Goal: Task Accomplishment & Management: Complete application form

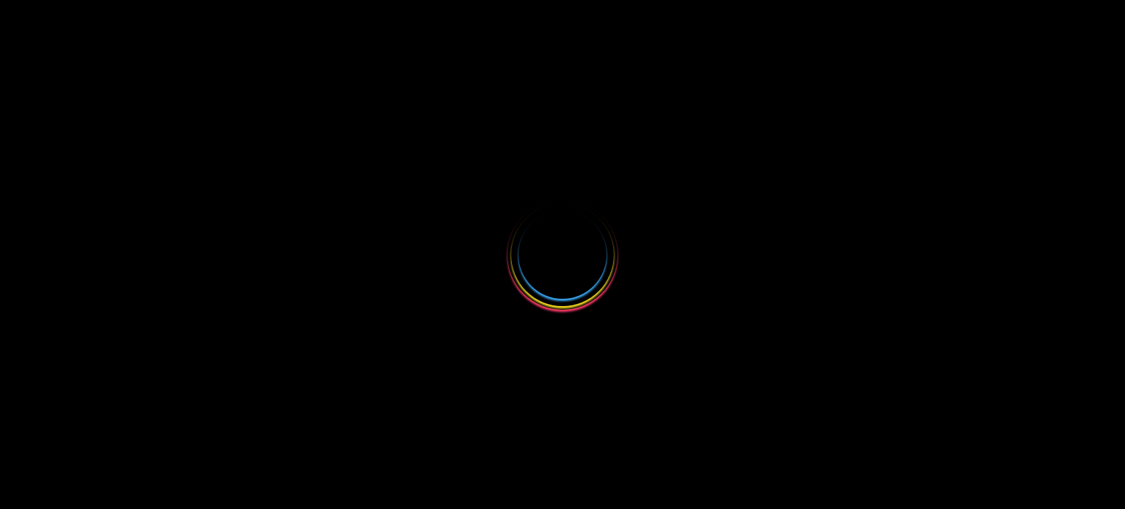
select select
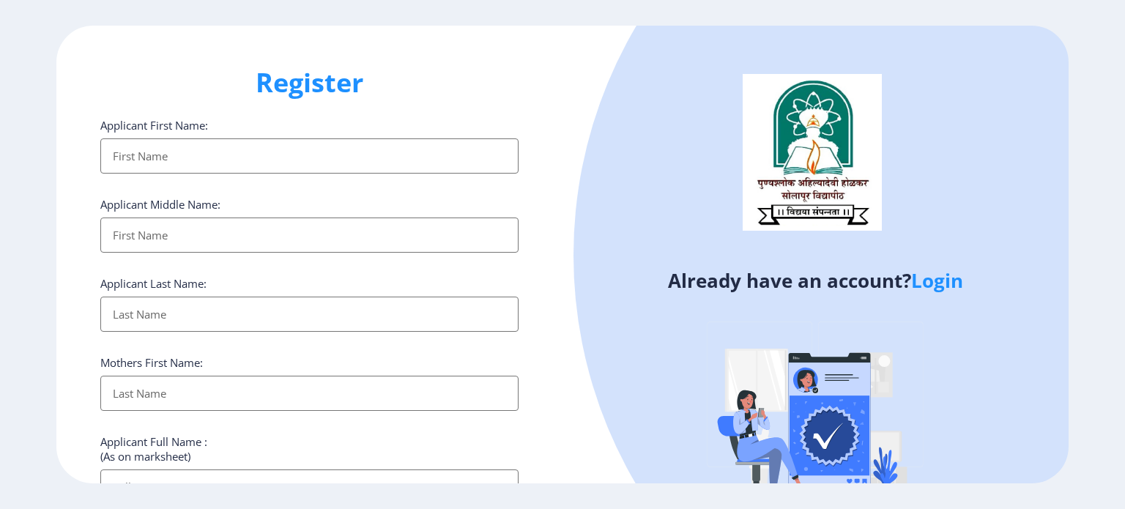
type input "[EMAIL_ADDRESS][DOMAIN_NAME]"
click at [933, 273] on ngx-register "Register Applicant First Name: Applicant Middle Name: Applicant Last Name: Moth…" at bounding box center [562, 255] width 1125 height 459
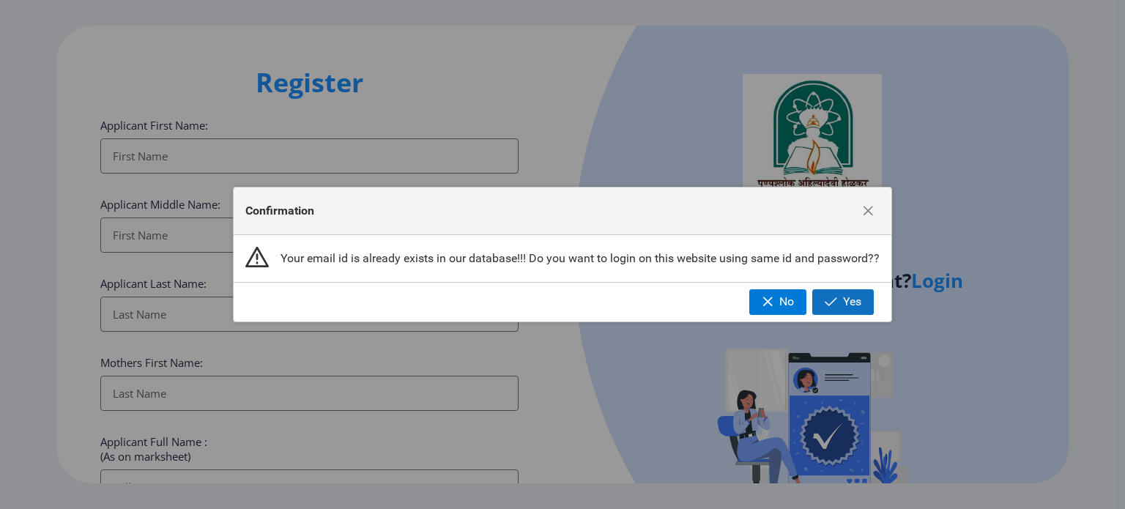
click at [856, 297] on span "Yes" at bounding box center [852, 301] width 18 height 13
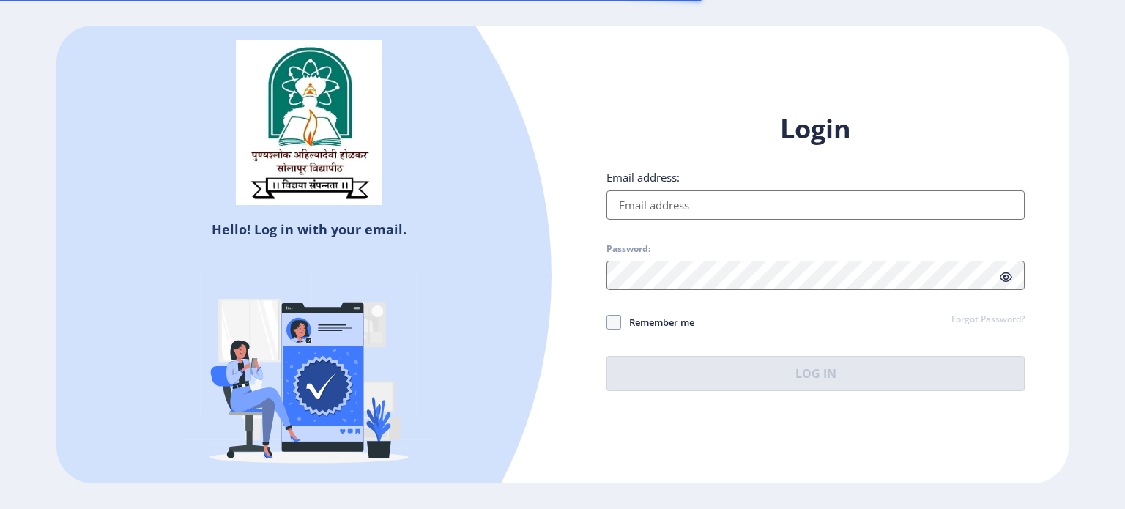
type input "[EMAIL_ADDRESS][DOMAIN_NAME]"
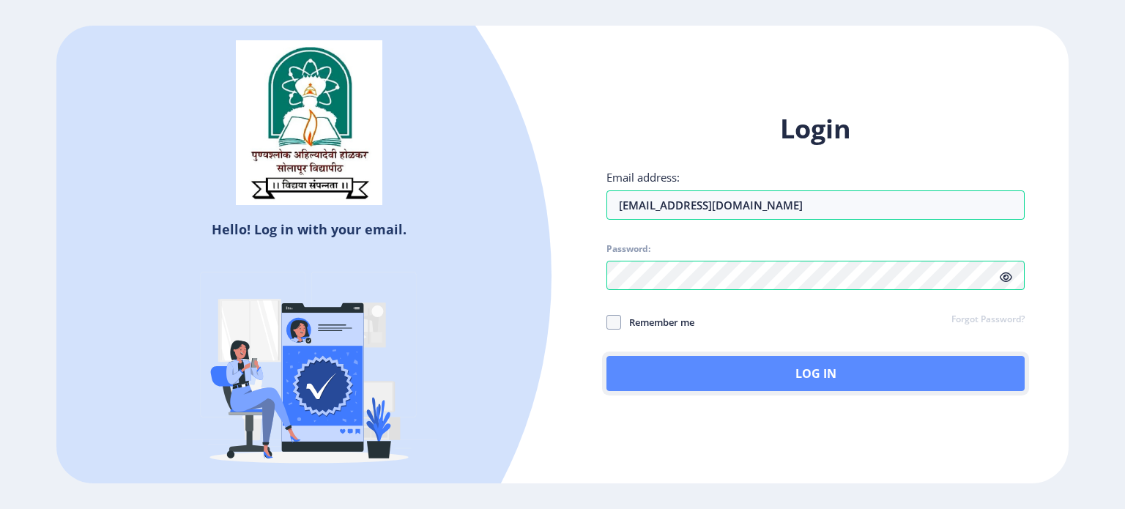
click at [805, 371] on button "Log In" at bounding box center [816, 373] width 418 height 35
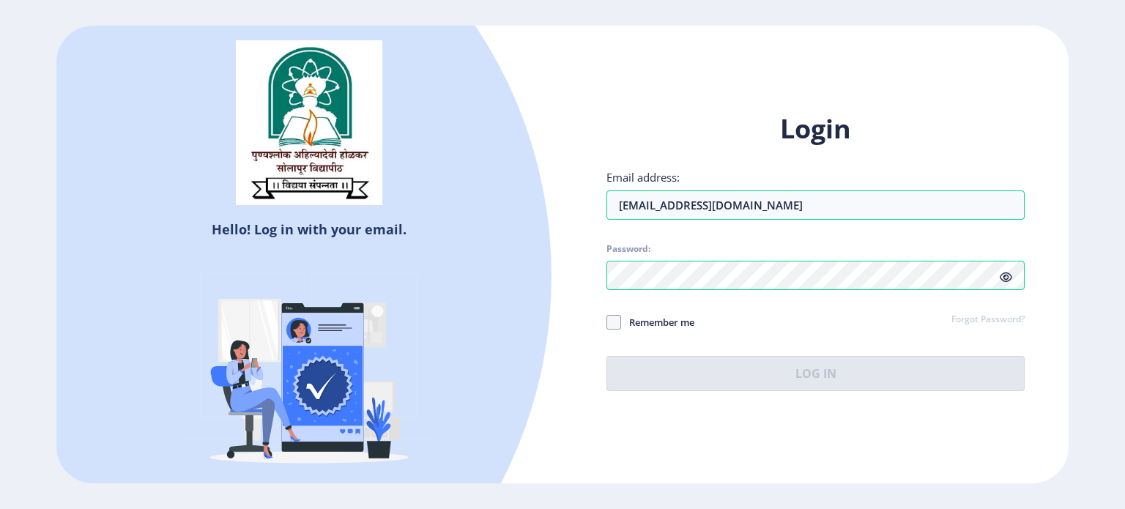
click at [656, 325] on span "Remember me" at bounding box center [657, 323] width 73 height 18
click at [607, 322] on input "Remember me" at bounding box center [607, 322] width 1 height 1
checkbox input "true"
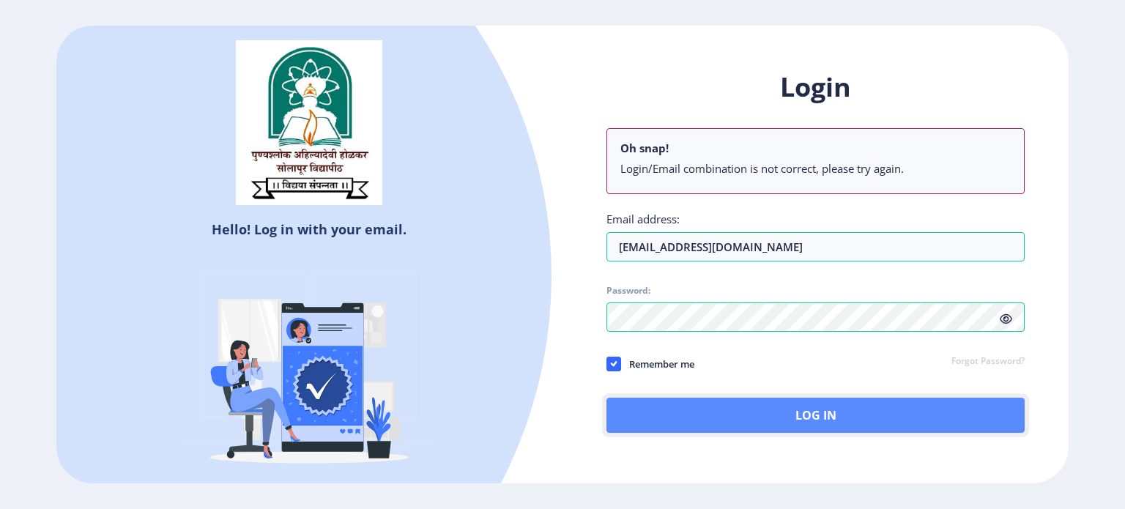
click at [752, 415] on button "Log In" at bounding box center [816, 415] width 418 height 35
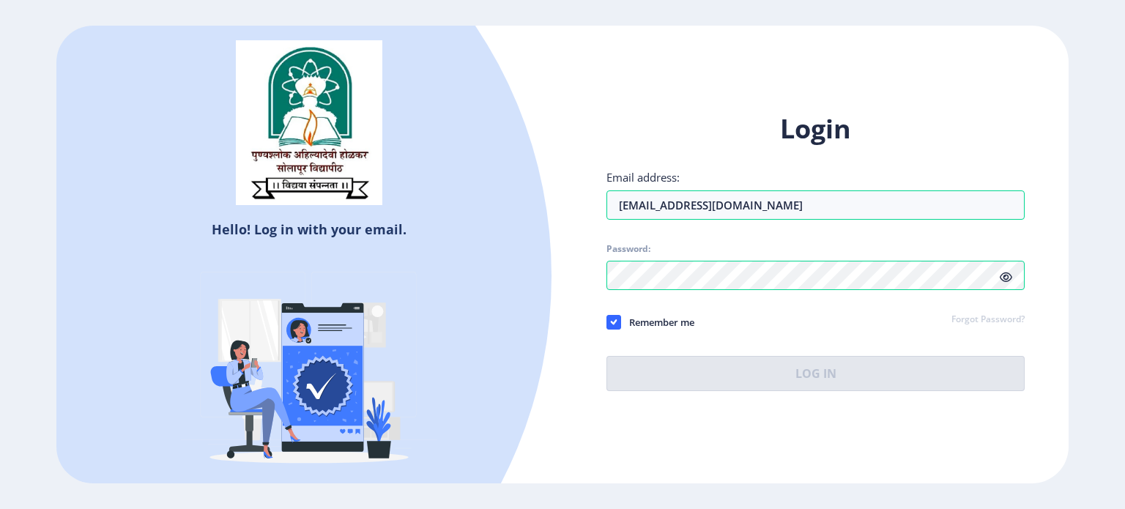
click at [1125, 237] on ngx-login "Hello! Log in with your email. Don't have an account? Register Login Email addr…" at bounding box center [562, 255] width 1125 height 459
click at [1005, 275] on icon at bounding box center [1006, 277] width 12 height 11
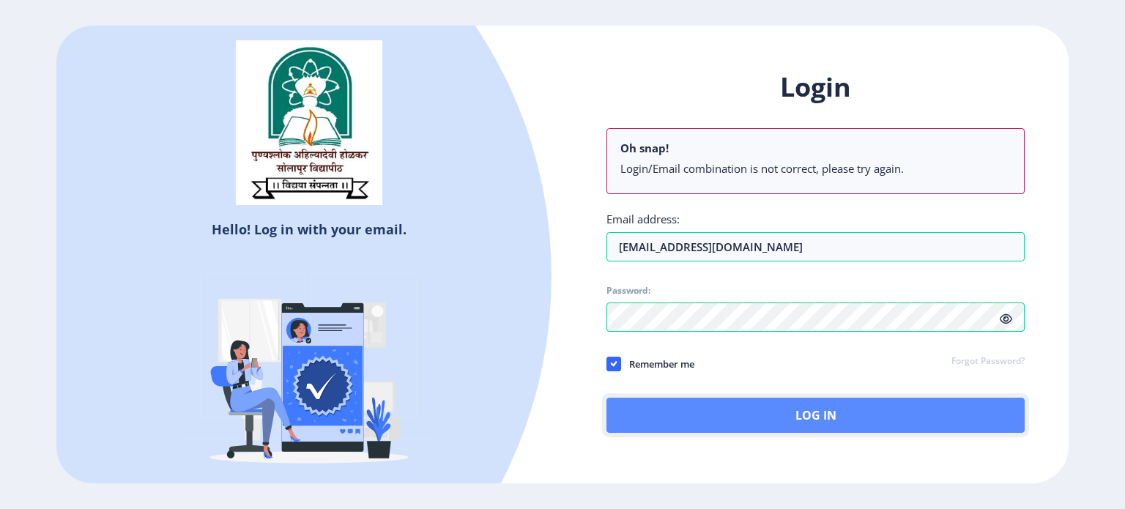
click at [750, 413] on button "Log In" at bounding box center [816, 415] width 418 height 35
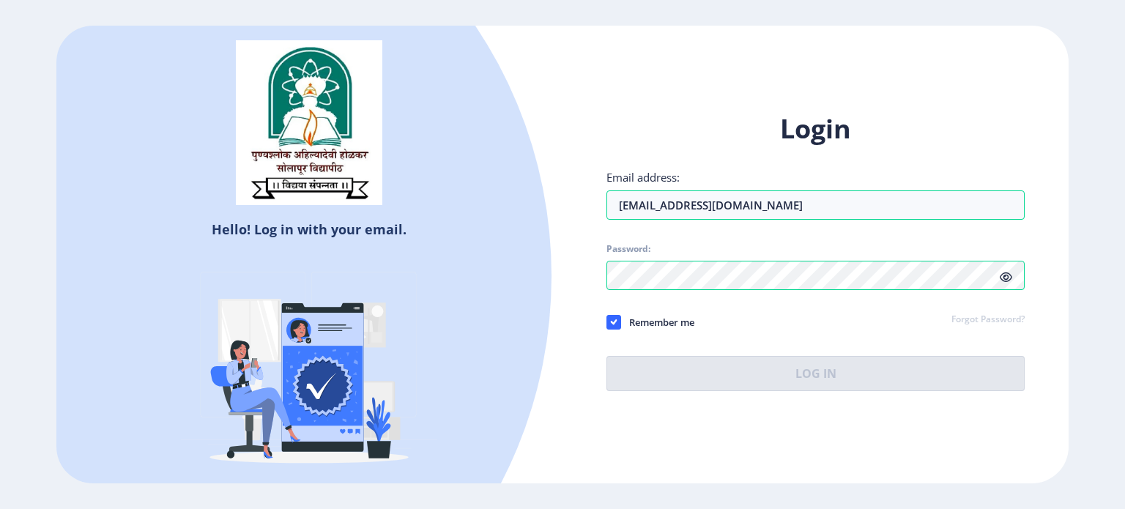
select select
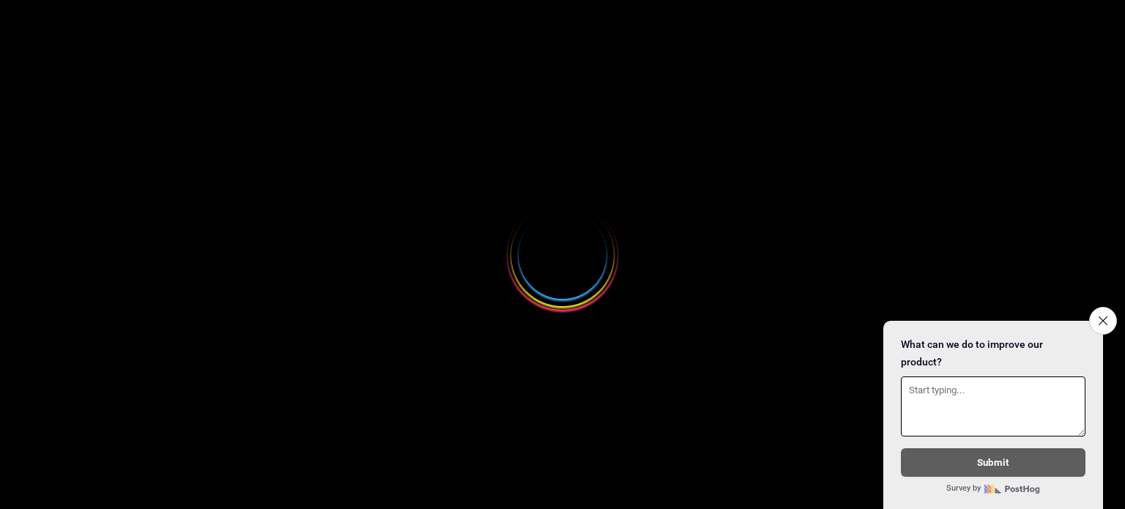
select select
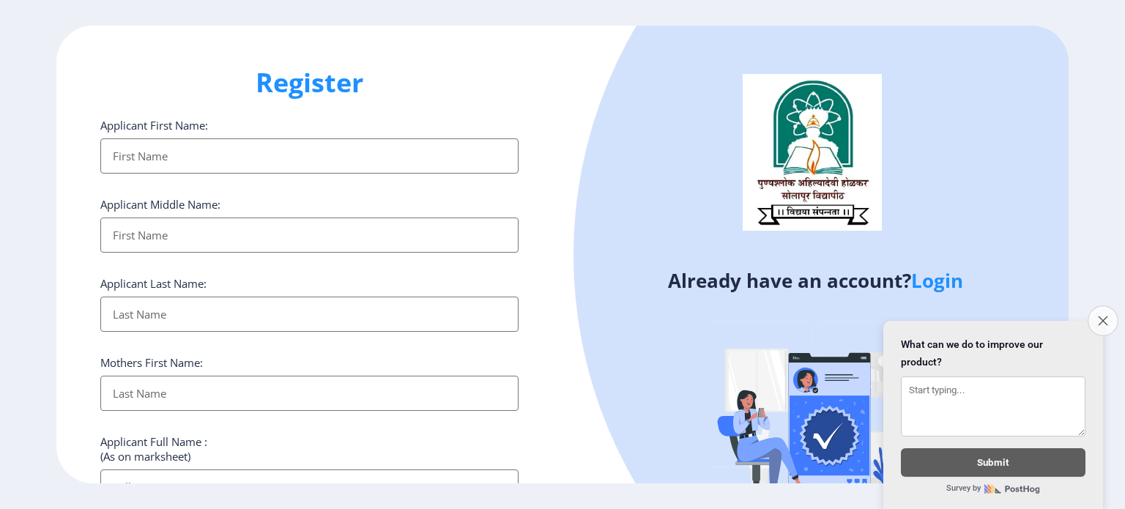
type input "[EMAIL_ADDRESS][DOMAIN_NAME]"
click at [1104, 316] on icon "Close survey" at bounding box center [1103, 321] width 10 height 10
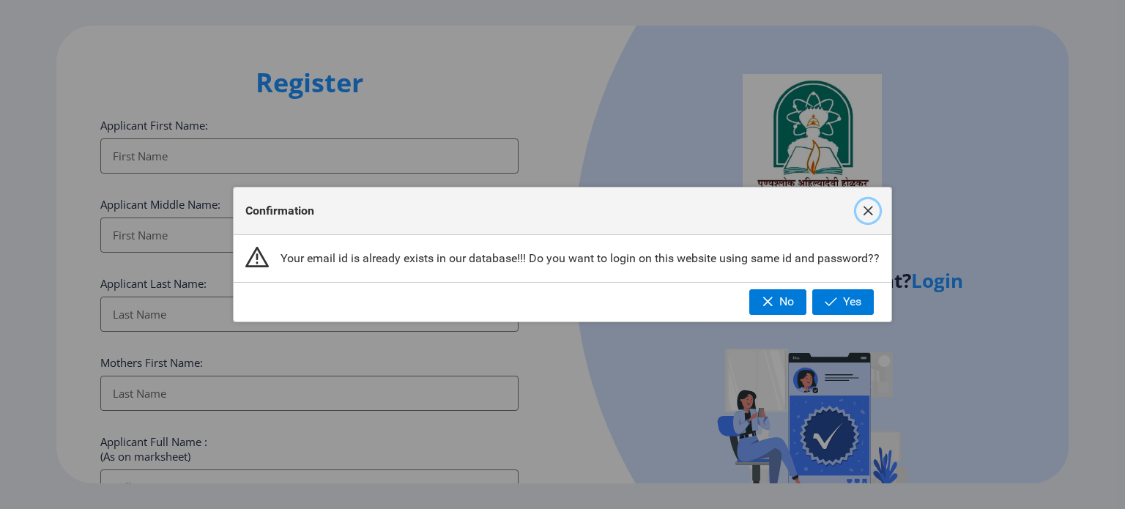
click at [862, 216] on span "button" at bounding box center [868, 211] width 12 height 12
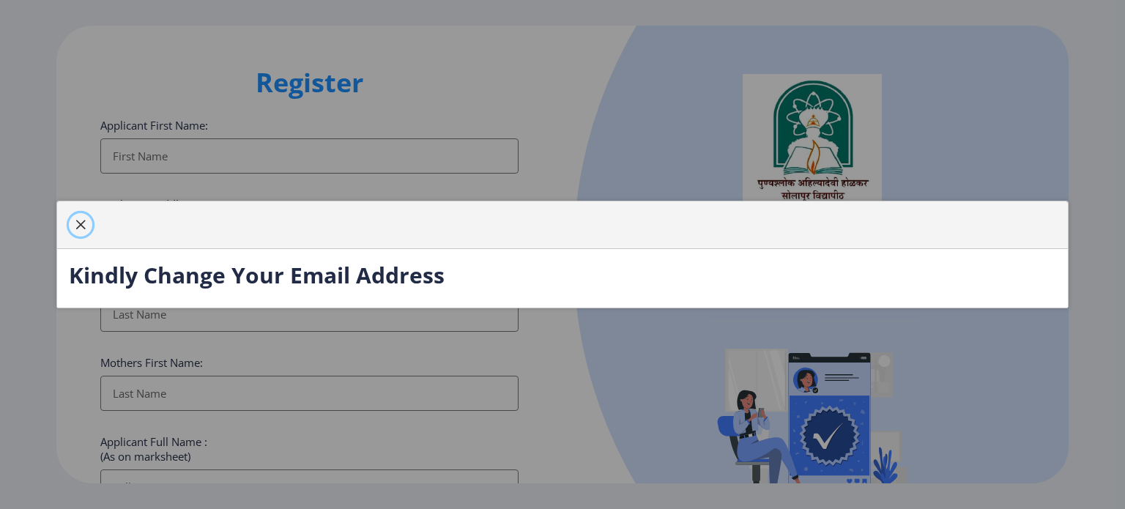
click at [86, 226] on button "button" at bounding box center [80, 224] width 23 height 23
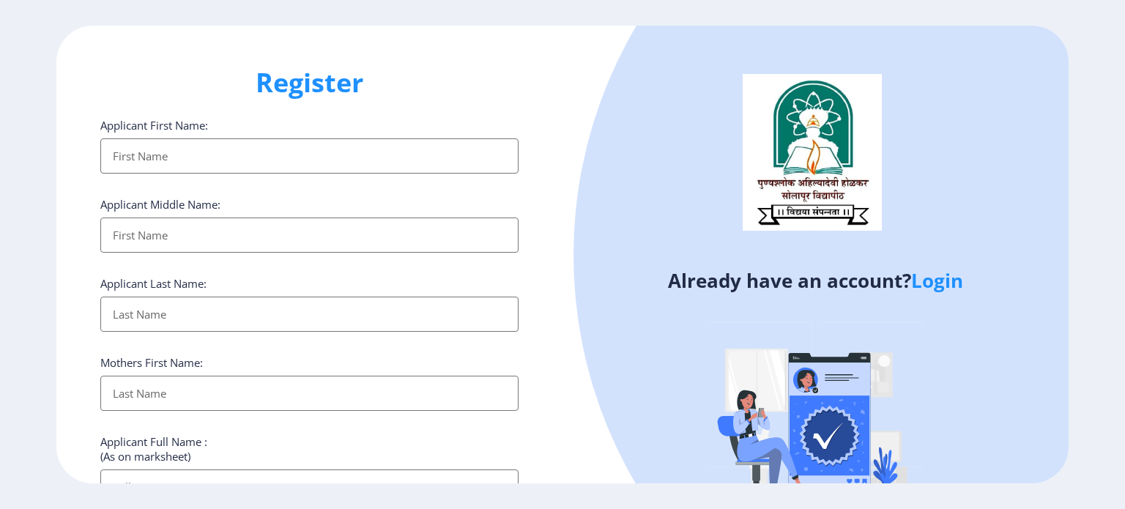
click at [1043, 238] on div at bounding box center [1024, 255] width 900 height 900
click at [938, 286] on link "Login" at bounding box center [937, 280] width 52 height 26
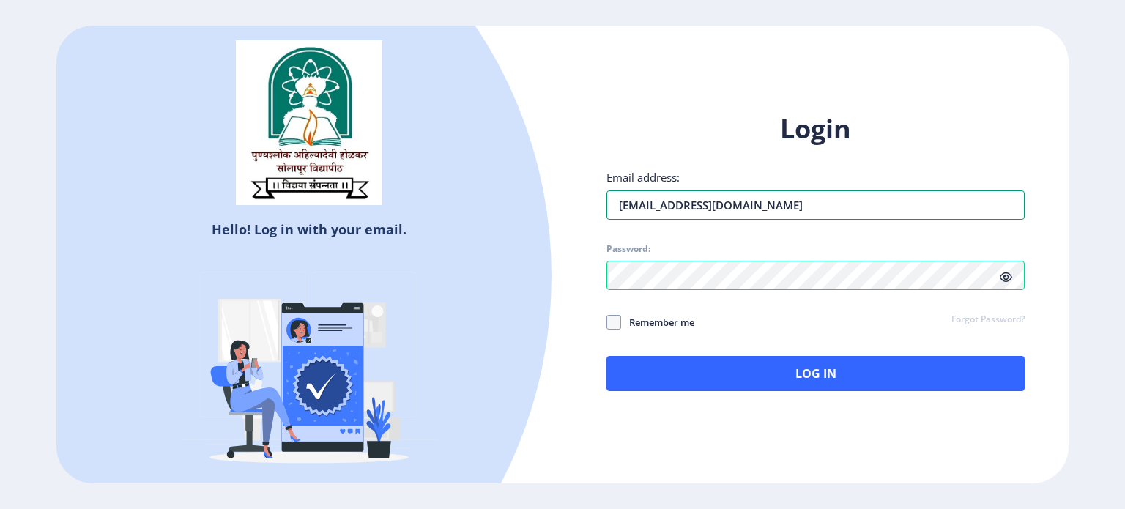
drag, startPoint x: 651, startPoint y: 204, endPoint x: 597, endPoint y: 204, distance: 53.5
click at [597, 204] on div "Login Email address: [EMAIL_ADDRESS][DOMAIN_NAME] Password: Remember me Forgot …" at bounding box center [816, 262] width 506 height 347
type input "[EMAIL_ADDRESS][DOMAIN_NAME]"
click at [1009, 278] on icon at bounding box center [1006, 277] width 12 height 11
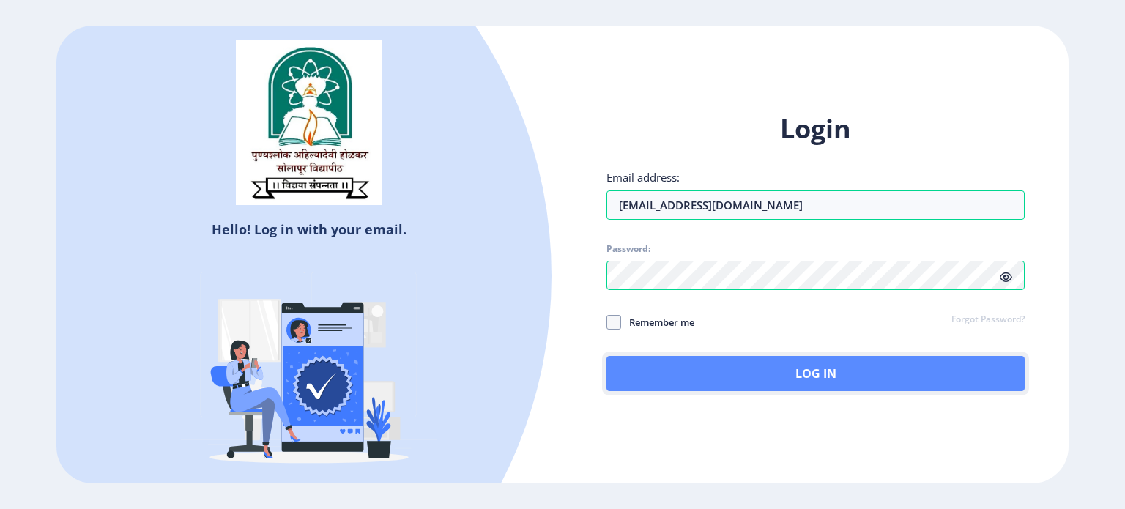
click at [780, 377] on button "Log In" at bounding box center [816, 373] width 418 height 35
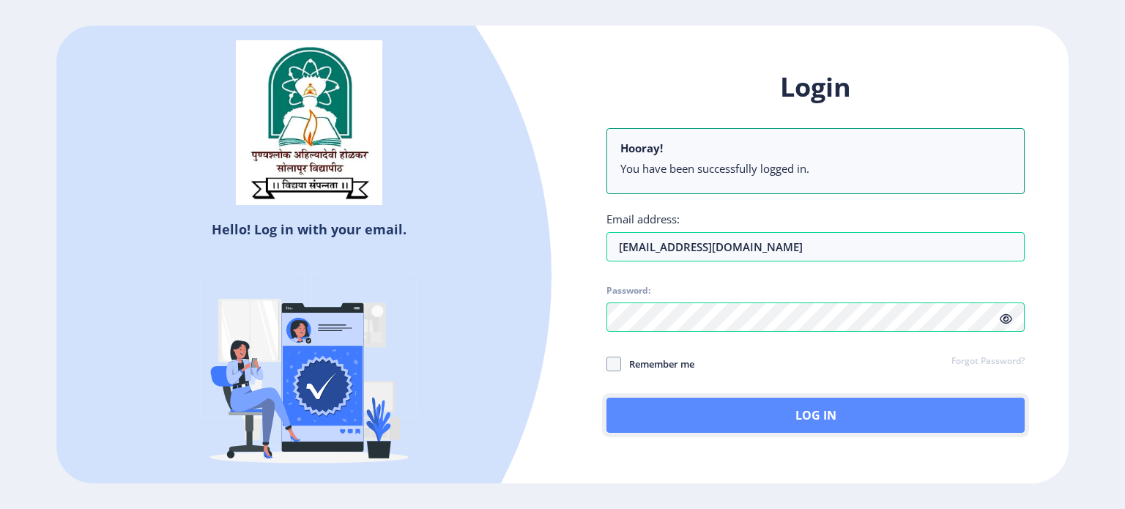
click at [794, 415] on button "Log In" at bounding box center [816, 415] width 418 height 35
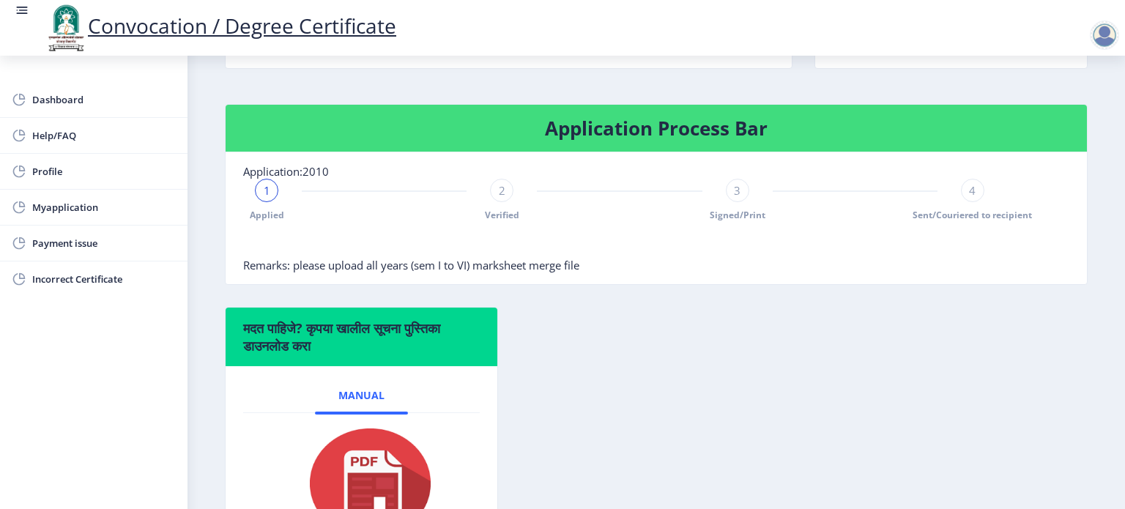
scroll to position [267, 0]
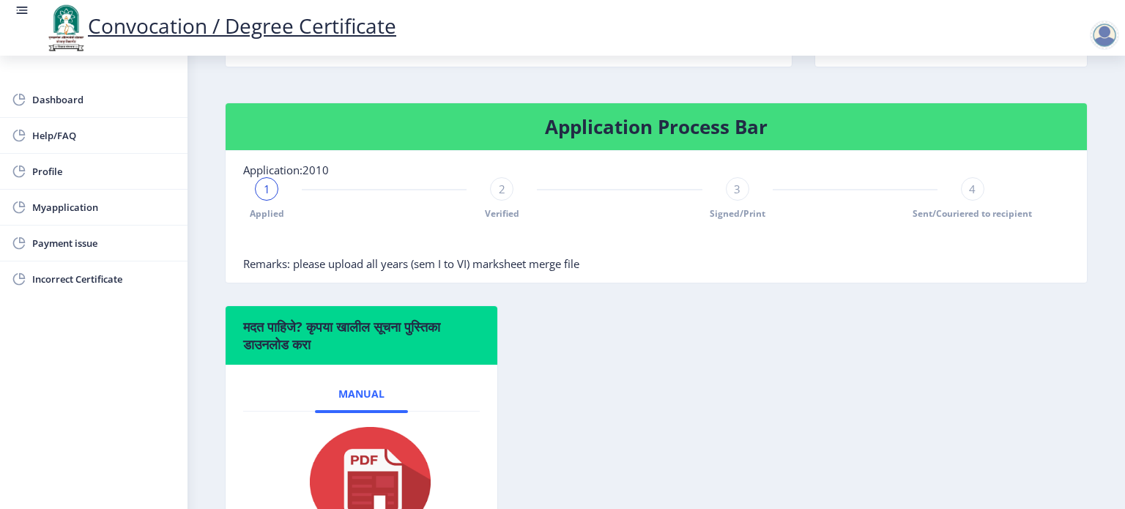
click at [503, 201] on div "2" at bounding box center [501, 188] width 23 height 23
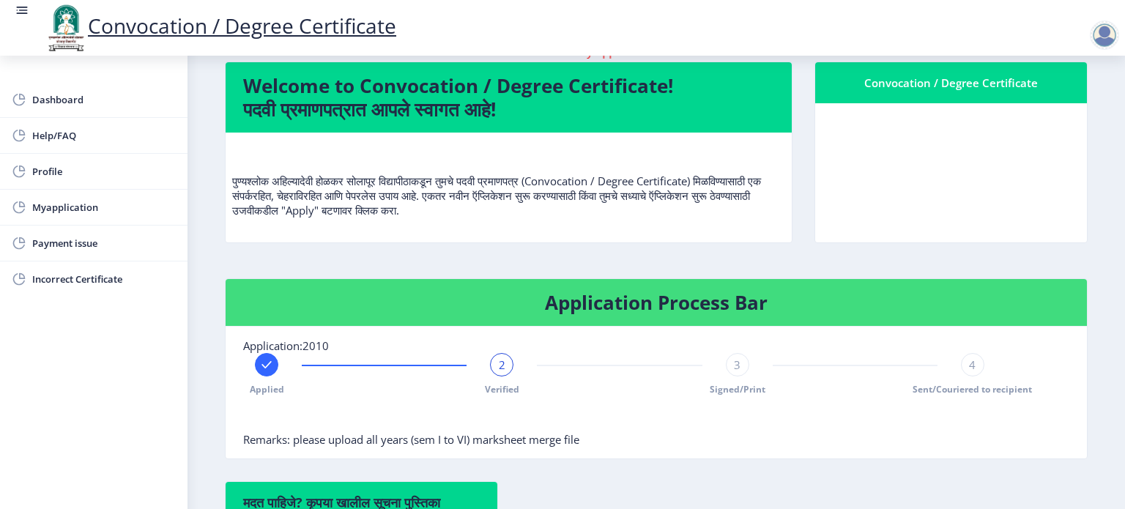
scroll to position [91, 0]
click at [497, 377] on div "2" at bounding box center [501, 364] width 23 height 23
click at [736, 377] on div "3" at bounding box center [737, 364] width 23 height 23
click at [73, 204] on span "Myapplication" at bounding box center [104, 208] width 144 height 18
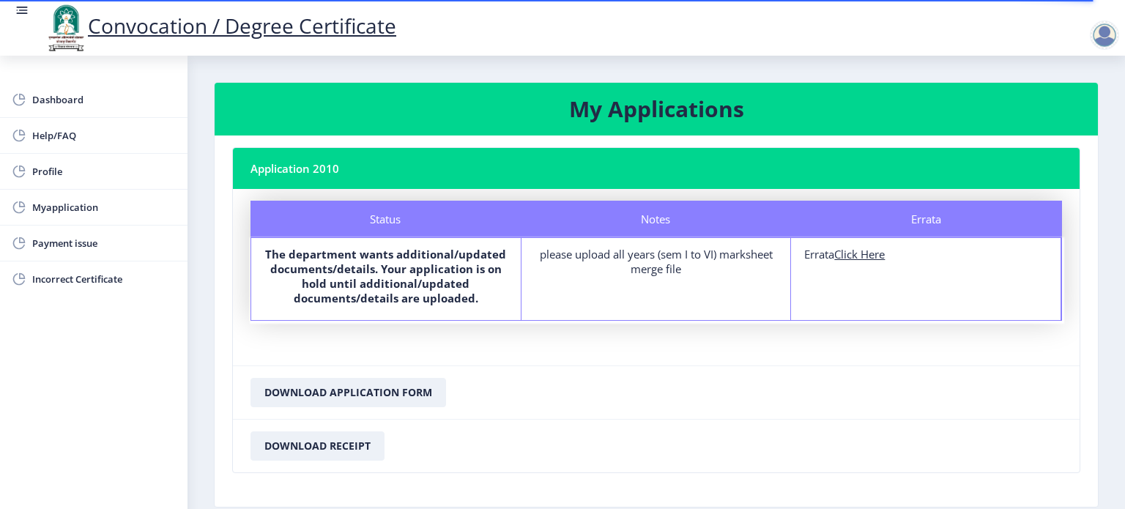
click at [874, 254] on u "Click Here" at bounding box center [860, 254] width 51 height 15
select select
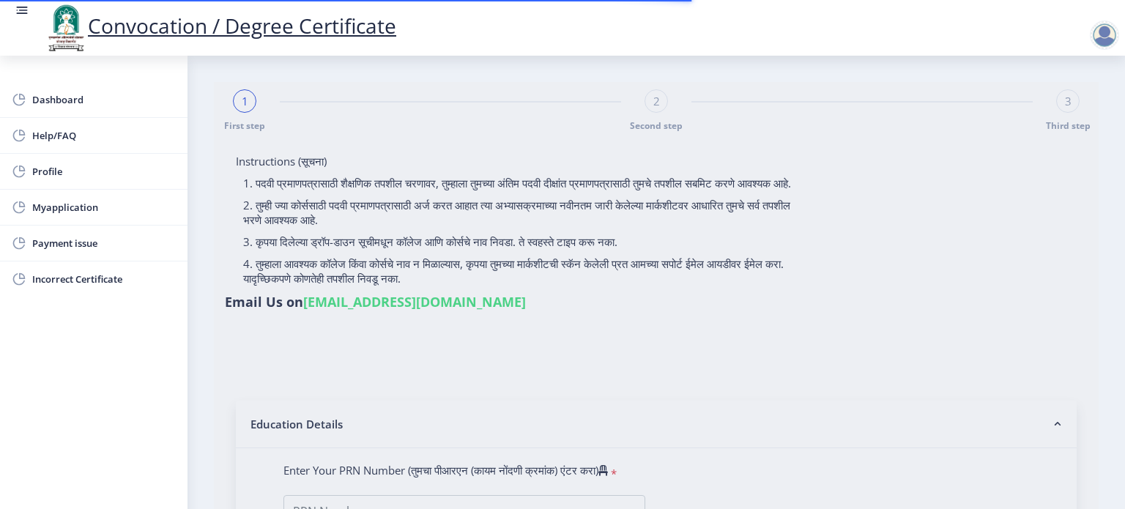
type input "2012032500206291"
select select "Regular"
select select "2016"
select select "October"
select select "SECOND CLASS"
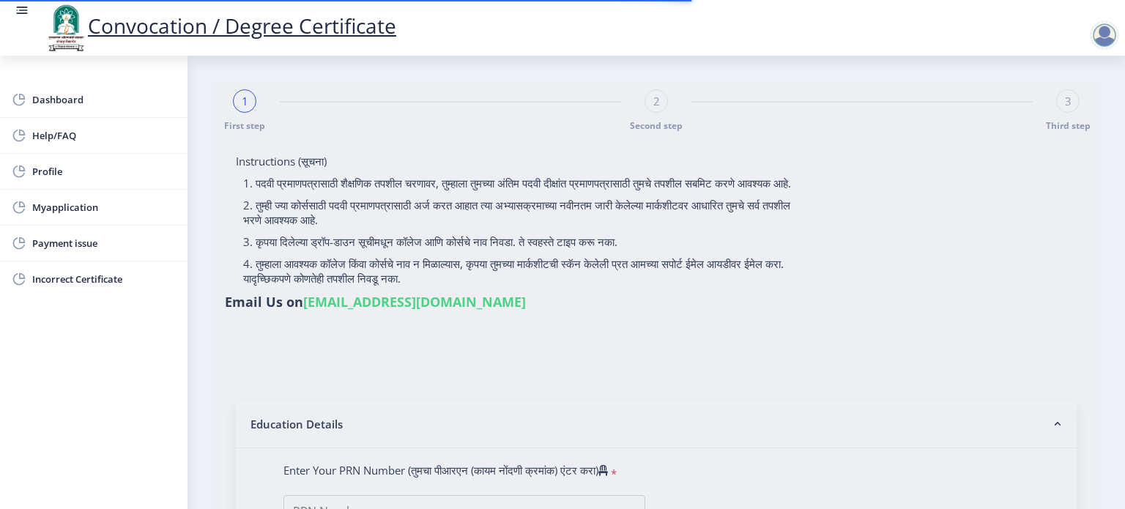
type input "146686"
type input "[PERSON_NAME] [PERSON_NAME]"
type input "sunita"
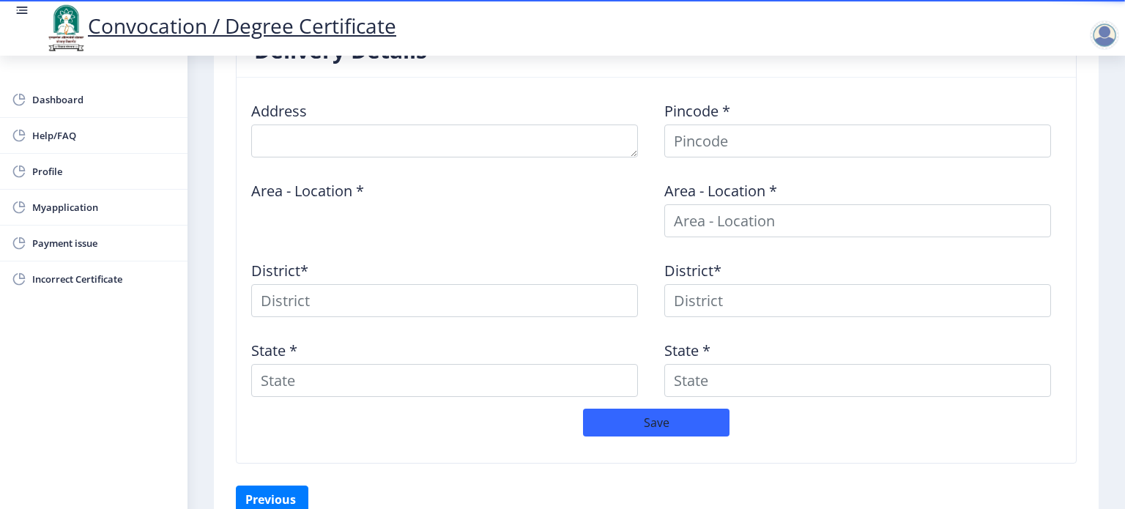
scroll to position [668, 0]
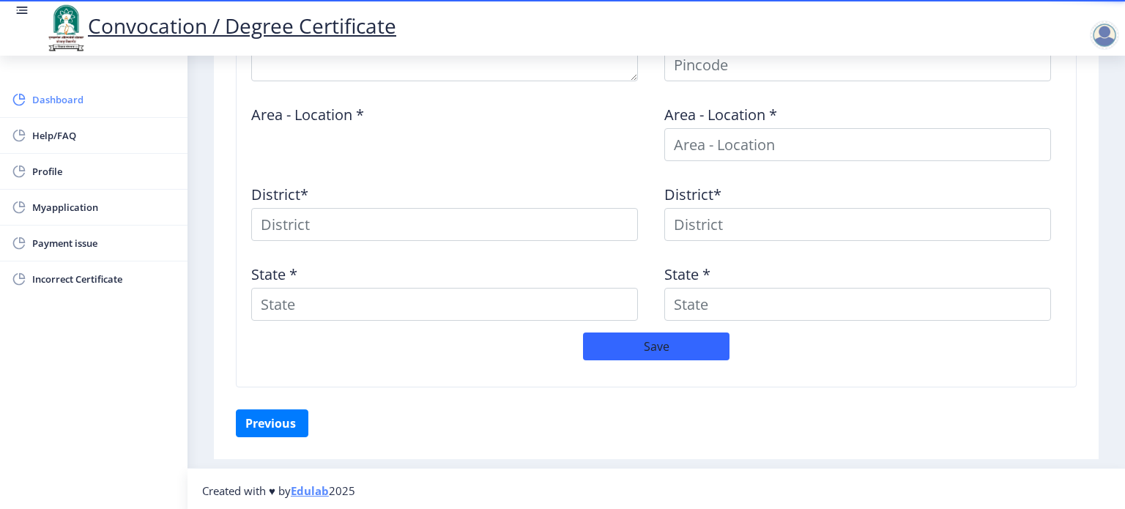
click at [49, 108] on span "Dashboard" at bounding box center [104, 100] width 144 height 18
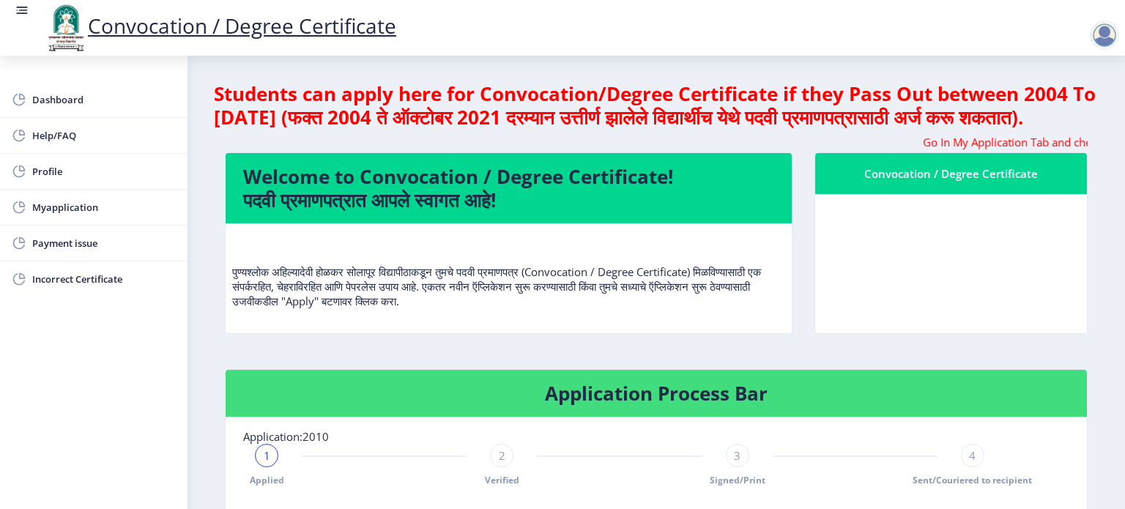
scroll to position [419, 0]
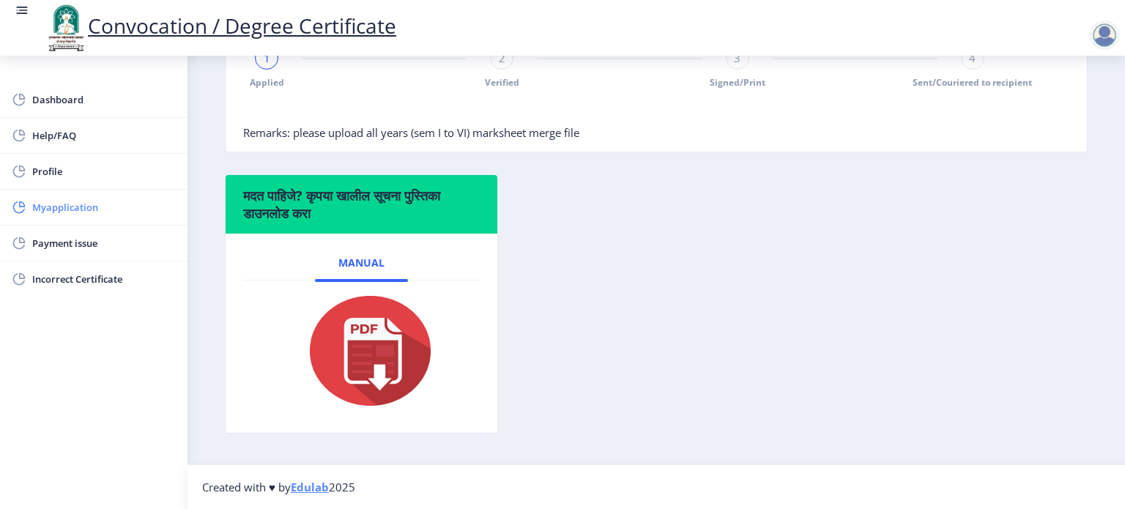
click at [67, 209] on span "Myapplication" at bounding box center [104, 208] width 144 height 18
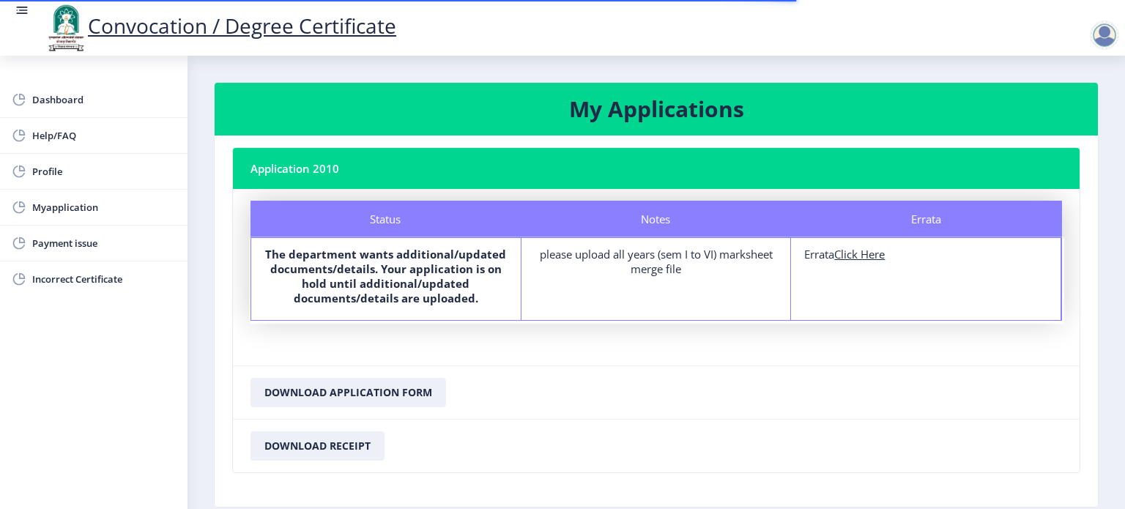
click at [495, 325] on nb-card-body "Status Notes Errata Status The department wants additional/updated documents/de…" at bounding box center [656, 277] width 847 height 177
click at [857, 257] on u "Click Here" at bounding box center [860, 254] width 51 height 15
select select
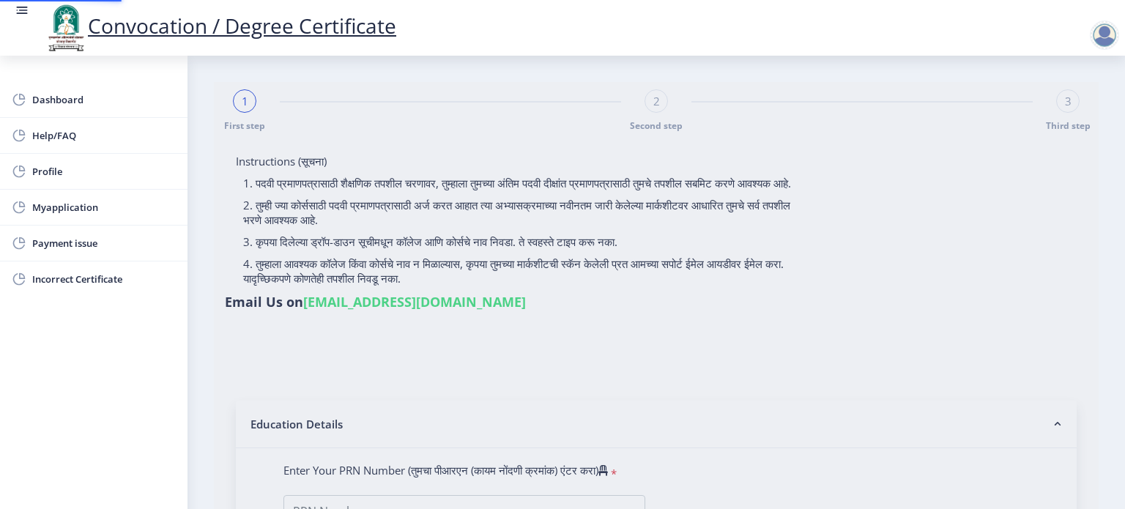
type input "[PERSON_NAME] [PERSON_NAME]"
type input "sunita"
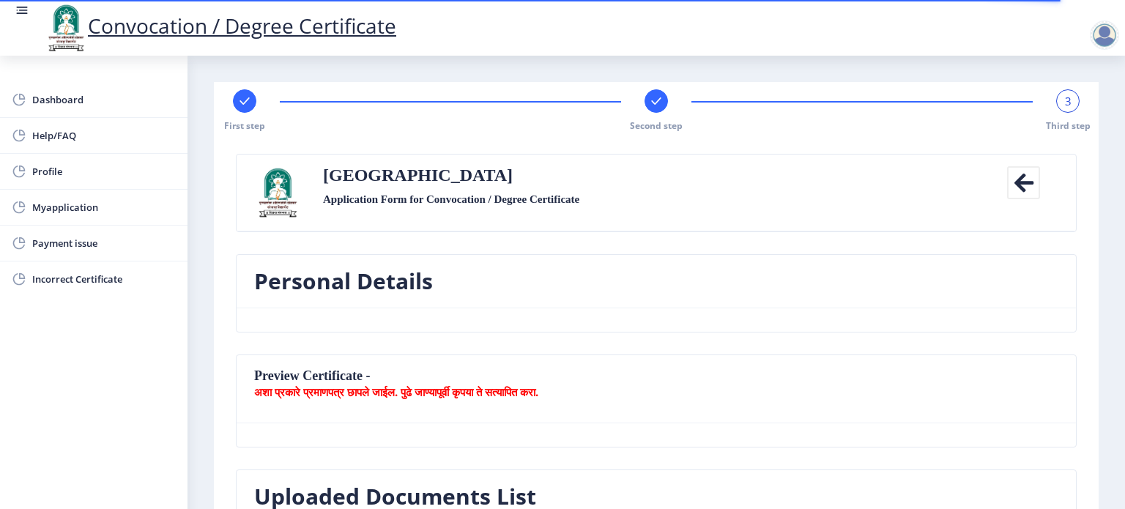
click at [1069, 106] on div "3" at bounding box center [1068, 100] width 23 height 23
click at [654, 104] on rect at bounding box center [656, 101] width 15 height 15
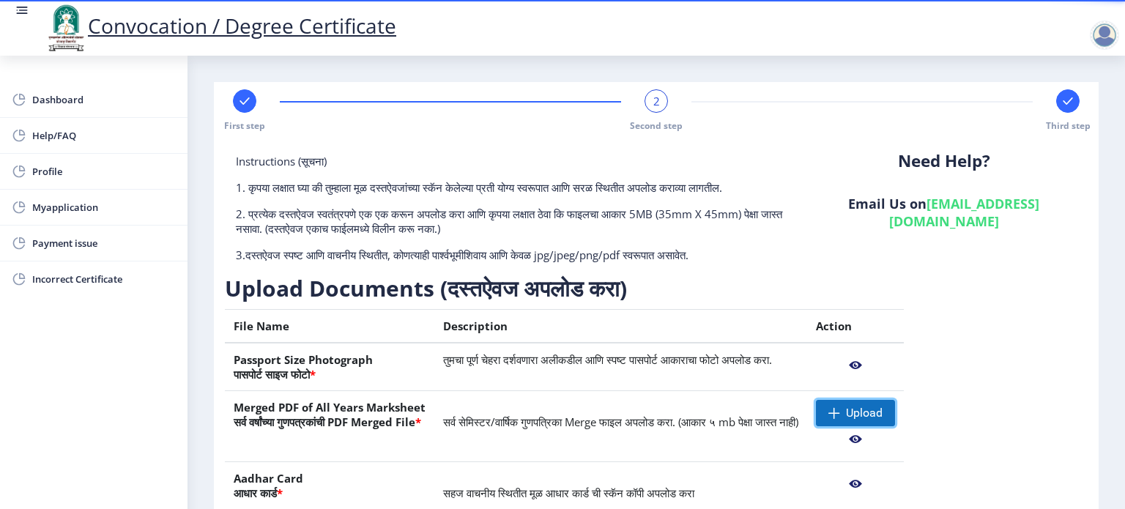
click at [840, 410] on span at bounding box center [835, 413] width 12 height 12
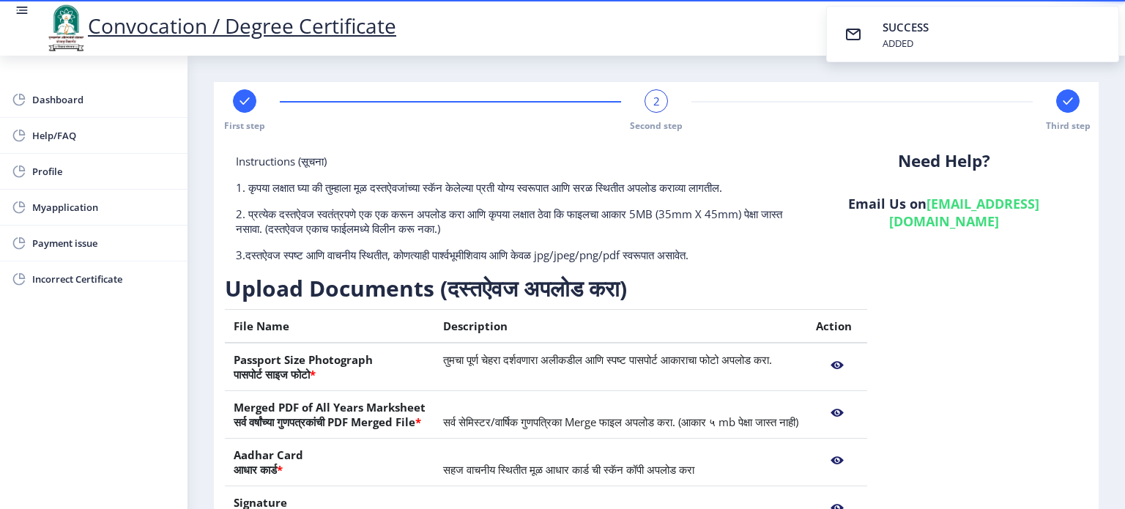
click at [859, 415] on nb-action at bounding box center [837, 413] width 42 height 26
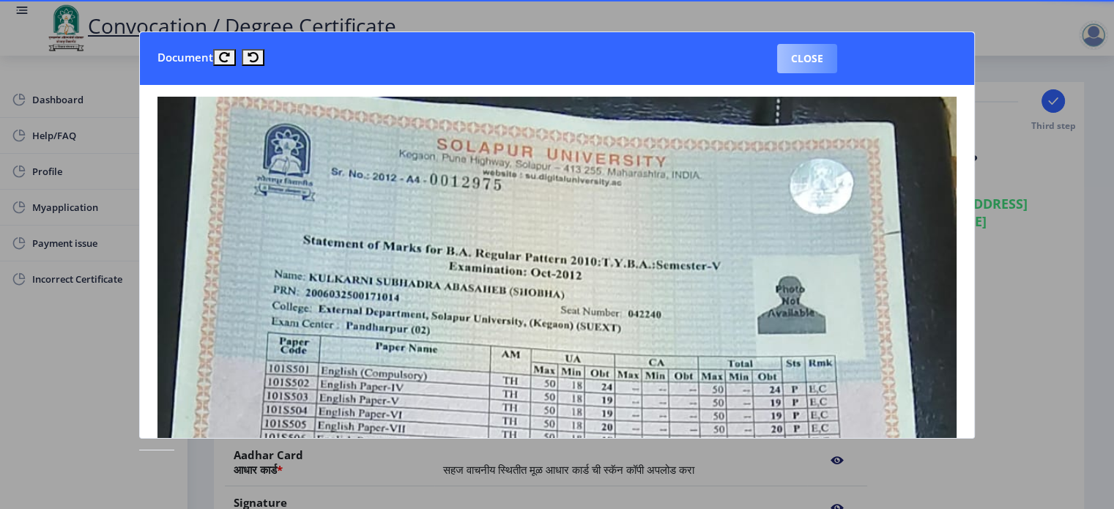
click at [793, 65] on button "Close" at bounding box center [807, 58] width 60 height 29
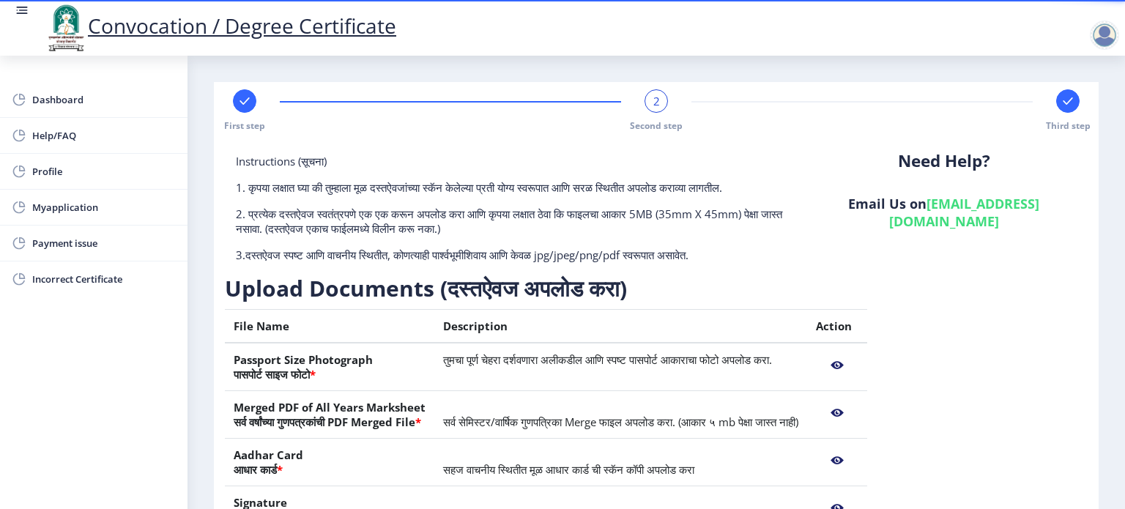
click at [859, 410] on nb-action at bounding box center [837, 413] width 42 height 26
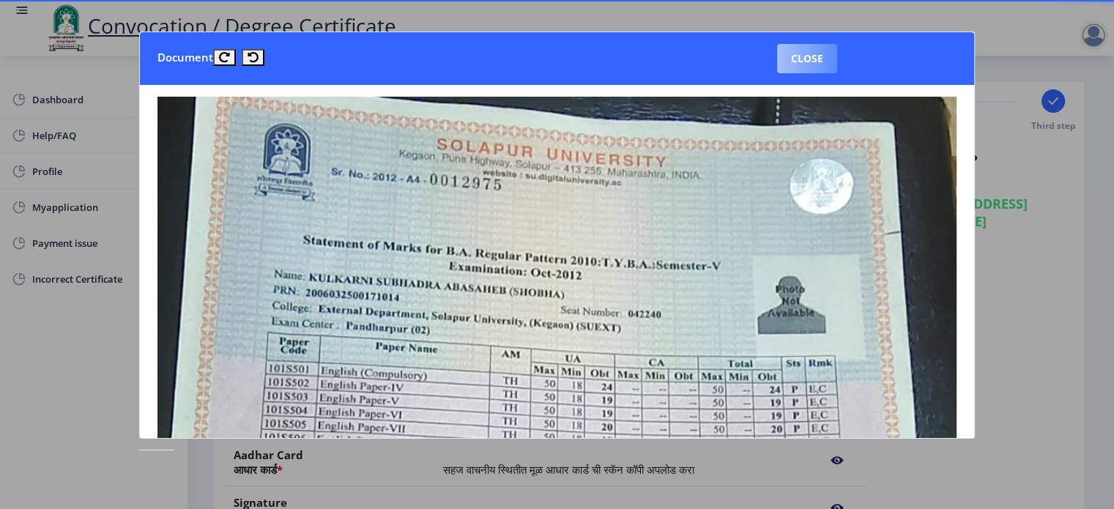
click at [818, 49] on button "Close" at bounding box center [807, 58] width 60 height 29
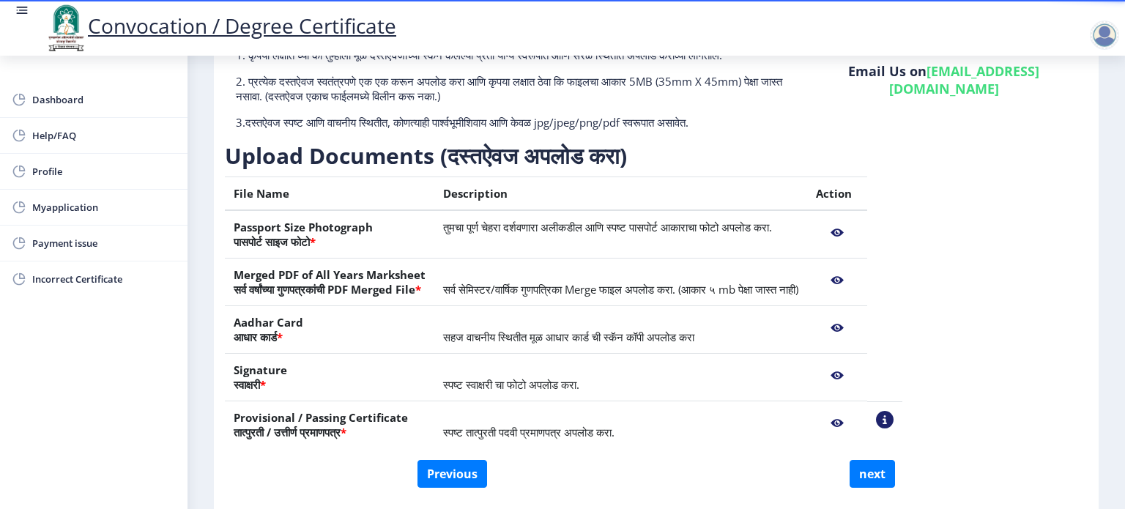
scroll to position [136, 0]
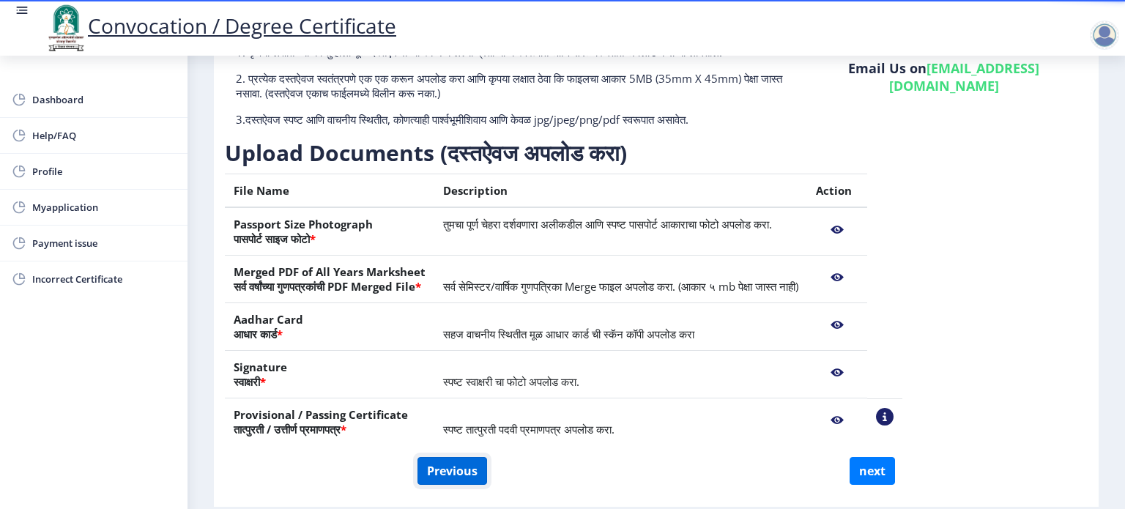
click at [449, 477] on button "Previous" at bounding box center [453, 471] width 70 height 28
select select "Regular"
select select "Economics"
select select "2016"
select select "October"
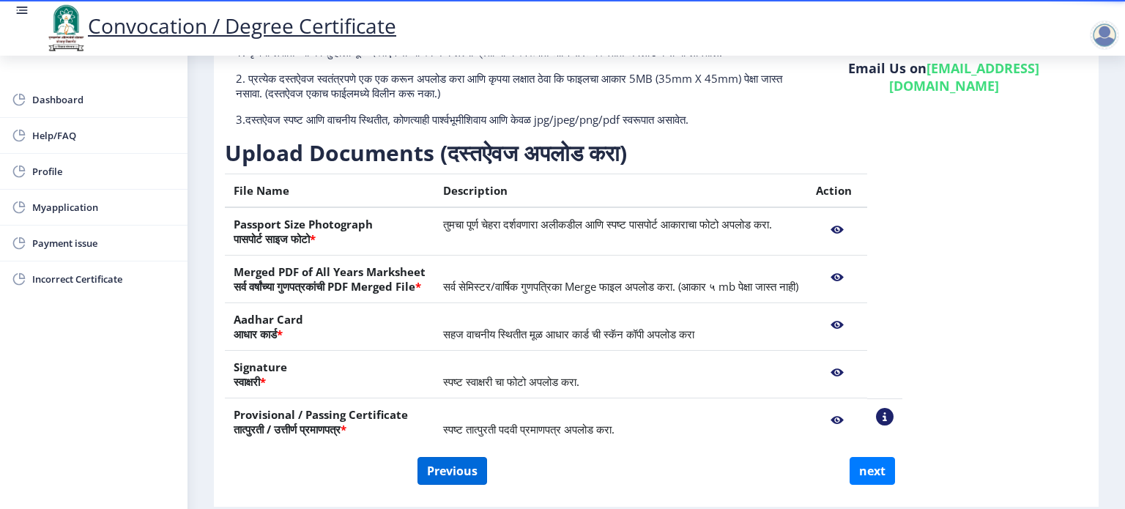
select select "SECOND CLASS"
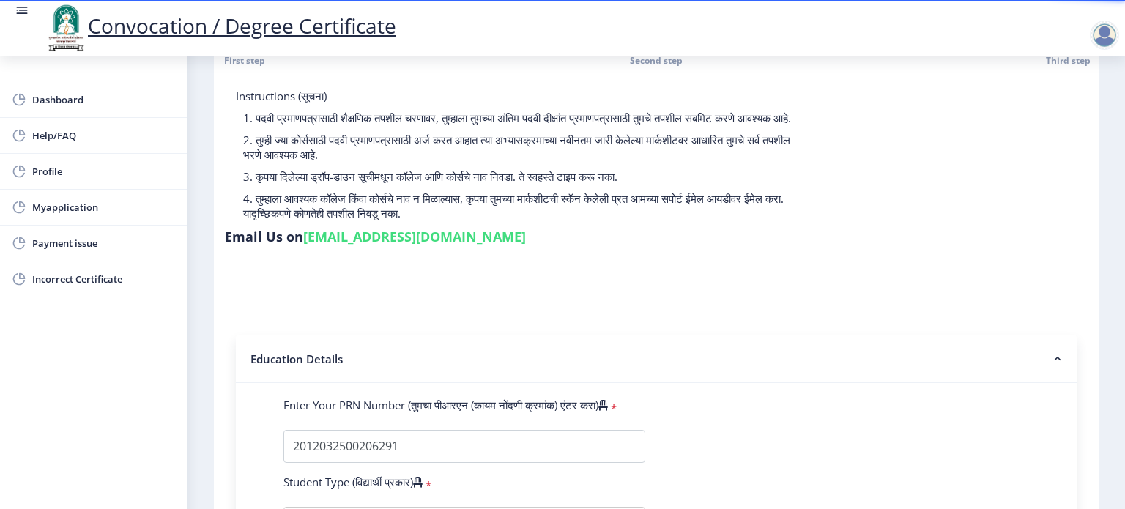
scroll to position [0, 0]
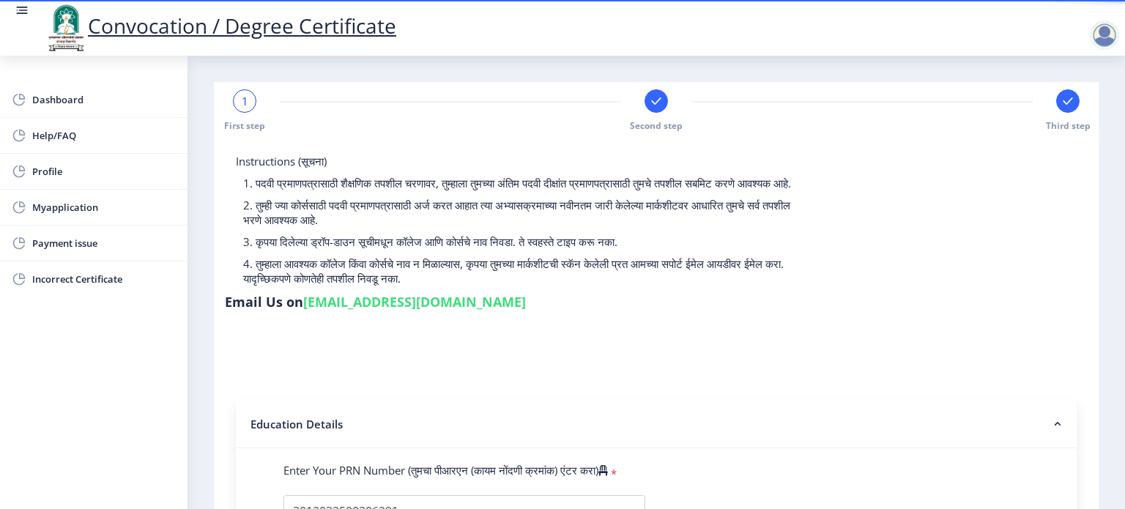
click at [244, 115] on div "1 First step" at bounding box center [244, 110] width 23 height 42
click at [1069, 106] on rect at bounding box center [1068, 101] width 15 height 15
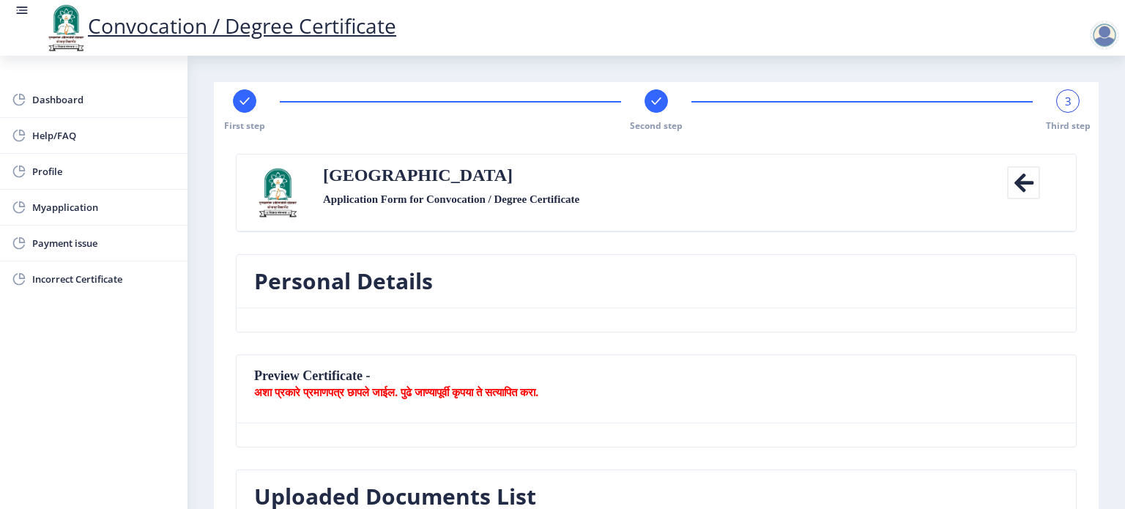
click at [656, 111] on div at bounding box center [656, 100] width 23 height 23
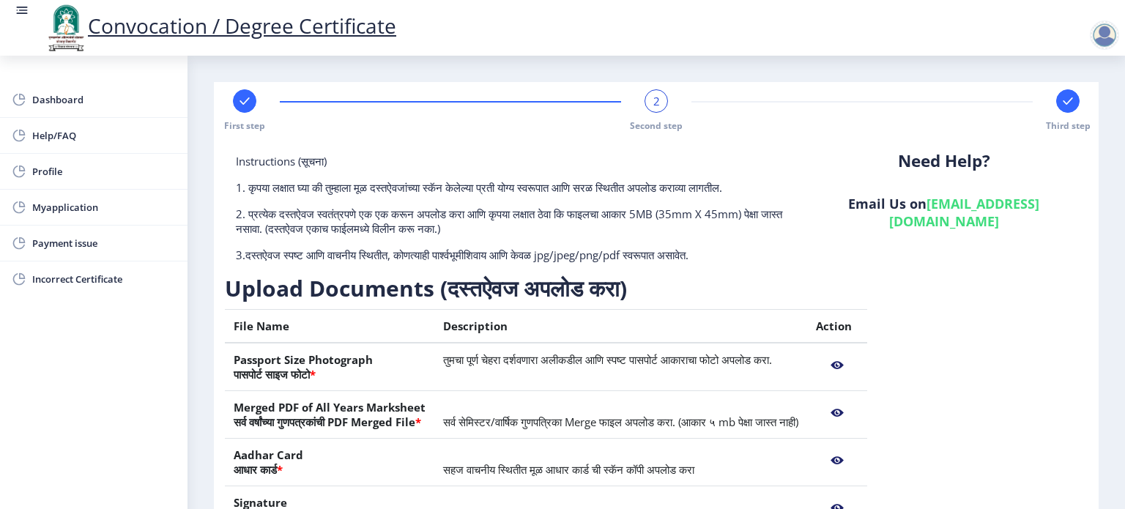
click at [859, 412] on nb-action at bounding box center [837, 413] width 42 height 26
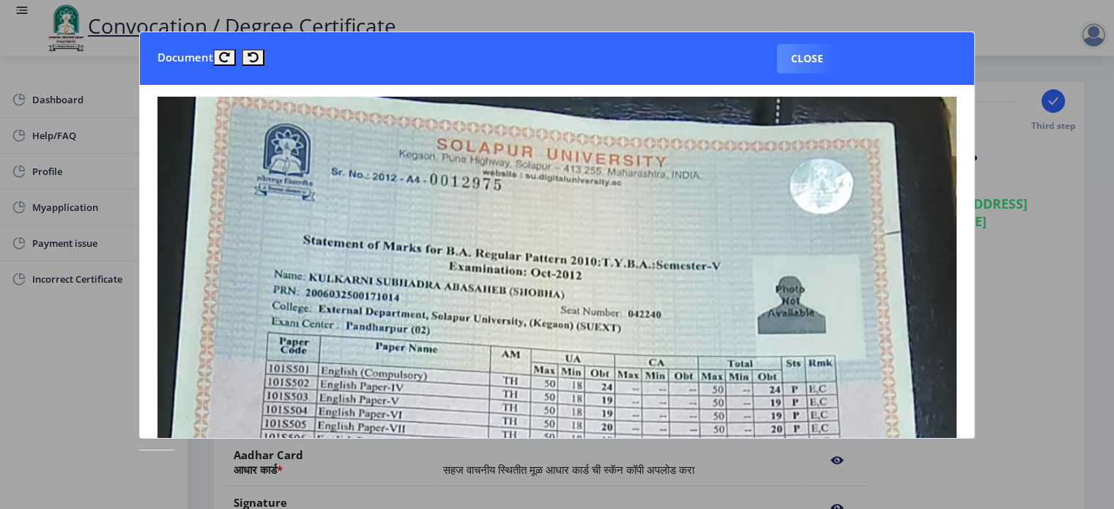
drag, startPoint x: 447, startPoint y: 325, endPoint x: 368, endPoint y: 274, distance: 93.9
click at [253, 53] on icon at bounding box center [253, 57] width 11 height 11
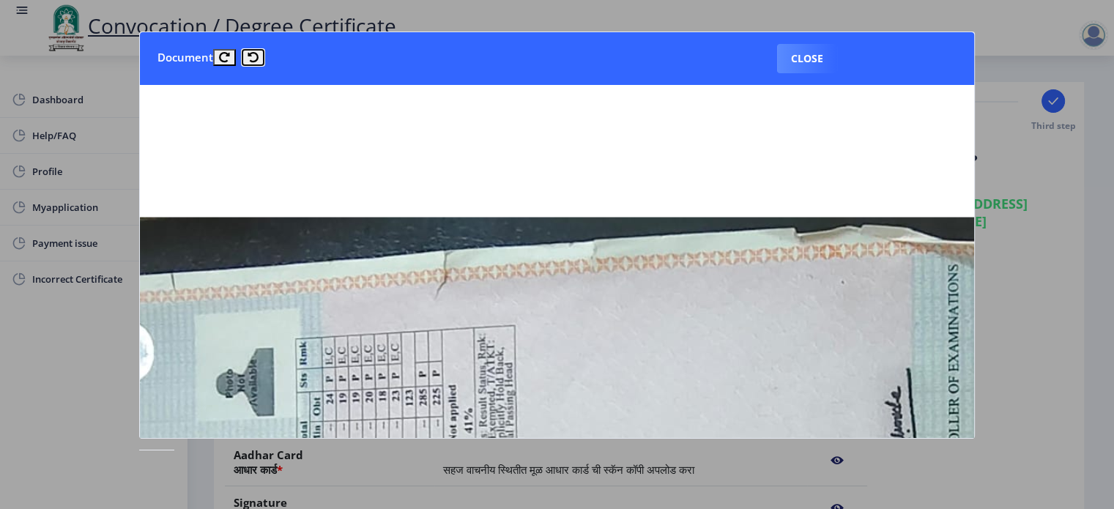
click at [253, 53] on icon at bounding box center [253, 57] width 11 height 11
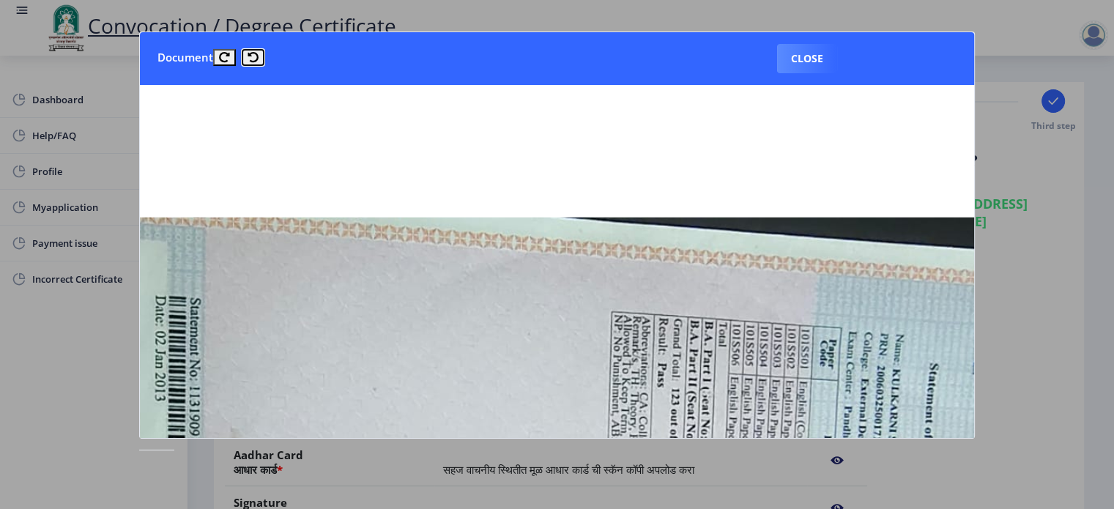
click at [253, 53] on icon at bounding box center [253, 57] width 11 height 11
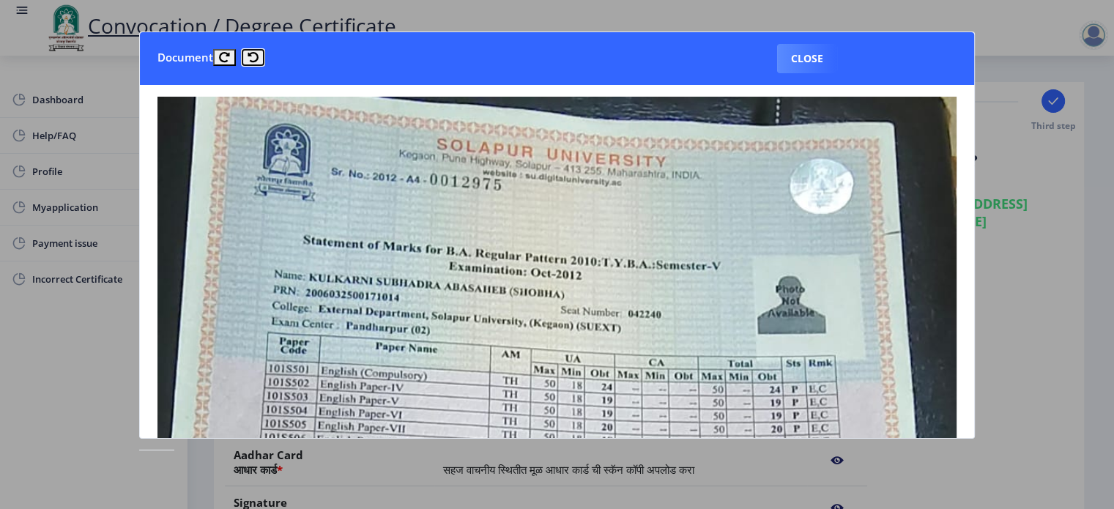
click at [253, 53] on icon at bounding box center [253, 57] width 11 height 11
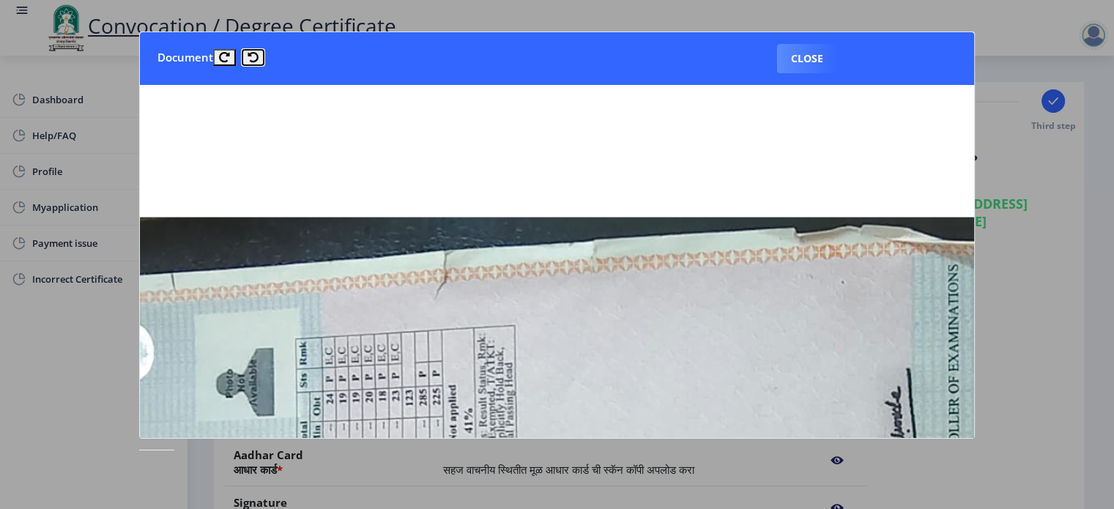
click at [253, 53] on icon at bounding box center [253, 57] width 11 height 11
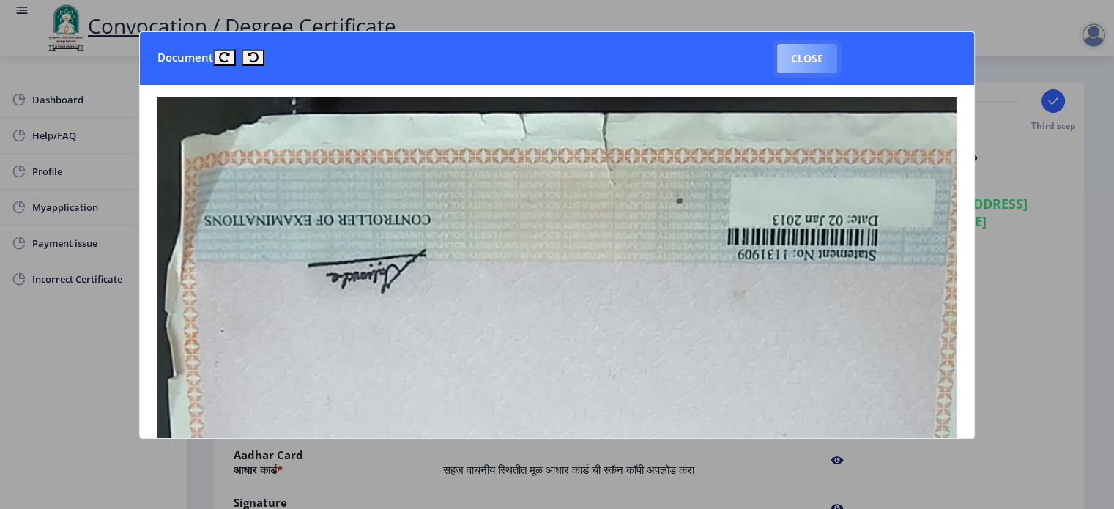
click at [812, 54] on button "Close" at bounding box center [807, 58] width 60 height 29
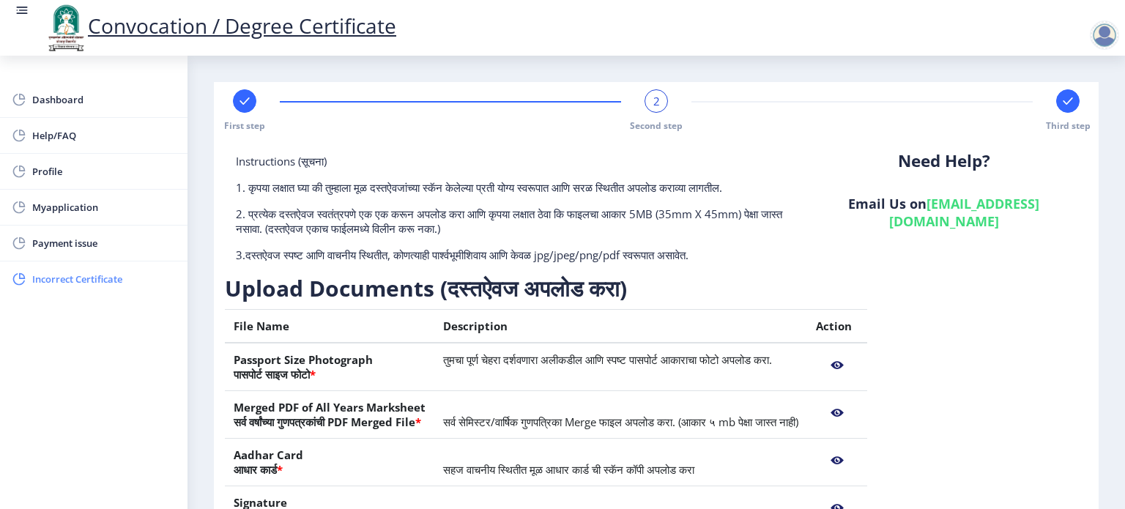
click at [53, 280] on span "Incorrect Certificate" at bounding box center [104, 279] width 144 height 18
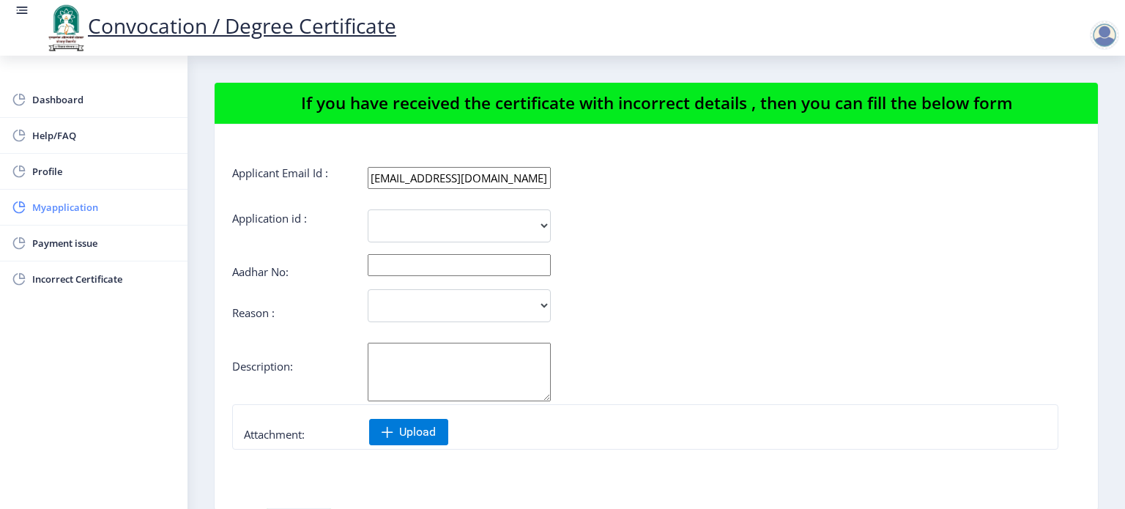
click at [53, 199] on span "Myapplication" at bounding box center [104, 208] width 144 height 18
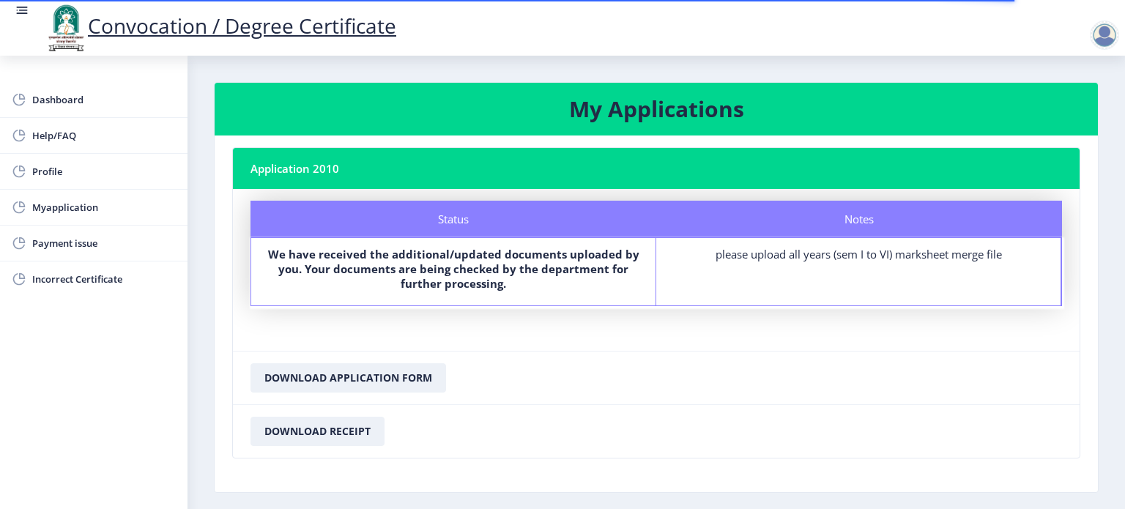
click at [1098, 34] on div at bounding box center [1104, 35] width 29 height 29
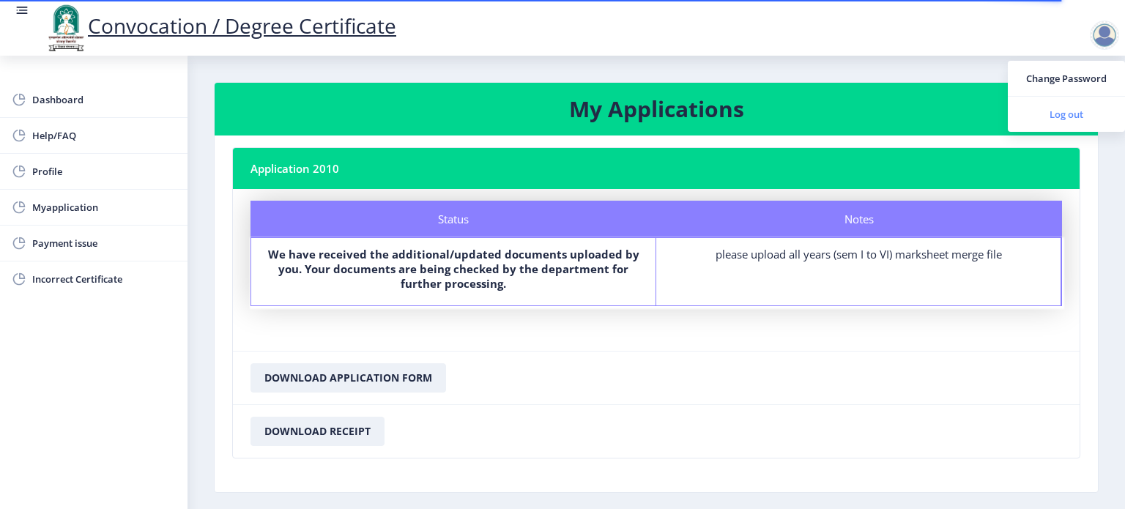
click at [1056, 112] on span "Log out" at bounding box center [1067, 115] width 94 height 18
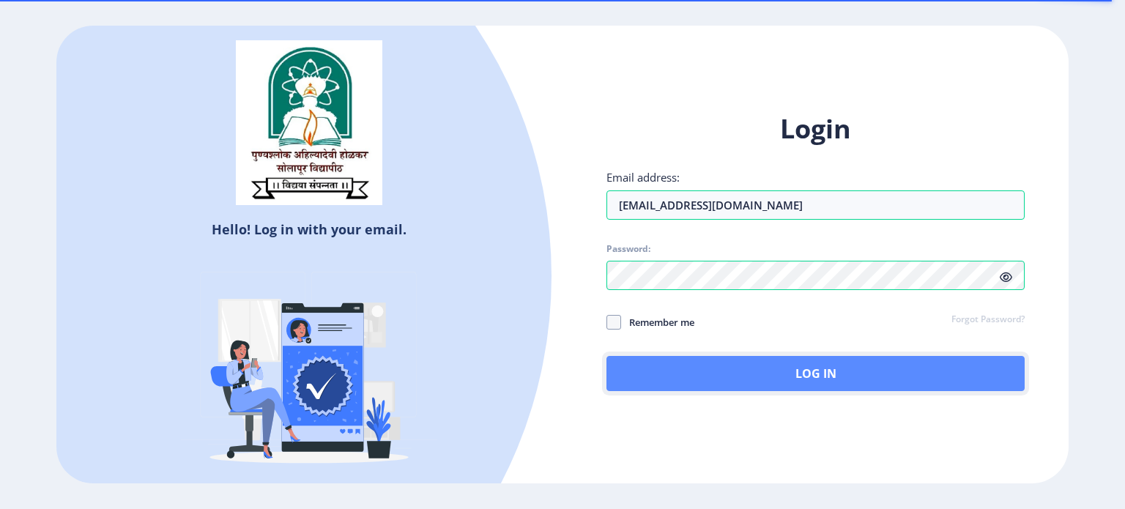
click at [811, 368] on button "Log In" at bounding box center [816, 373] width 418 height 35
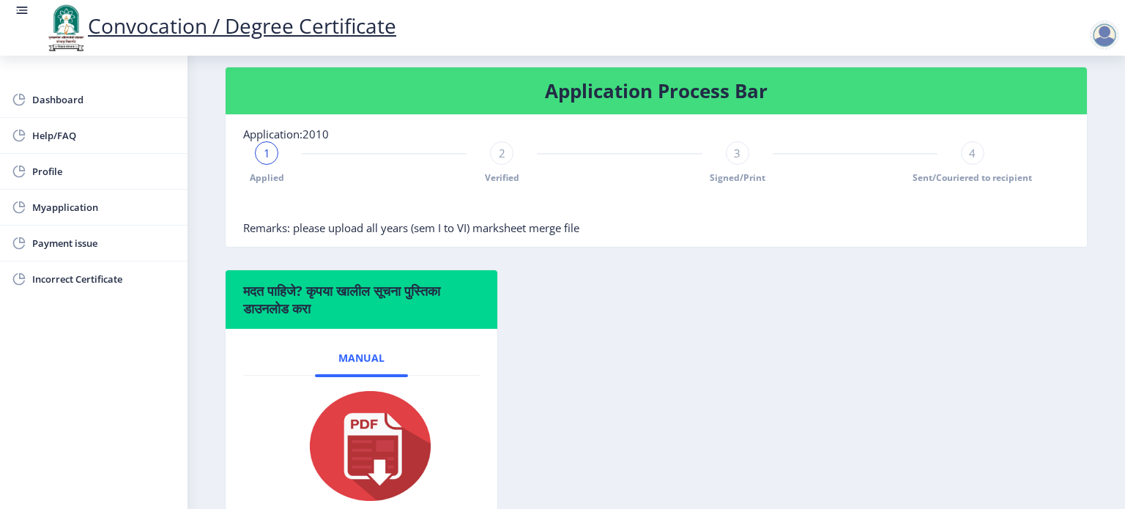
scroll to position [256, 0]
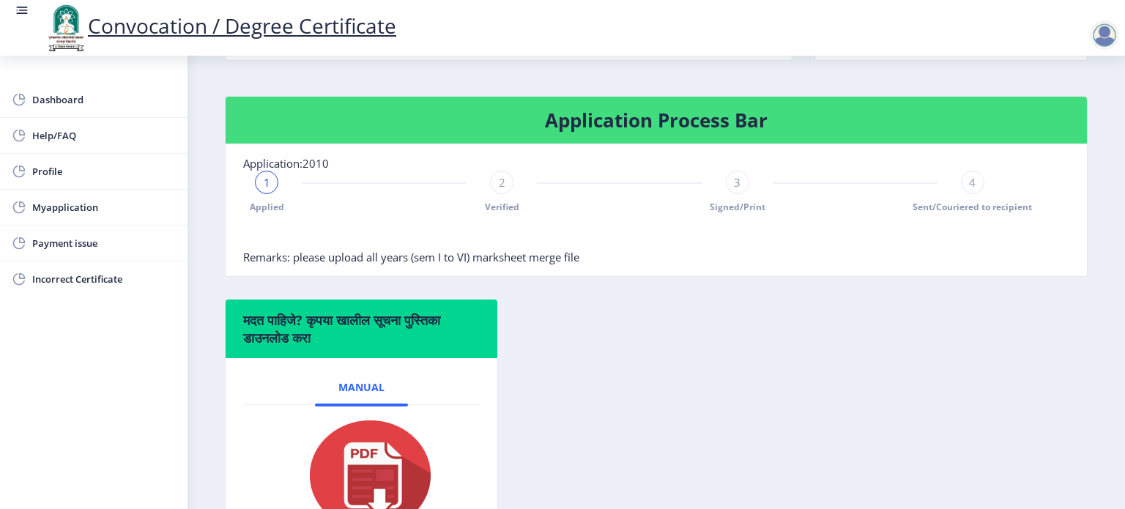
click at [555, 184] on div at bounding box center [619, 182] width 165 height 1
click at [66, 207] on span "Myapplication" at bounding box center [104, 208] width 144 height 18
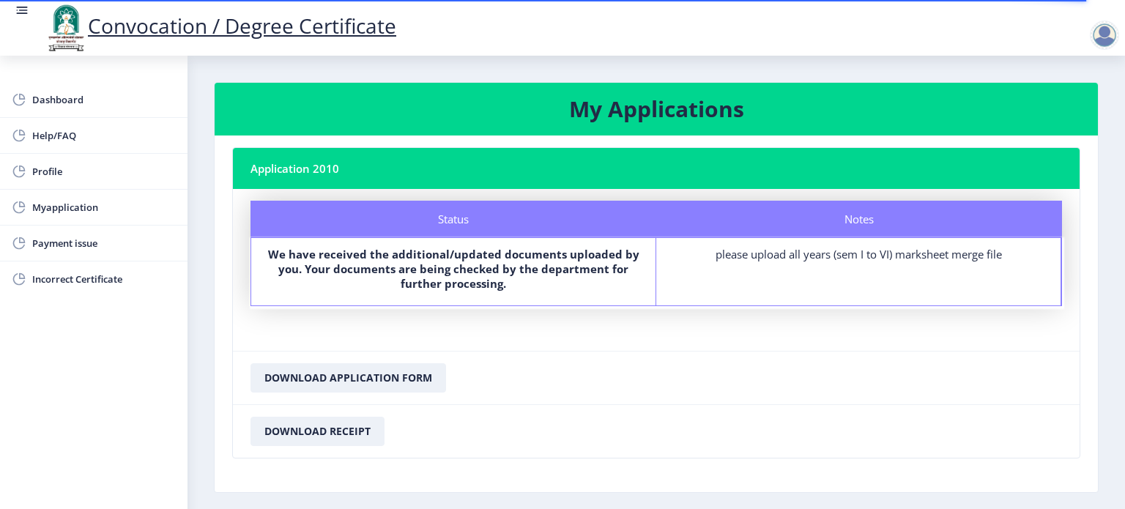
scroll to position [57, 0]
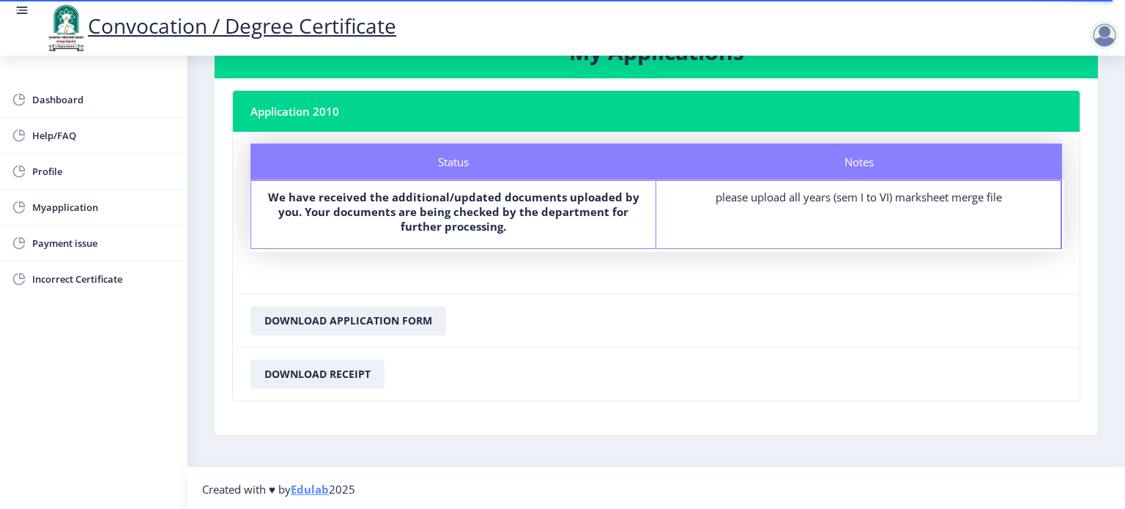
click at [896, 199] on div "please upload all years (sem I to VI) marksheet merge file" at bounding box center [859, 197] width 378 height 15
click at [47, 181] on link "Profile" at bounding box center [94, 171] width 188 height 35
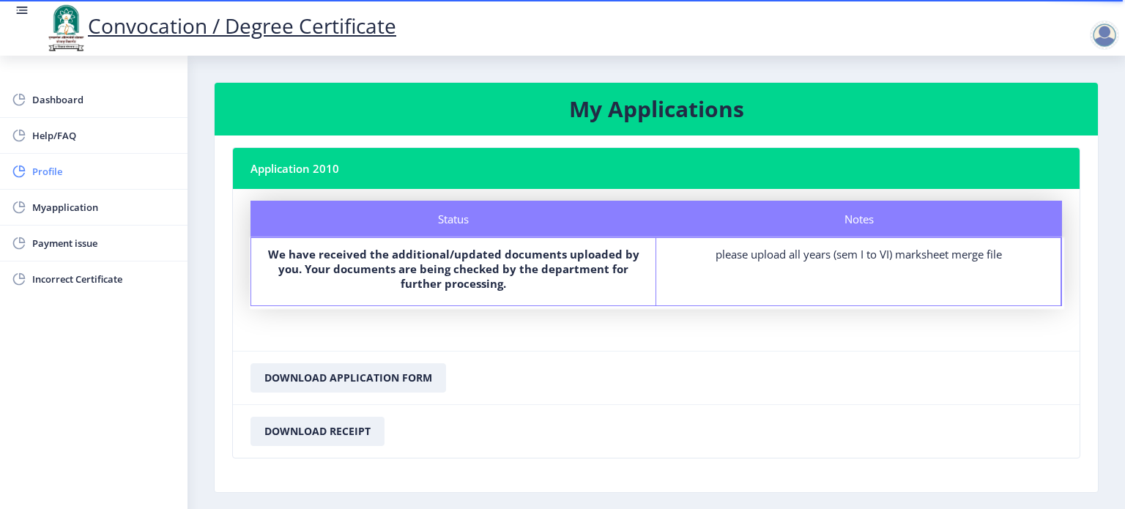
select select
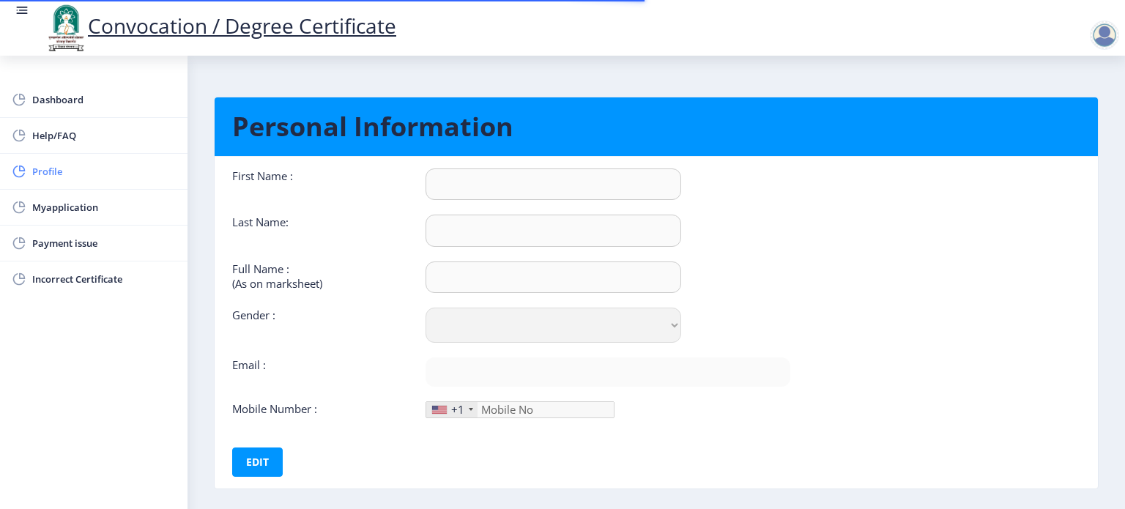
type input "dipali"
type input "KULKARNI"
type input "[PERSON_NAME] [PERSON_NAME]"
select select "[DEMOGRAPHIC_DATA]"
type input "[EMAIL_ADDRESS][DOMAIN_NAME]"
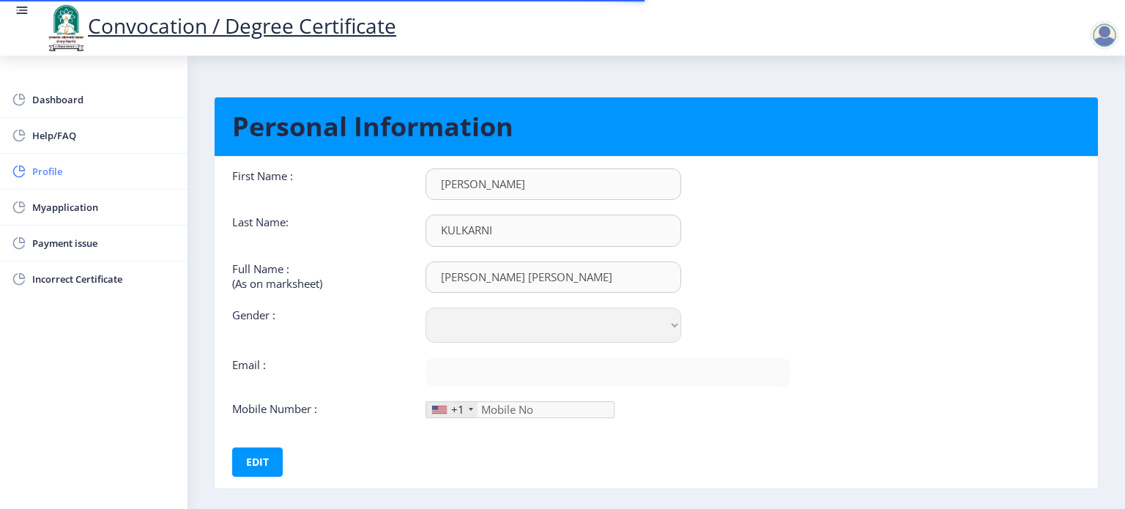
type input "9423590183"
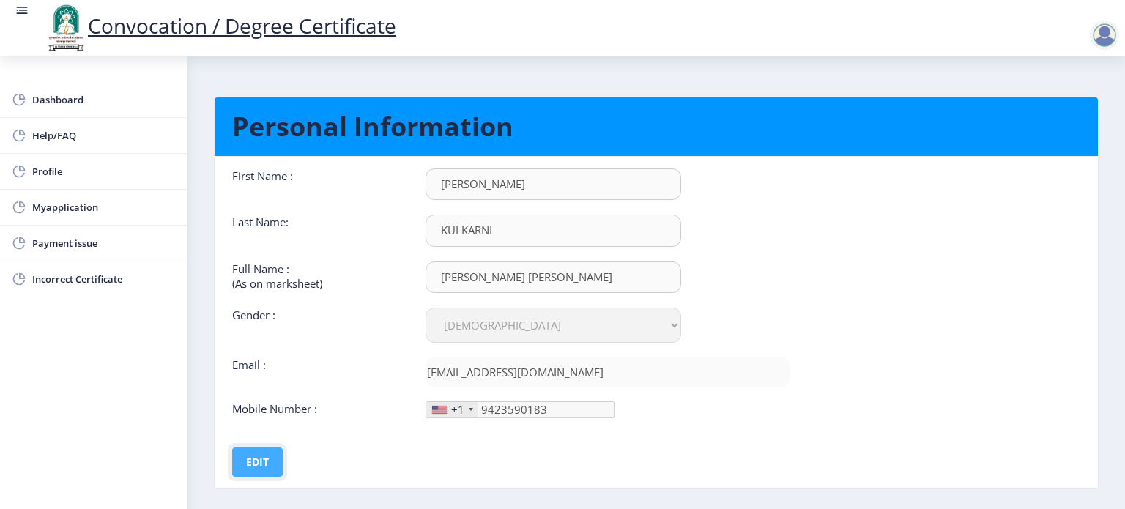
click at [269, 465] on button "Edit" at bounding box center [257, 462] width 51 height 29
click at [447, 188] on input "dipali" at bounding box center [554, 185] width 256 height 32
type input "[PERSON_NAME]"
click at [261, 451] on button "Save" at bounding box center [267, 462] width 53 height 29
click at [89, 199] on span "Myapplication" at bounding box center [104, 208] width 144 height 18
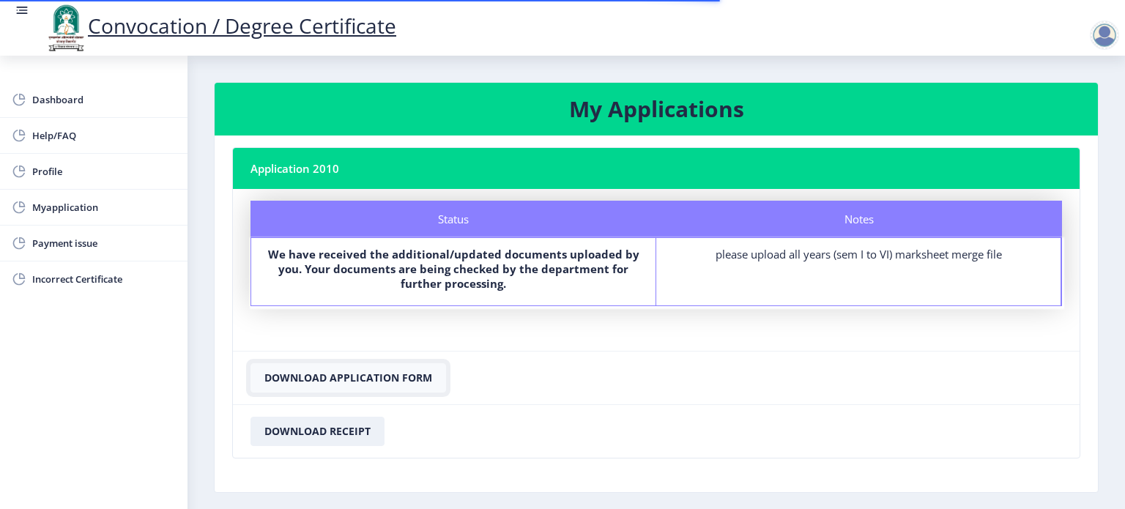
click at [383, 385] on button "Download Application Form" at bounding box center [349, 377] width 196 height 29
click at [67, 215] on span "Myapplication" at bounding box center [104, 208] width 144 height 18
click at [52, 173] on span "Profile" at bounding box center [104, 172] width 144 height 18
select select
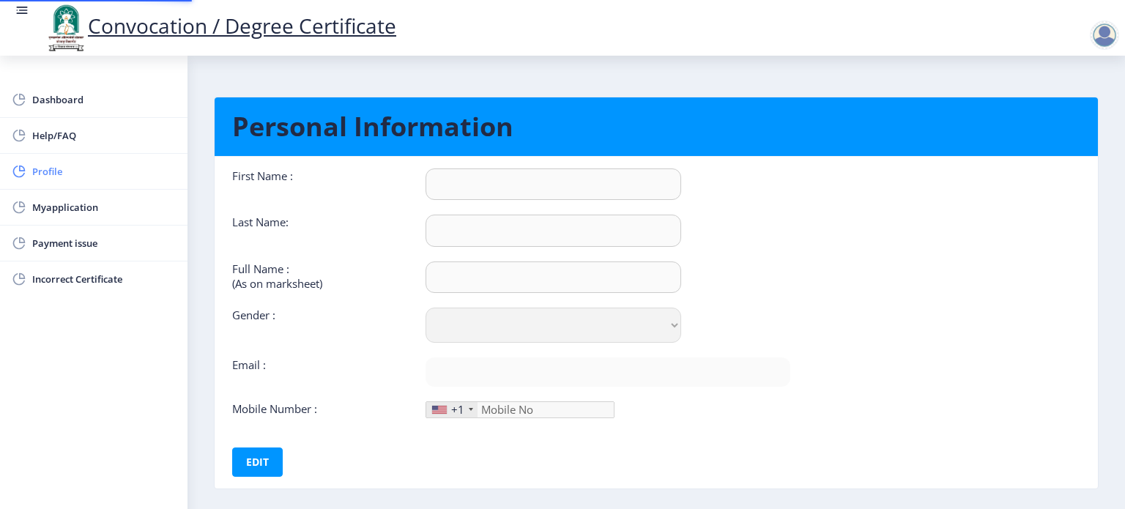
type input "[PERSON_NAME]"
type input "KULKARNI"
type input "[PERSON_NAME] [PERSON_NAME]"
select select "[DEMOGRAPHIC_DATA]"
type input "[EMAIL_ADDRESS][DOMAIN_NAME]"
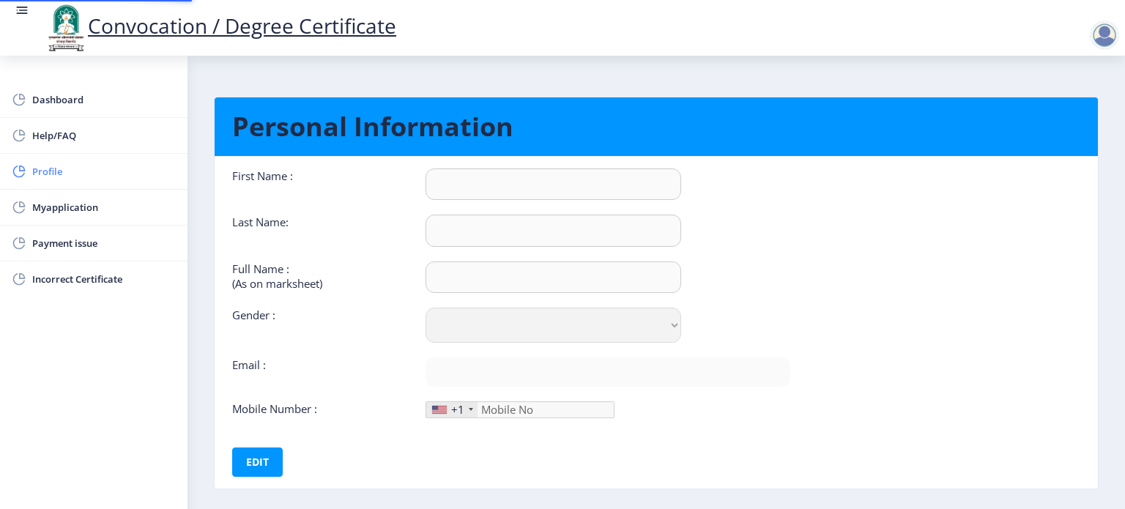
type input "9423590183"
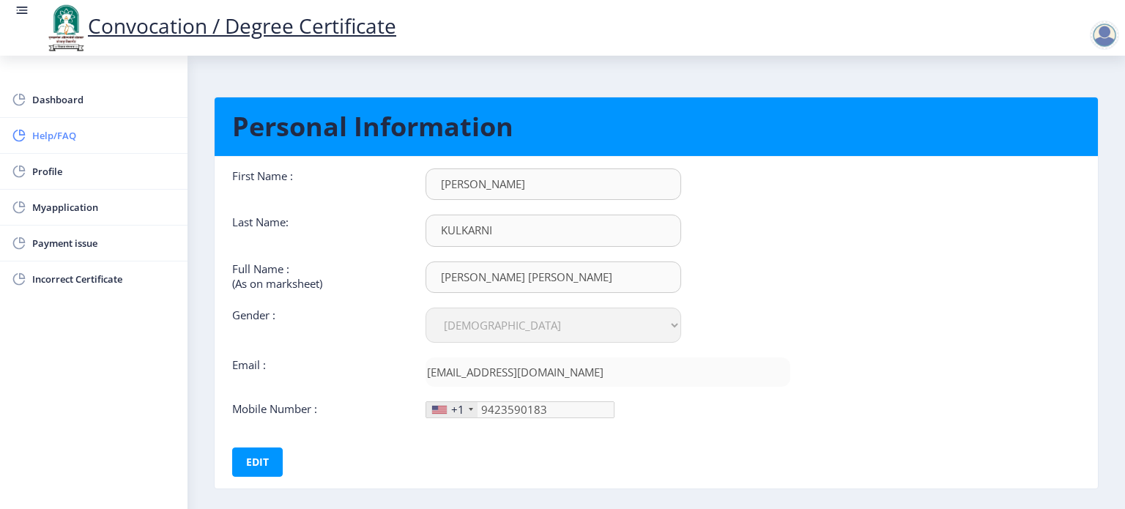
click at [50, 132] on span "Help/FAQ" at bounding box center [104, 136] width 144 height 18
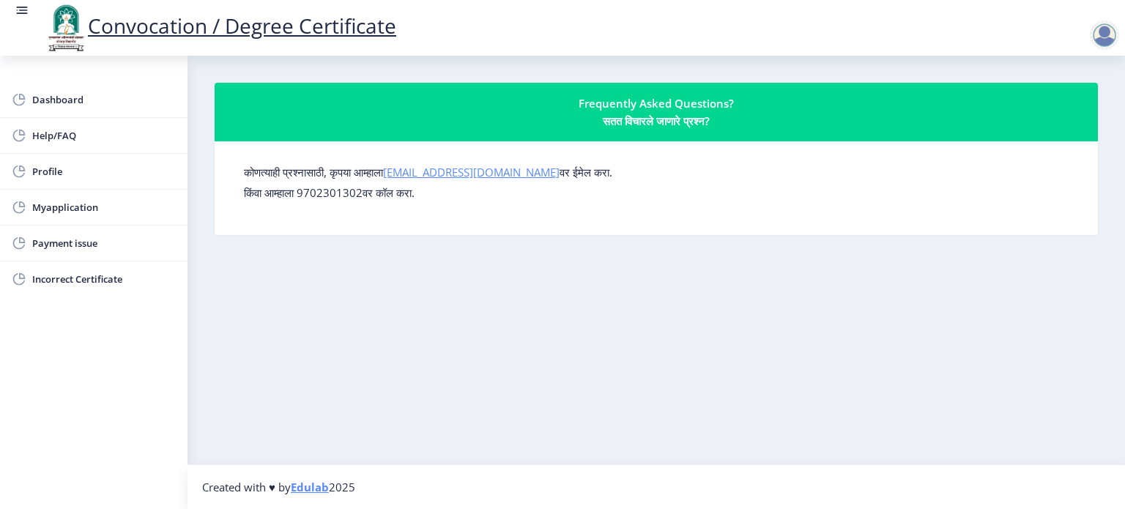
click at [470, 175] on link "[EMAIL_ADDRESS][DOMAIN_NAME]" at bounding box center [471, 172] width 177 height 15
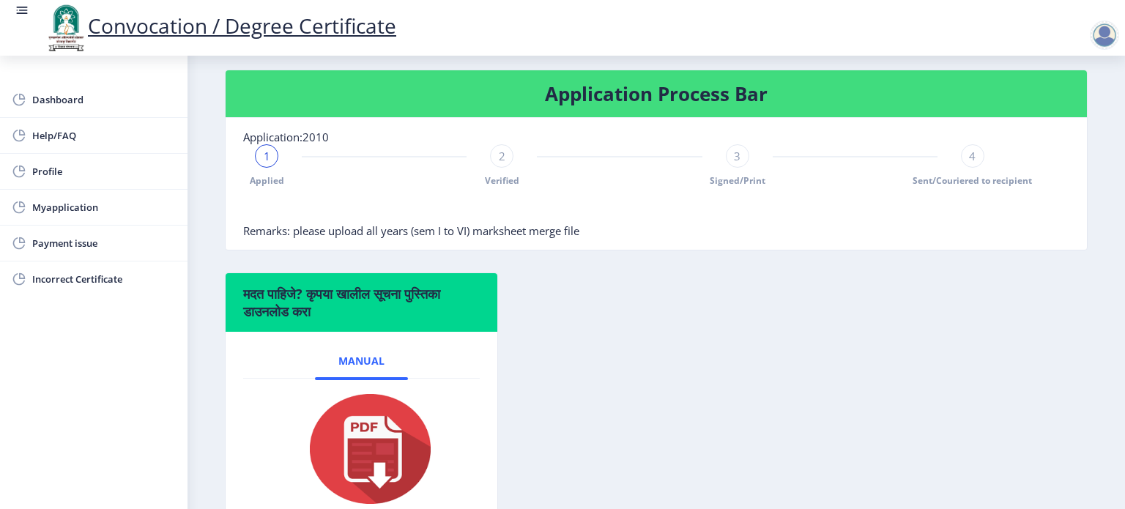
scroll to position [284, 0]
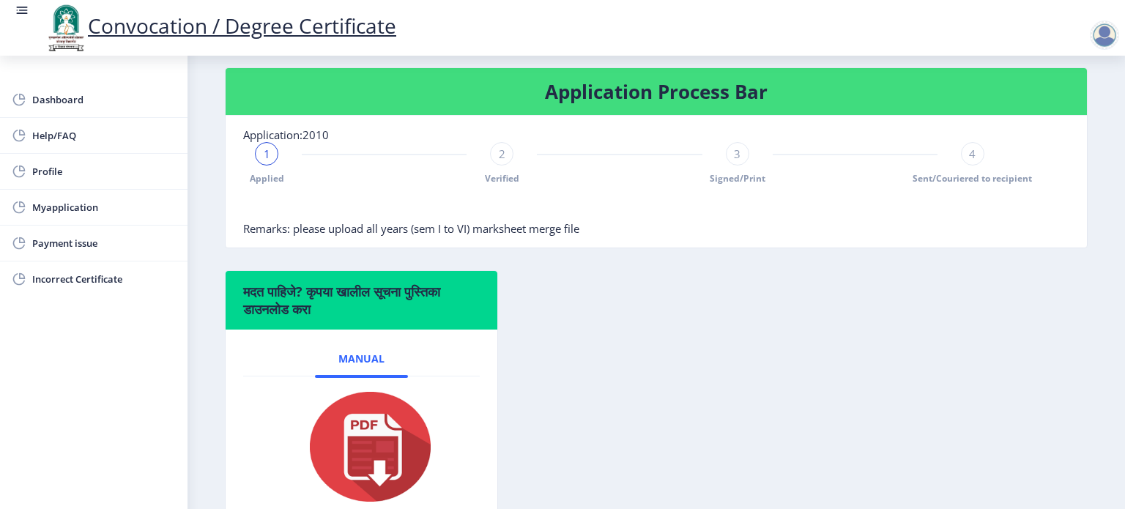
click at [504, 166] on div "2" at bounding box center [501, 153] width 23 height 23
click at [736, 185] on div "3 Signed/Print" at bounding box center [737, 163] width 23 height 42
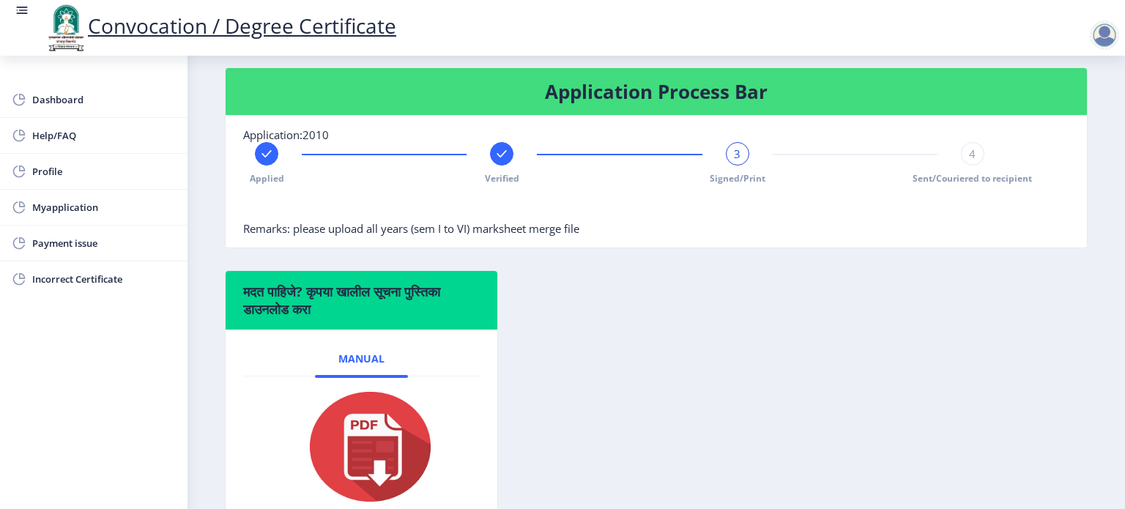
click at [736, 185] on div "3 Signed/Print" at bounding box center [737, 163] width 23 height 42
click at [972, 161] on span "4" at bounding box center [972, 154] width 7 height 15
click at [969, 161] on span "4" at bounding box center [972, 154] width 7 height 15
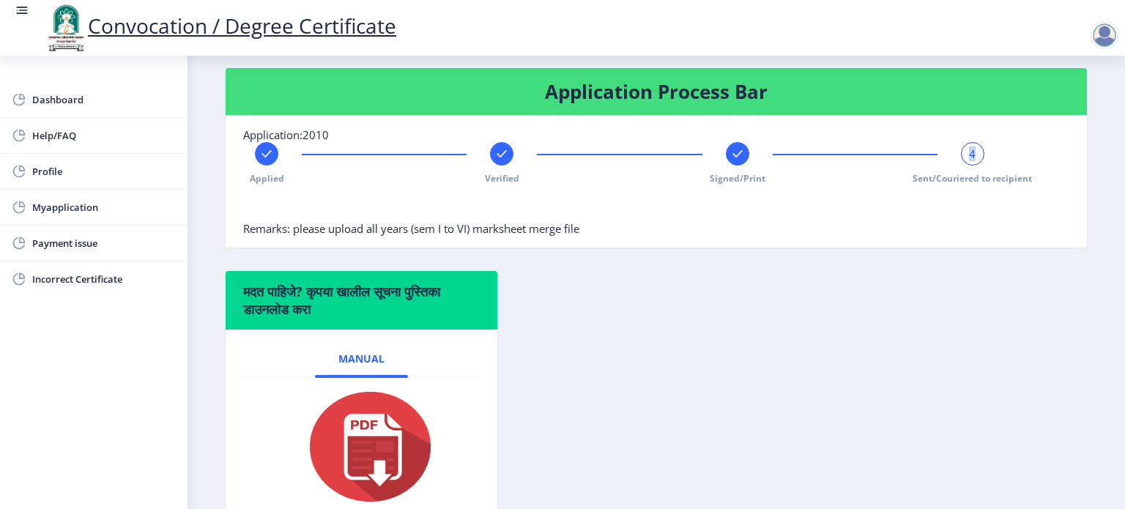
click at [969, 161] on span "4" at bounding box center [972, 154] width 7 height 15
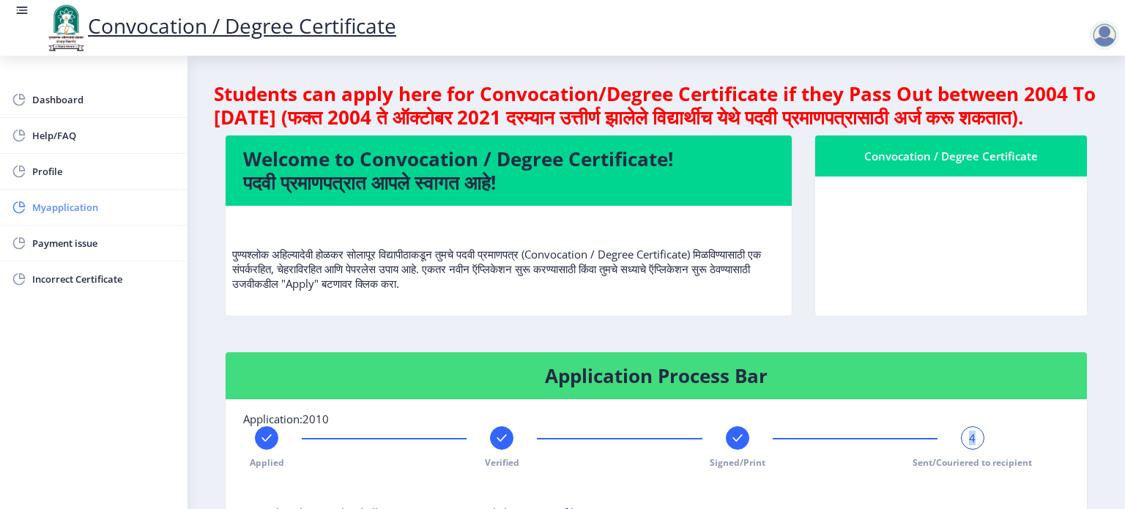
click at [61, 212] on span "Myapplication" at bounding box center [104, 208] width 144 height 18
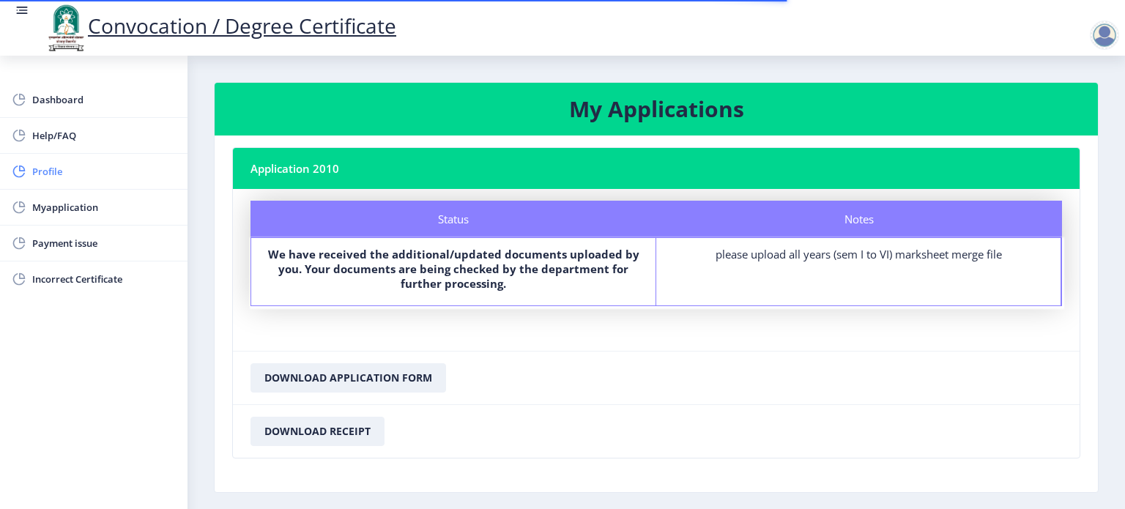
click at [55, 174] on span "Profile" at bounding box center [104, 172] width 144 height 18
select select
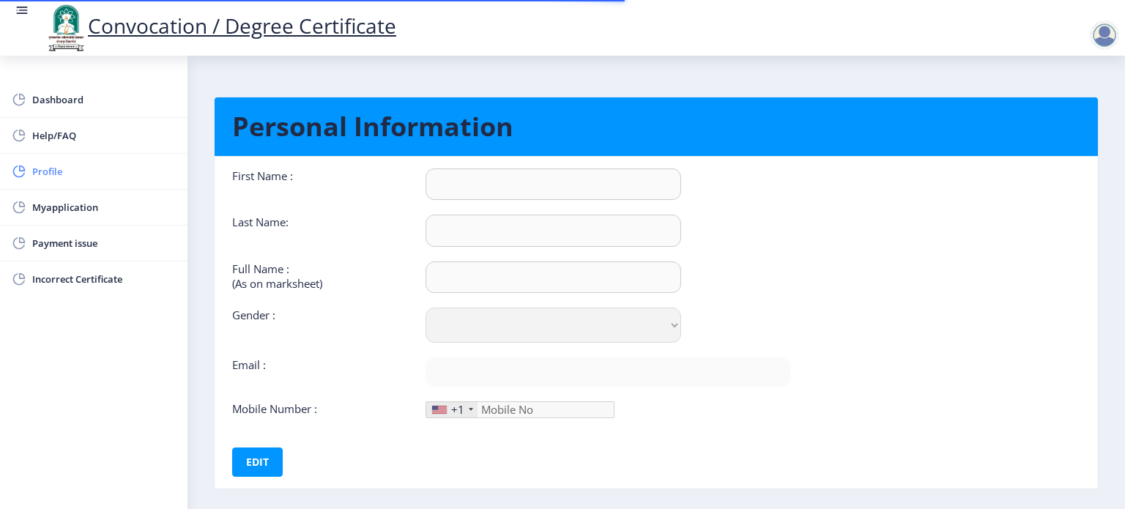
type input "[PERSON_NAME]"
type input "KULKARNI"
type input "[PERSON_NAME] [PERSON_NAME]"
select select "[DEMOGRAPHIC_DATA]"
type input "[EMAIL_ADDRESS][DOMAIN_NAME]"
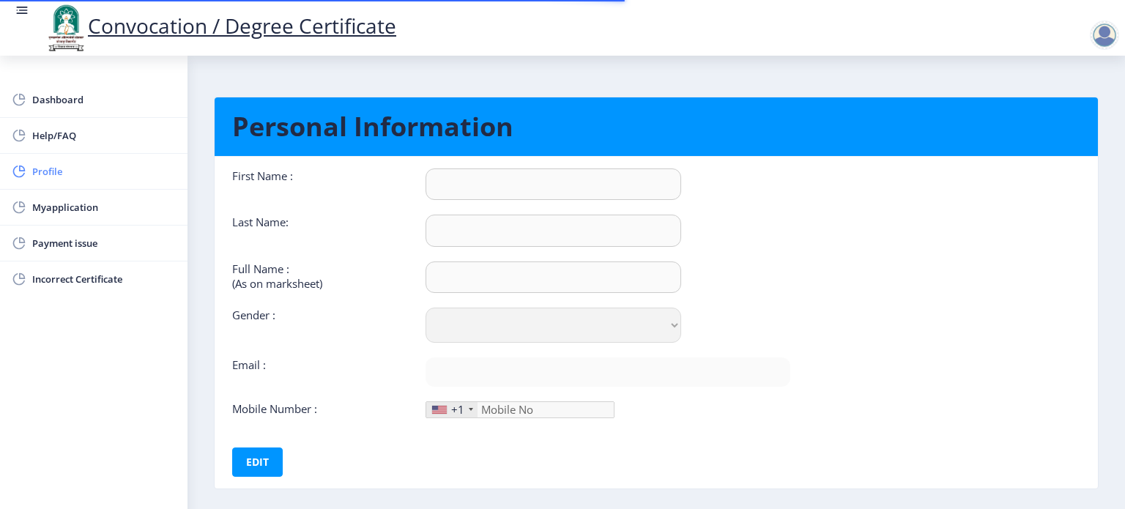
type input "9423590183"
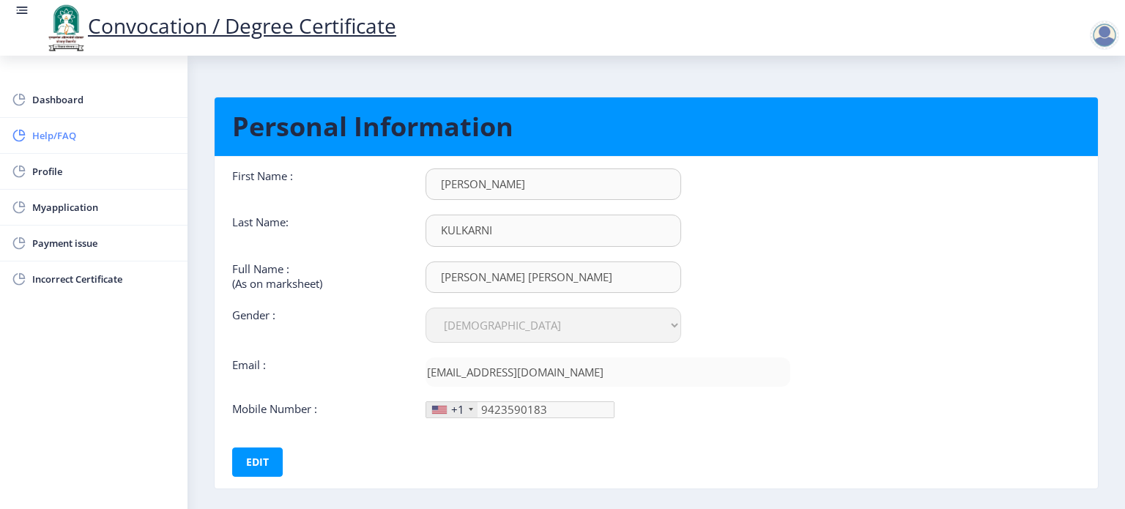
click at [59, 147] on link "Help/FAQ" at bounding box center [94, 135] width 188 height 35
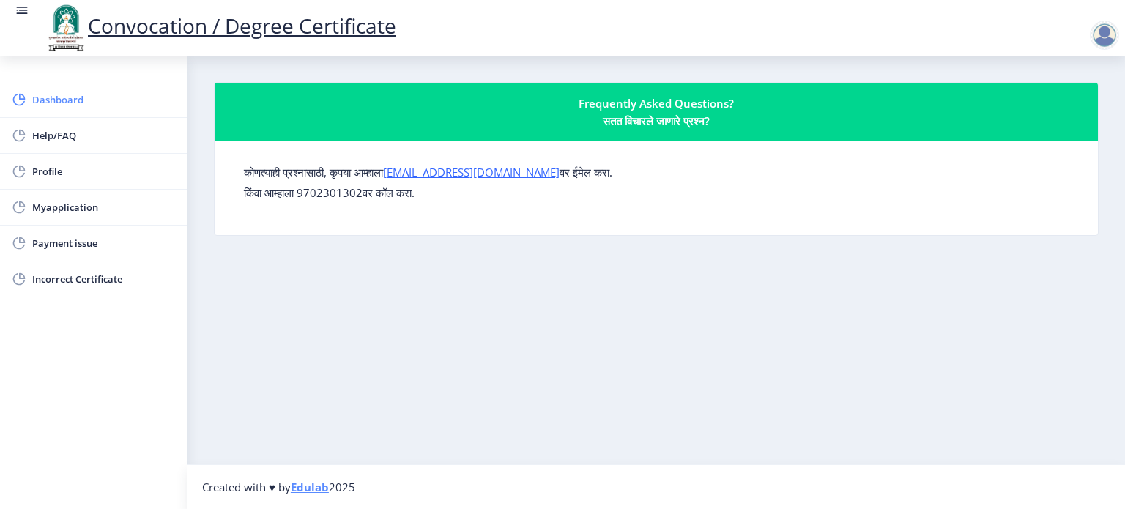
click at [59, 108] on link "Dashboard" at bounding box center [94, 99] width 188 height 35
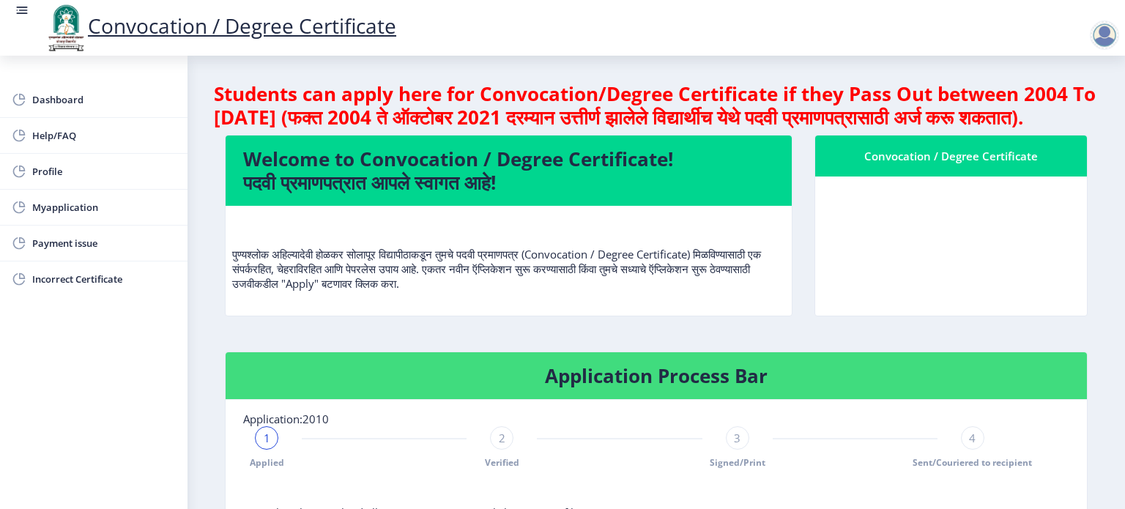
click at [1103, 32] on div at bounding box center [1104, 35] width 29 height 29
click at [1052, 122] on span "Log out" at bounding box center [1067, 115] width 94 height 18
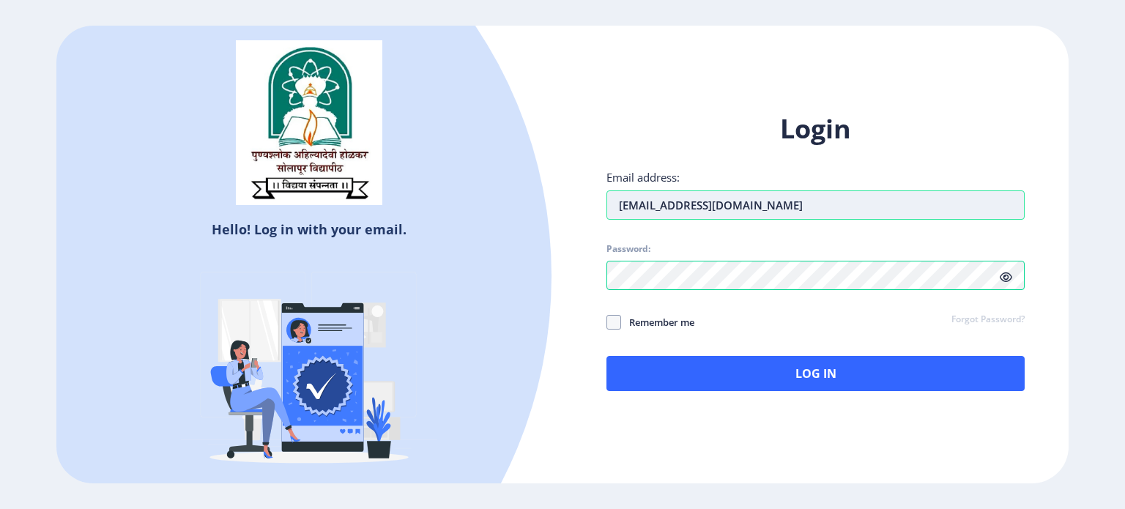
drag, startPoint x: 665, startPoint y: 201, endPoint x: 613, endPoint y: 207, distance: 51.6
click at [613, 207] on input "[EMAIL_ADDRESS][DOMAIN_NAME]" at bounding box center [816, 204] width 418 height 29
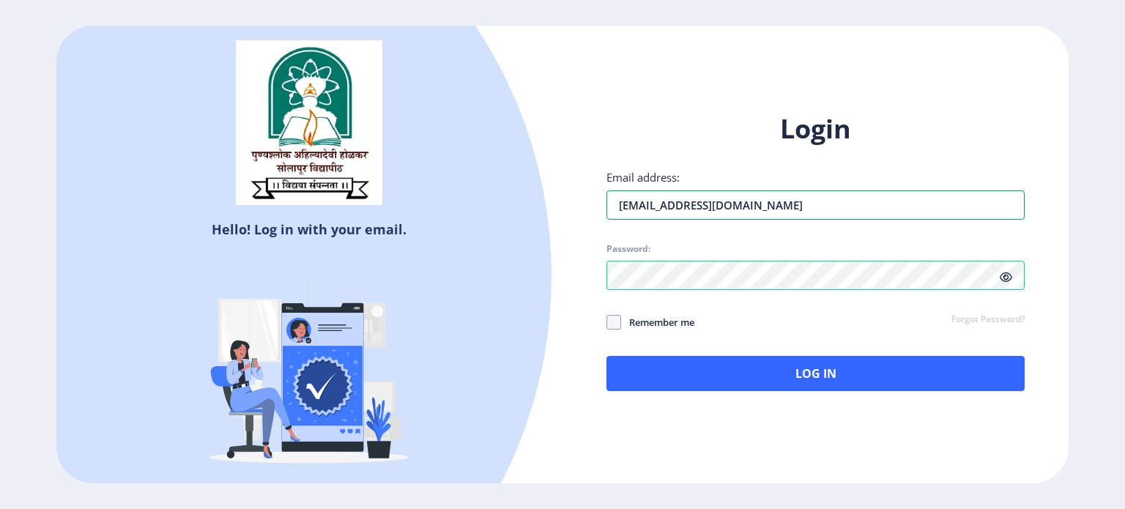
type input "[EMAIL_ADDRESS][DOMAIN_NAME]"
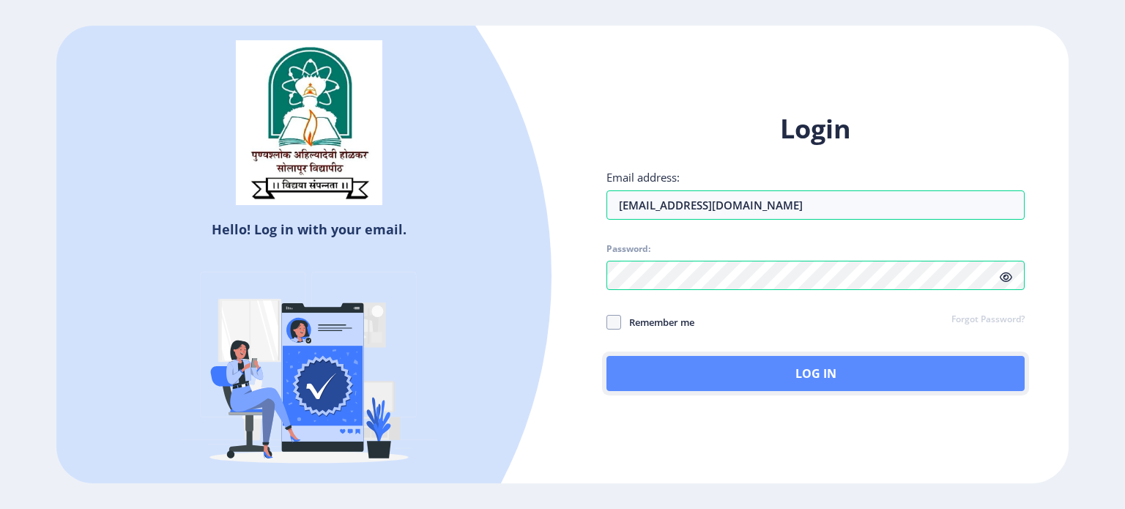
click at [718, 372] on button "Log In" at bounding box center [816, 373] width 418 height 35
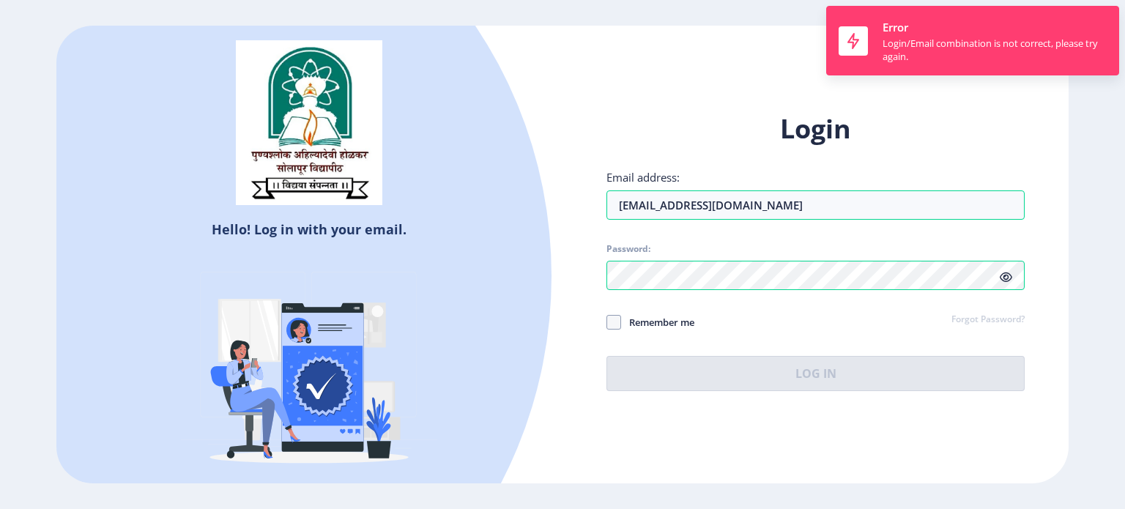
click at [1005, 278] on icon at bounding box center [1006, 277] width 12 height 11
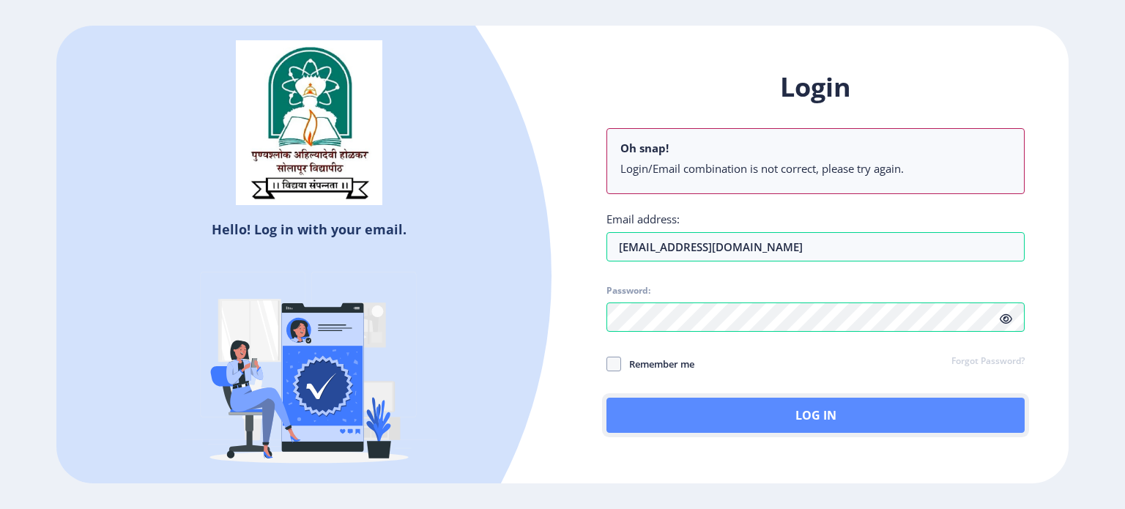
click at [793, 421] on button "Log In" at bounding box center [816, 415] width 418 height 35
click at [710, 419] on button "Log In" at bounding box center [816, 415] width 418 height 35
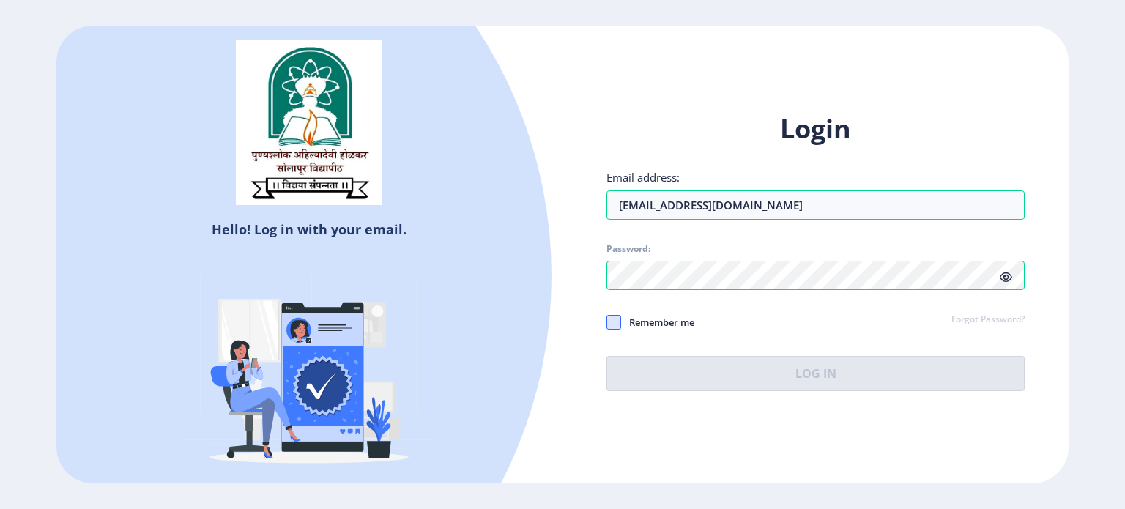
click at [615, 325] on span at bounding box center [614, 322] width 15 height 15
click at [607, 322] on input "Remember me" at bounding box center [607, 322] width 1 height 1
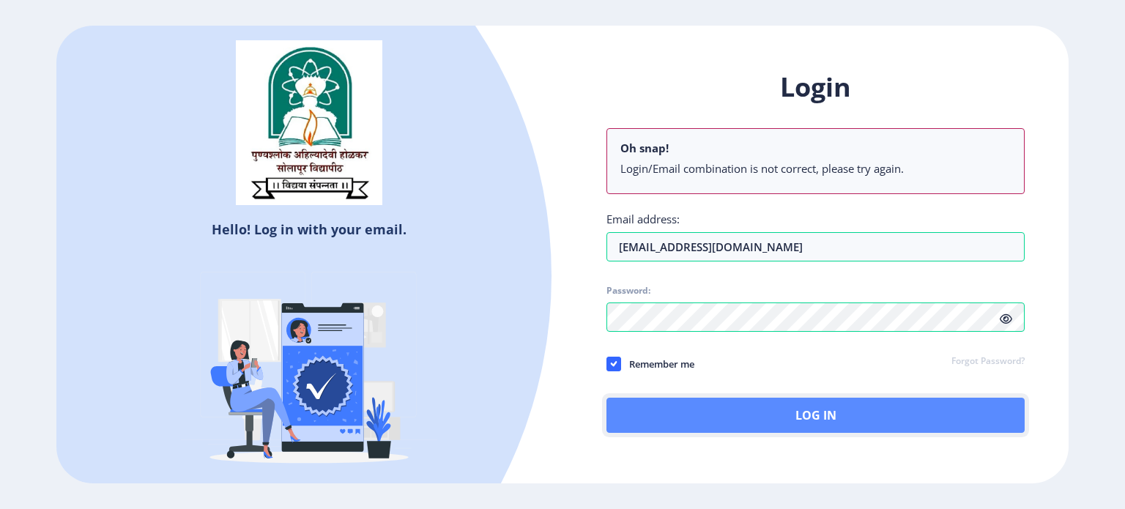
click at [783, 415] on button "Log In" at bounding box center [816, 415] width 418 height 35
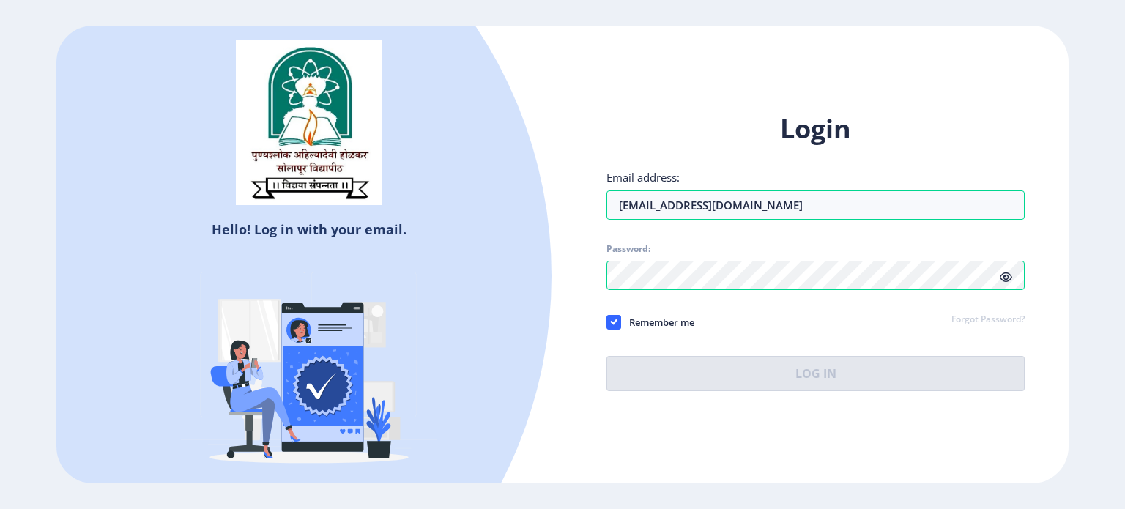
click at [1008, 281] on icon at bounding box center [1006, 277] width 12 height 11
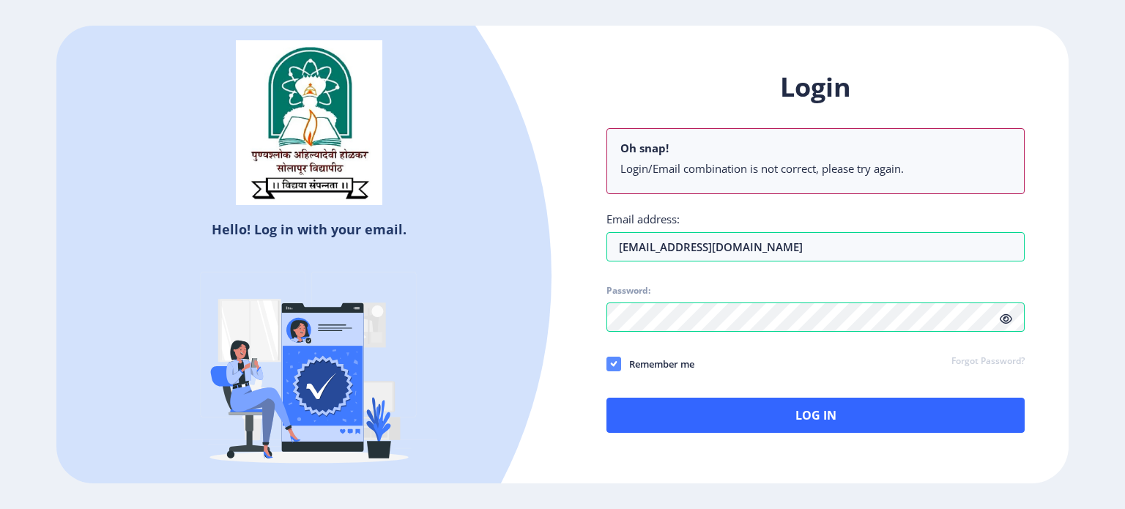
click at [613, 365] on use at bounding box center [613, 363] width 7 height 5
click at [607, 364] on input "Remember me" at bounding box center [607, 363] width 1 height 1
checkbox input "false"
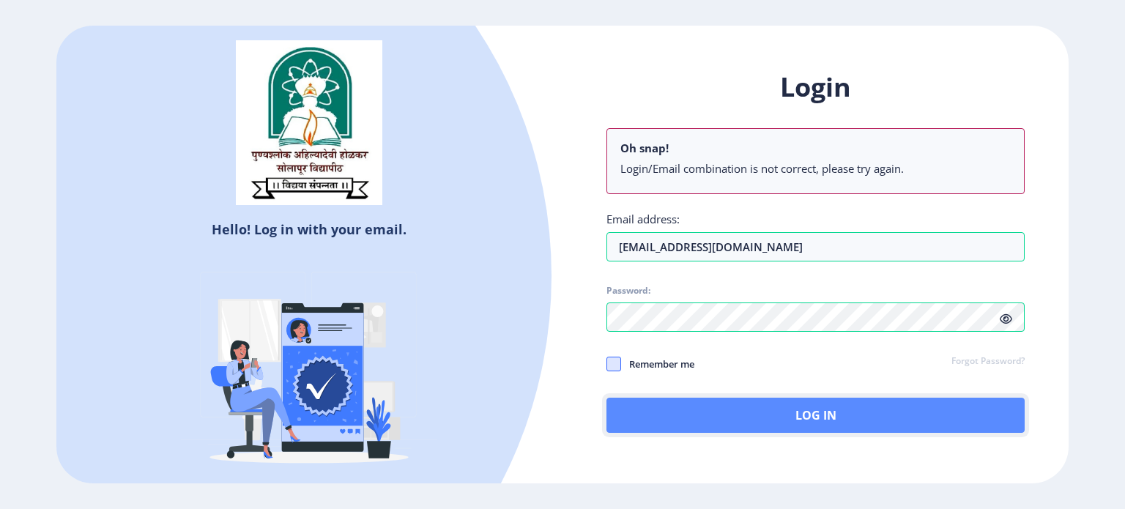
click at [717, 402] on button "Log In" at bounding box center [816, 415] width 418 height 35
click at [807, 421] on button "Log In" at bounding box center [816, 415] width 418 height 35
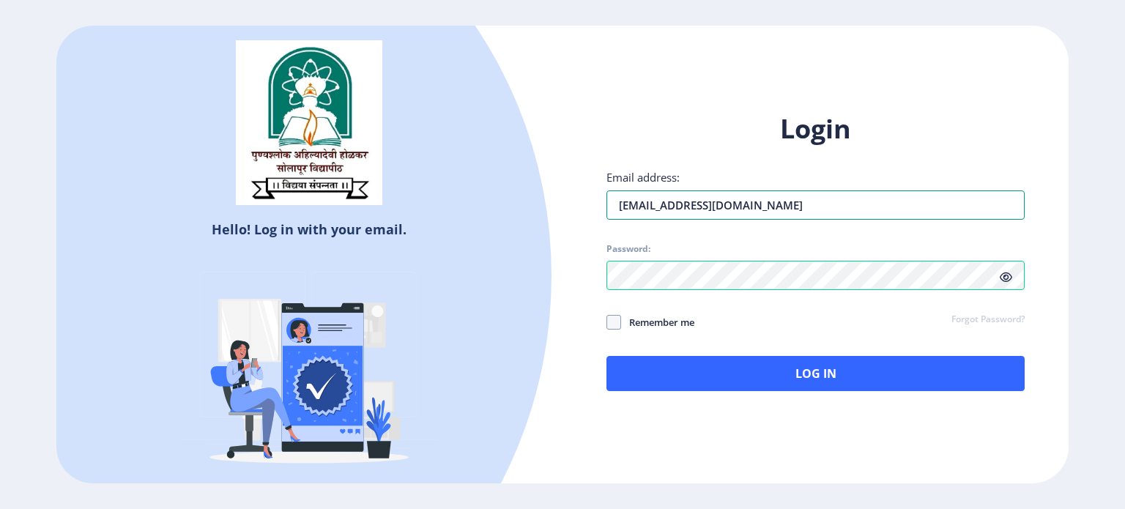
drag, startPoint x: 667, startPoint y: 207, endPoint x: 589, endPoint y: 199, distance: 78.2
click at [589, 199] on div "Login Email address: dipask91@gmail.com Password: Remember me Forgot Password? …" at bounding box center [816, 262] width 506 height 347
type input "[EMAIL_ADDRESS][DOMAIN_NAME]"
click at [812, 163] on div "Login Email address: kulkrn@gmail.com Password: Remember me Forgot Password? Lo…" at bounding box center [816, 251] width 418 height 280
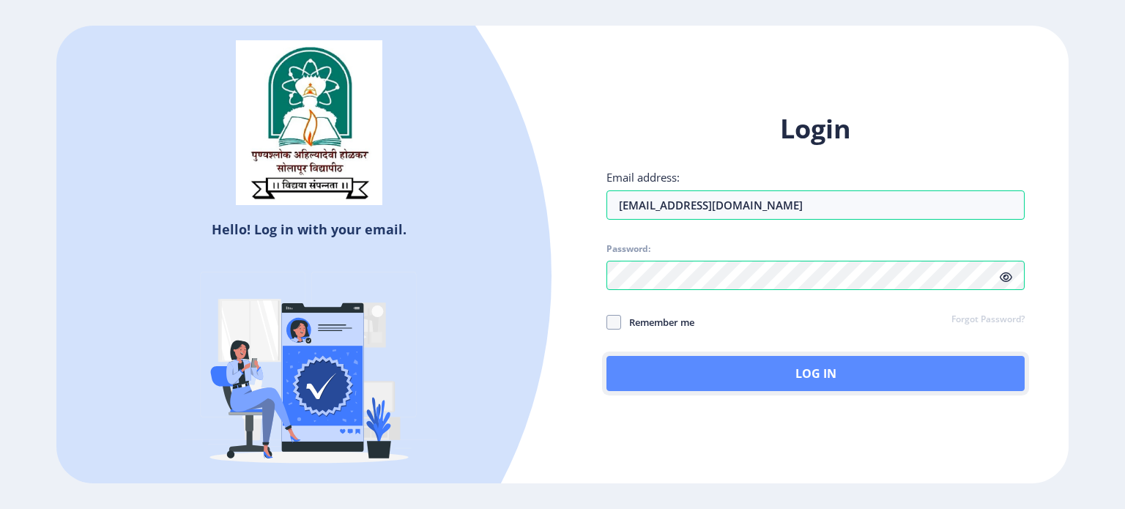
click at [891, 367] on button "Log In" at bounding box center [816, 373] width 418 height 35
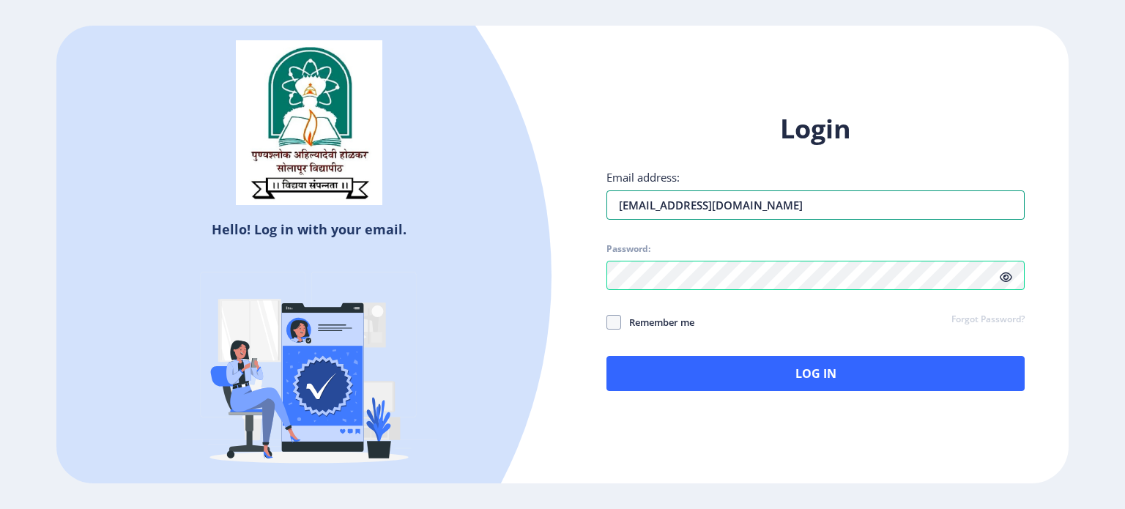
type input "[EMAIL_ADDRESS][DOMAIN_NAME]"
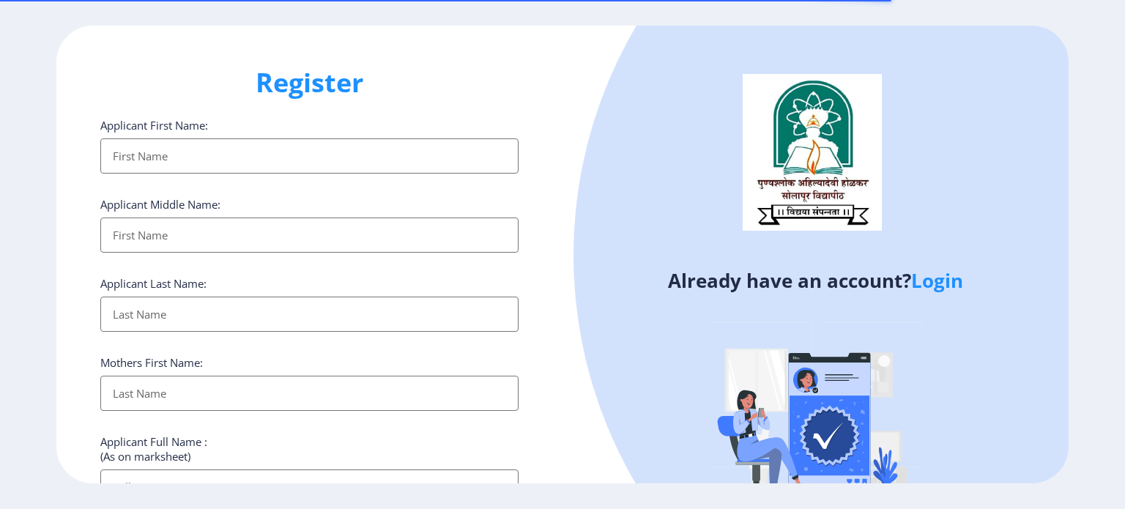
select select
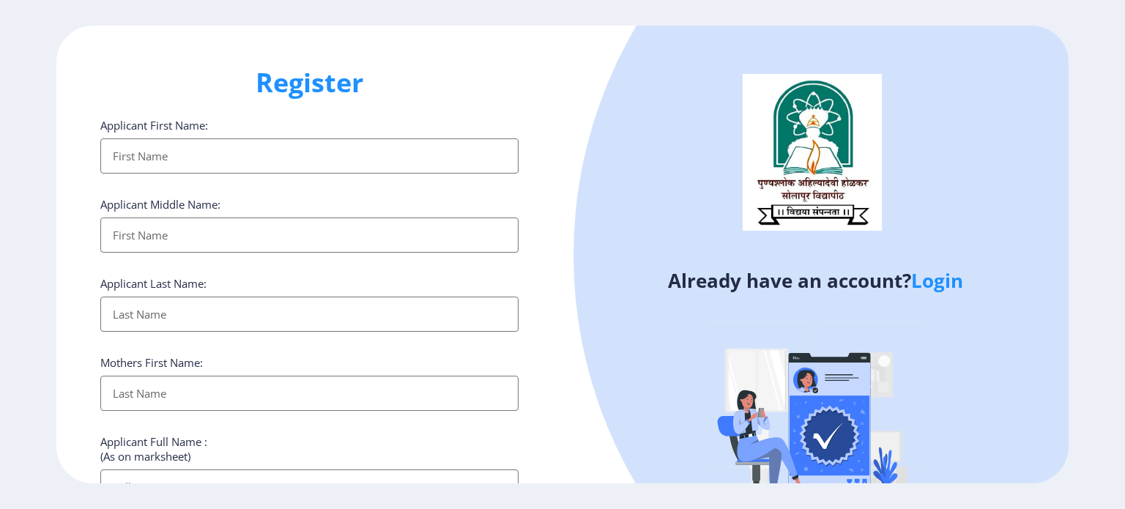
click at [939, 275] on link "Login" at bounding box center [937, 280] width 52 height 26
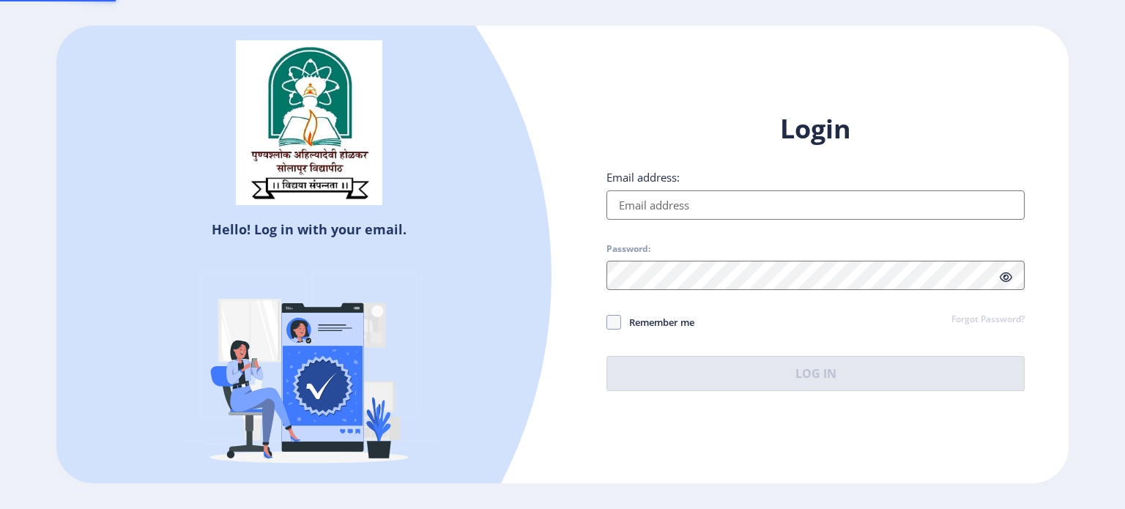
type input "[EMAIL_ADDRESS][DOMAIN_NAME]"
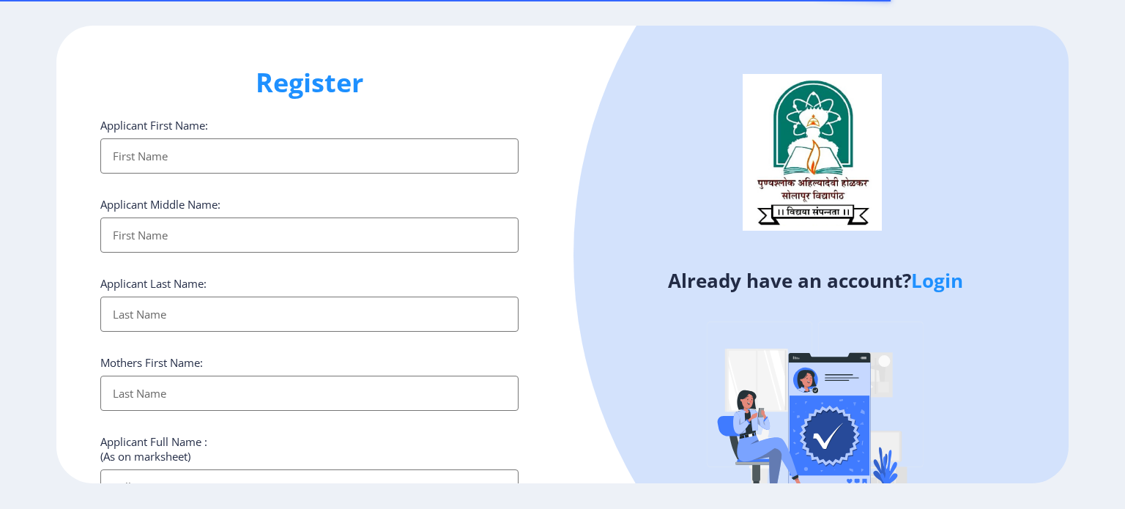
select select
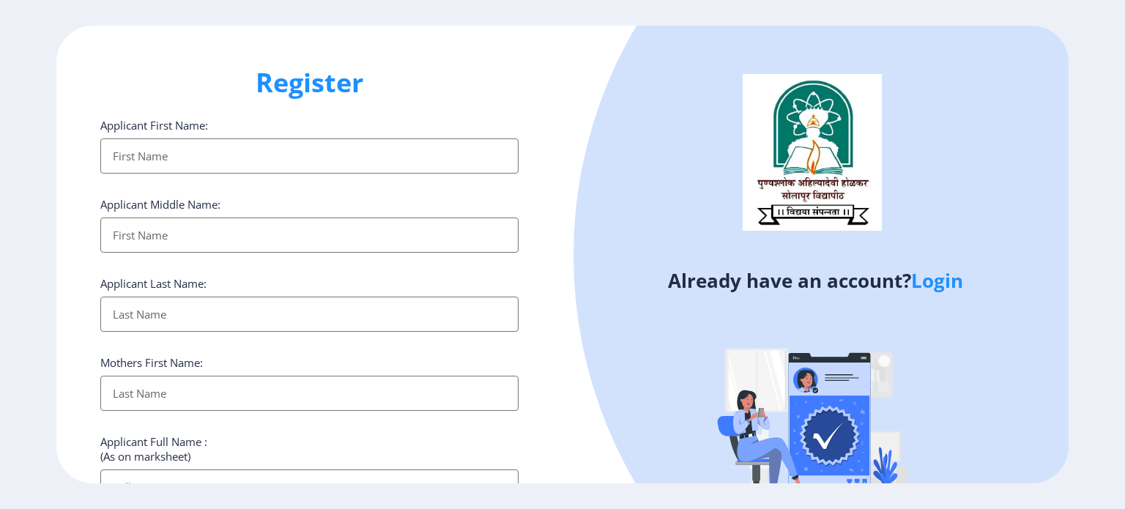
click at [1125, 238] on ngx-register "Register Applicant First Name: Applicant Middle Name: Applicant Last Name: Moth…" at bounding box center [562, 255] width 1125 height 459
click at [938, 289] on link "Login" at bounding box center [937, 280] width 52 height 26
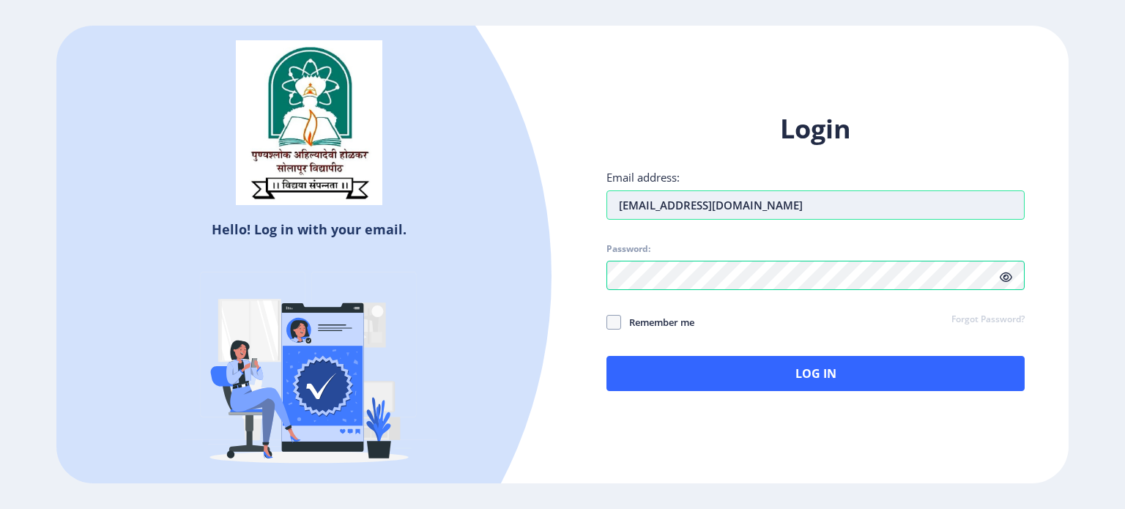
drag, startPoint x: 724, startPoint y: 212, endPoint x: 625, endPoint y: 201, distance: 99.5
click at [625, 201] on input "[EMAIL_ADDRESS][DOMAIN_NAME]" at bounding box center [816, 204] width 418 height 29
click at [618, 320] on span at bounding box center [614, 322] width 15 height 15
click at [607, 322] on input "Remember me" at bounding box center [607, 322] width 1 height 1
checkbox input "true"
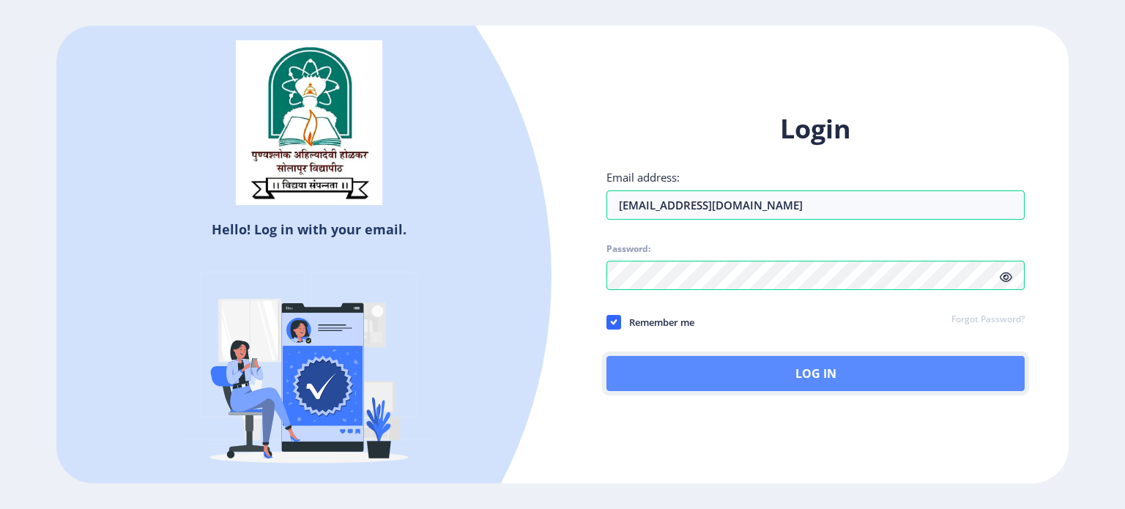
click at [676, 371] on button "Log In" at bounding box center [816, 373] width 418 height 35
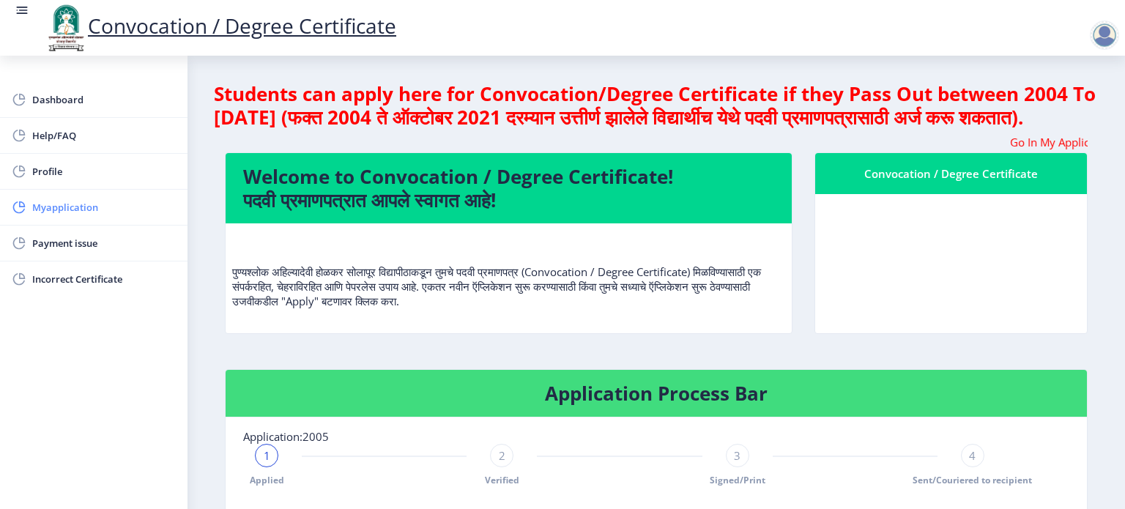
click at [84, 199] on span "Myapplication" at bounding box center [104, 208] width 144 height 18
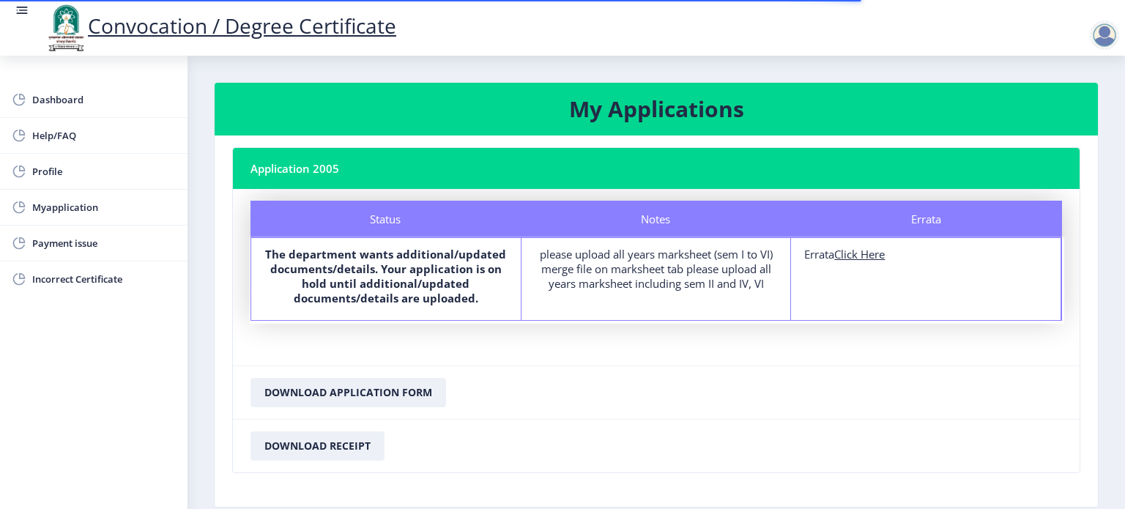
click at [850, 248] on u "Click Here" at bounding box center [860, 254] width 51 height 15
select select
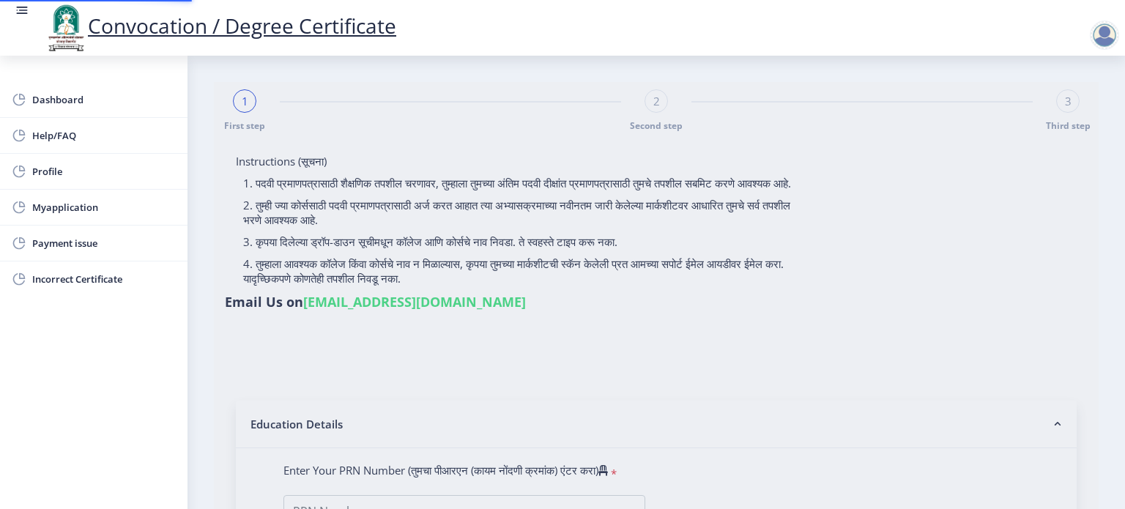
type input "[PERSON_NAME] [PERSON_NAME]"
type input "SHOBHA"
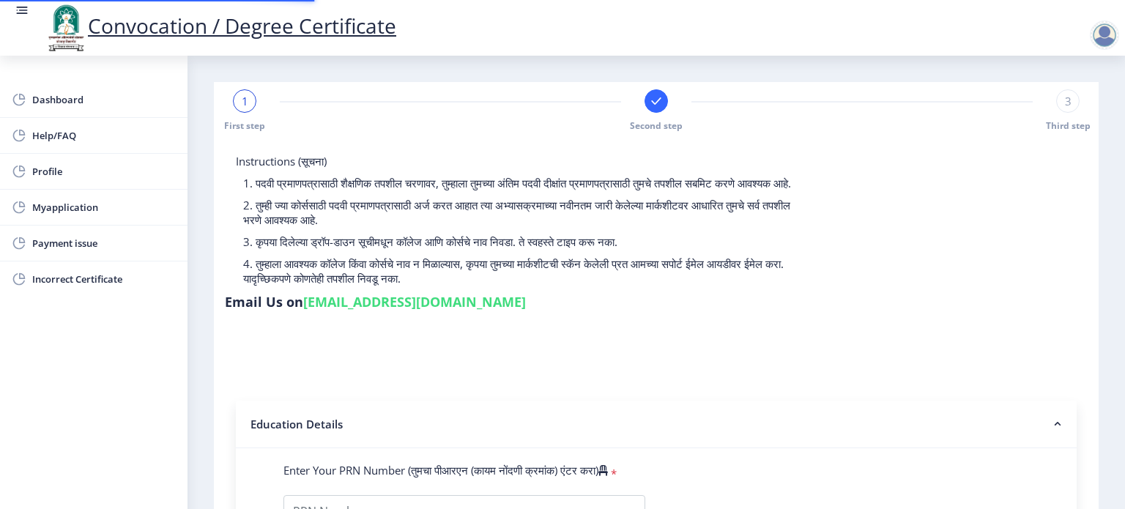
type input "2006032500171014"
select select "Regular"
select select "2013"
select select "March"
select select "PASS CLASS"
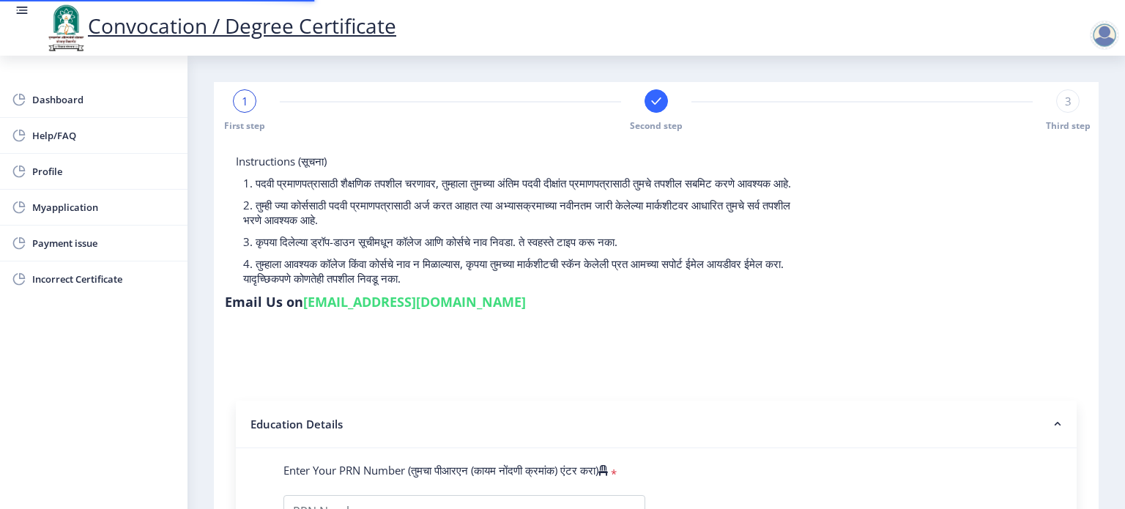
type input "047941"
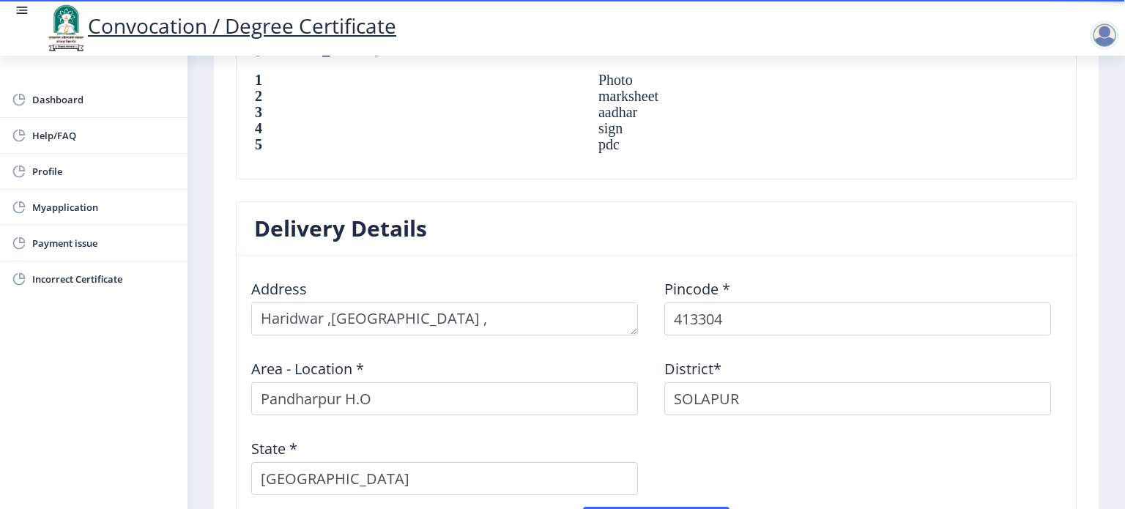
scroll to position [1245, 0]
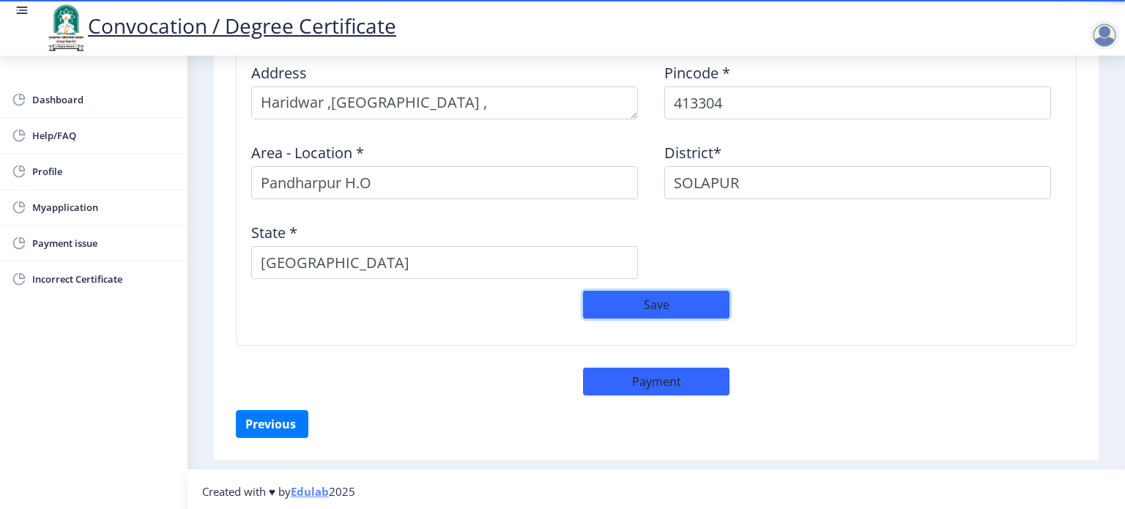
click at [672, 300] on button "Save" at bounding box center [656, 305] width 147 height 28
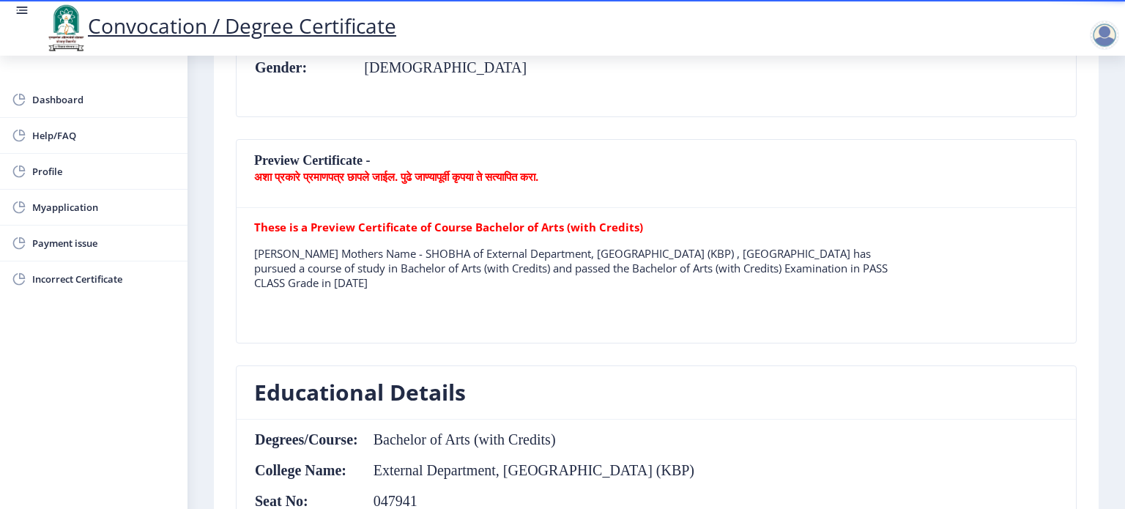
scroll to position [78, 0]
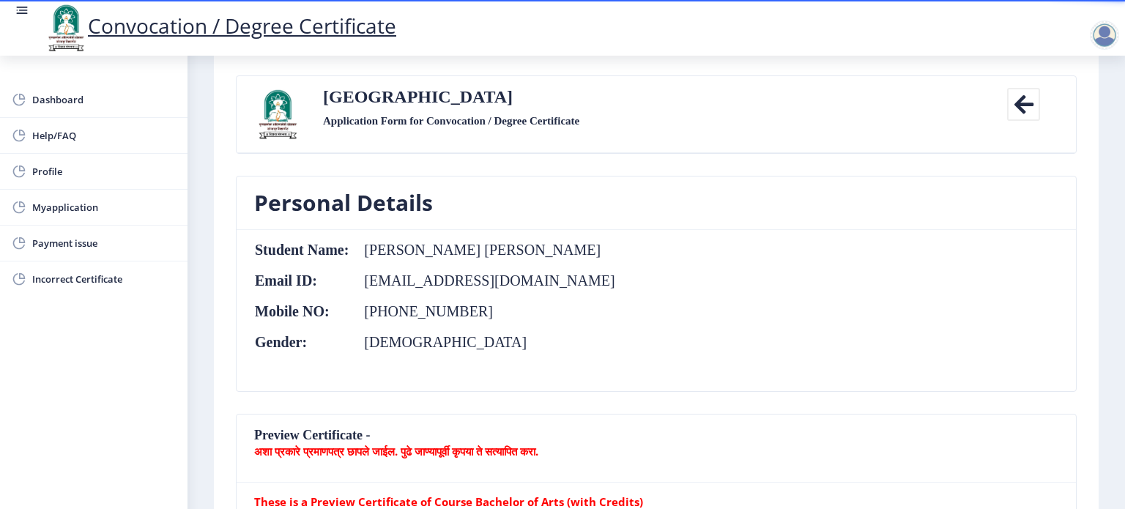
click at [1028, 105] on icon at bounding box center [1023, 104] width 33 height 33
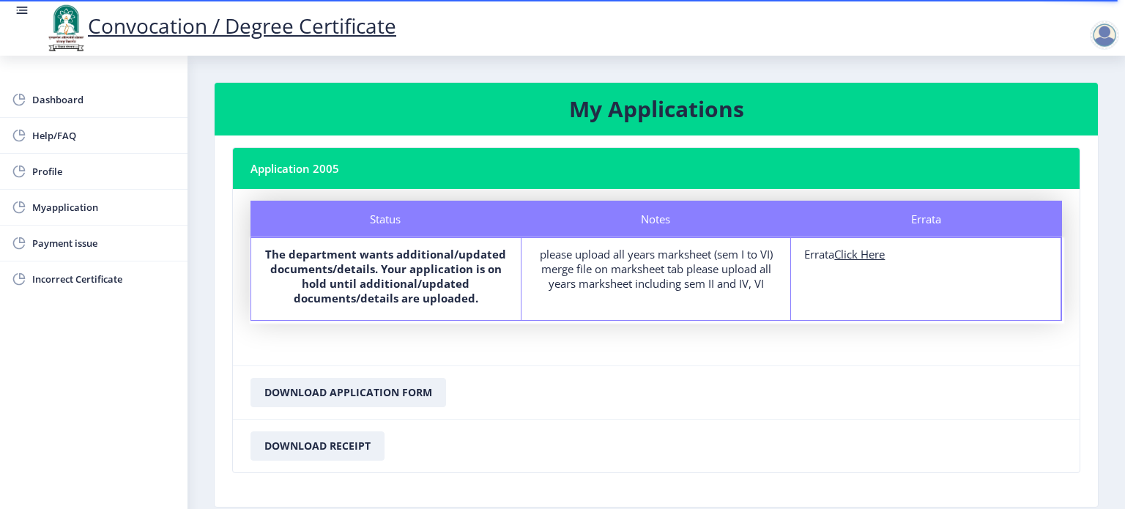
click at [862, 256] on u "Click Here" at bounding box center [860, 254] width 51 height 15
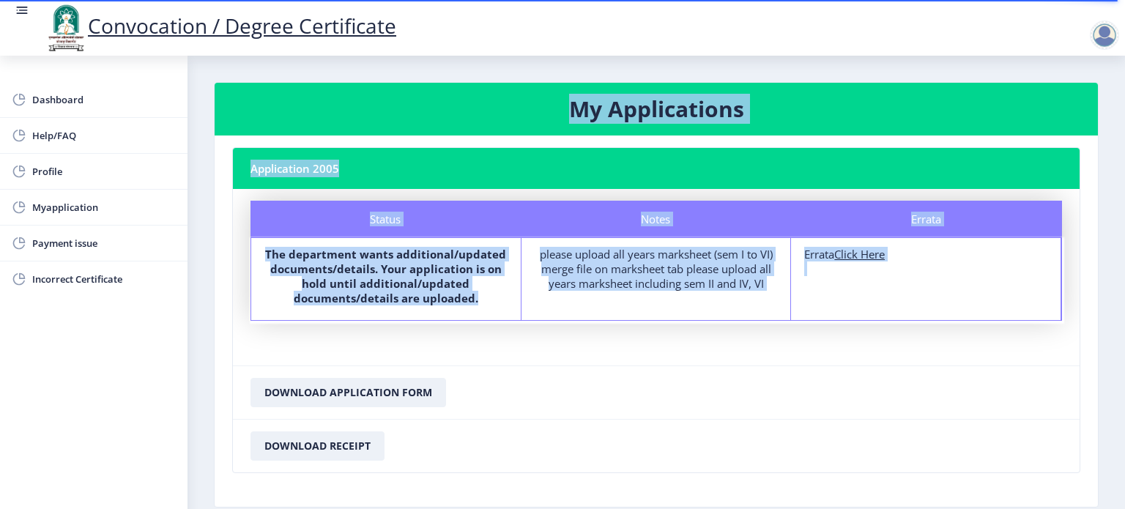
select select
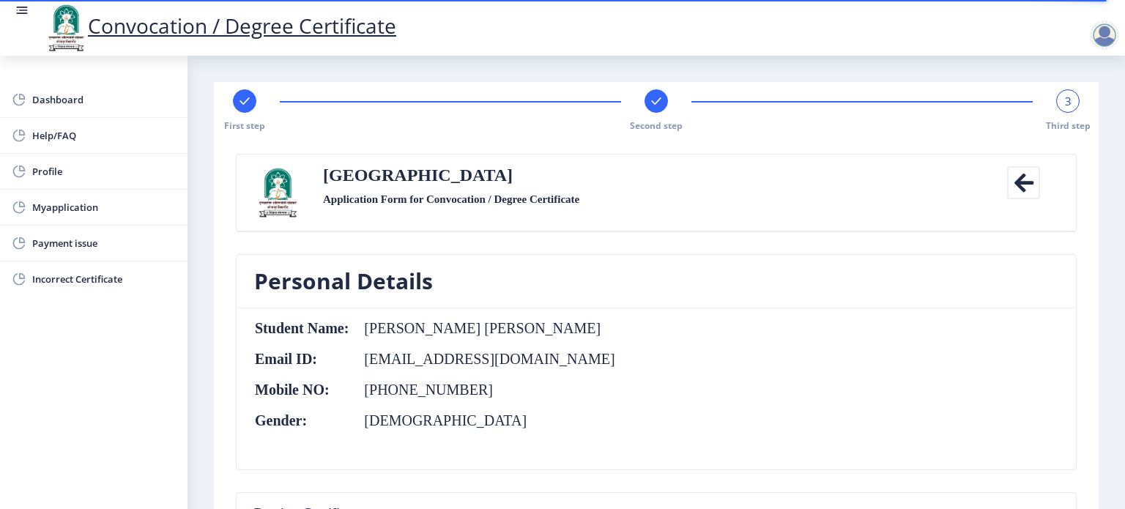
click at [1058, 107] on div "3" at bounding box center [1068, 100] width 23 height 23
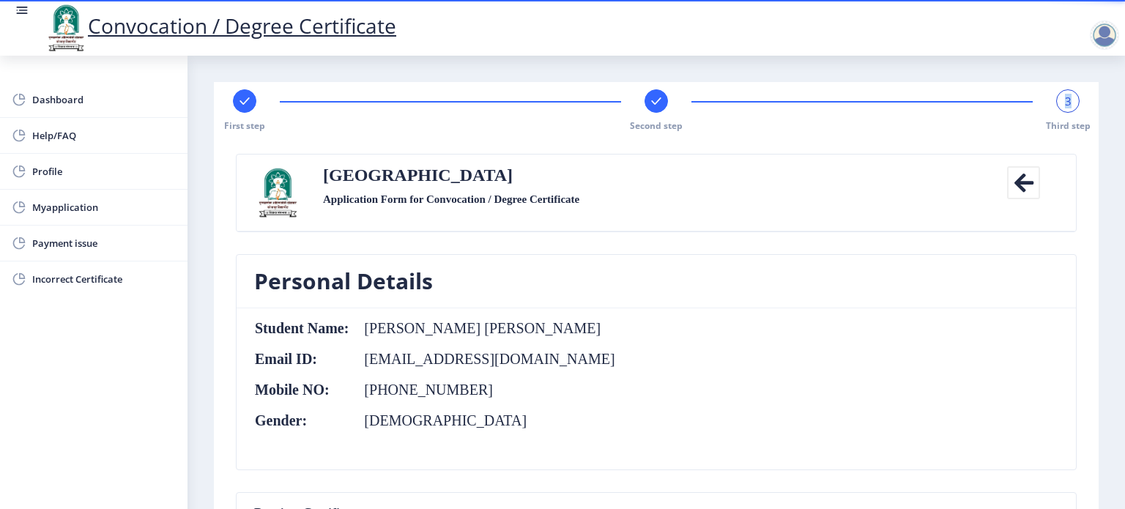
click at [1058, 107] on div "3" at bounding box center [1068, 100] width 23 height 23
click at [656, 103] on rect at bounding box center [656, 101] width 15 height 15
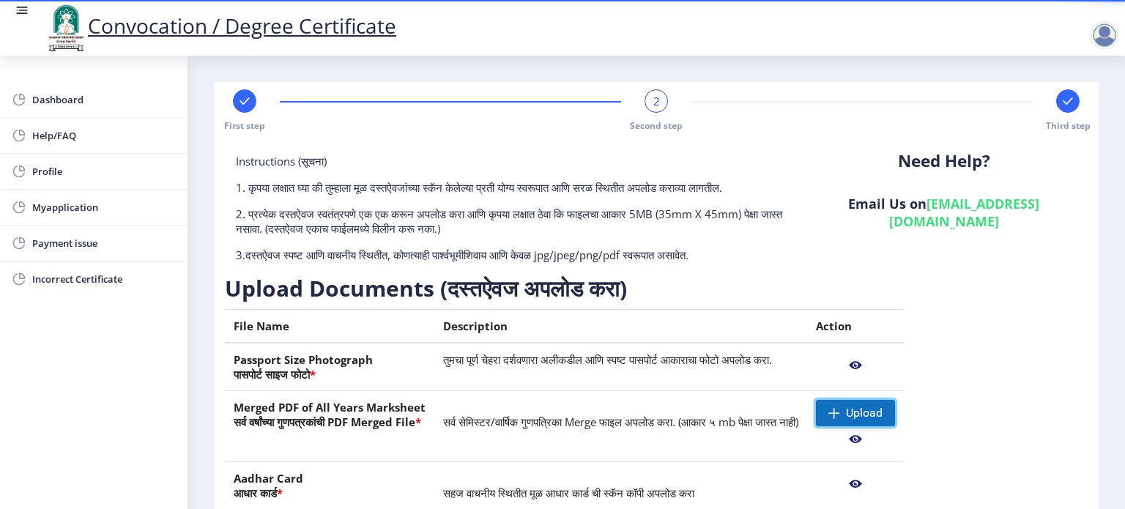
click at [883, 413] on span "Upload" at bounding box center [864, 413] width 37 height 15
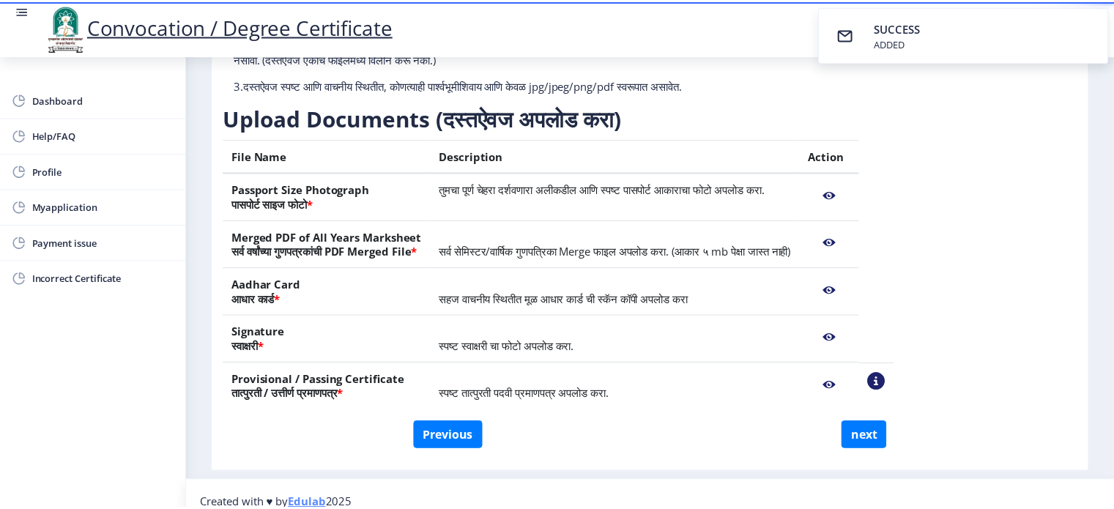
scroll to position [171, 0]
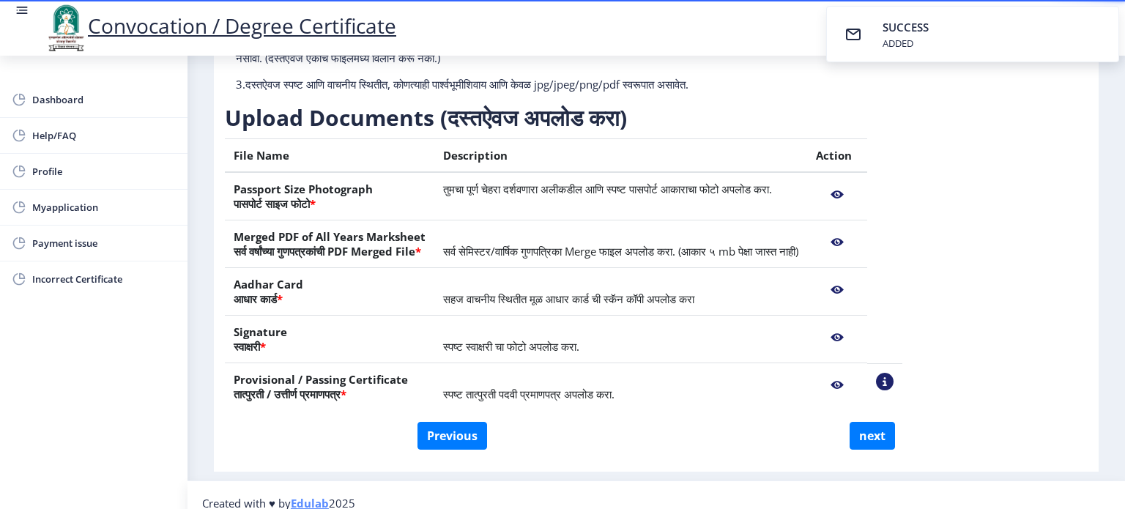
click at [859, 241] on nb-action at bounding box center [837, 242] width 42 height 26
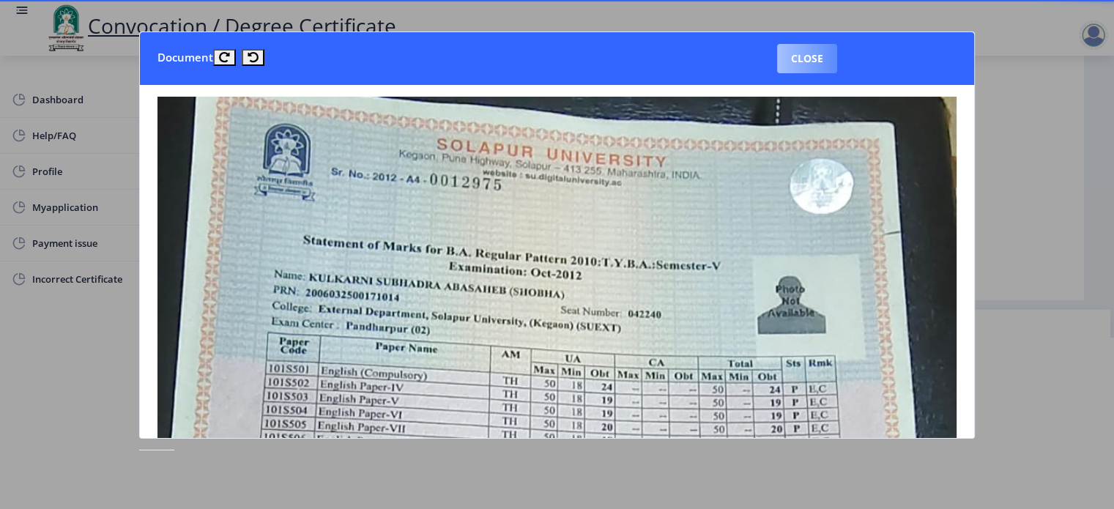
click at [817, 58] on button "Close" at bounding box center [807, 58] width 60 height 29
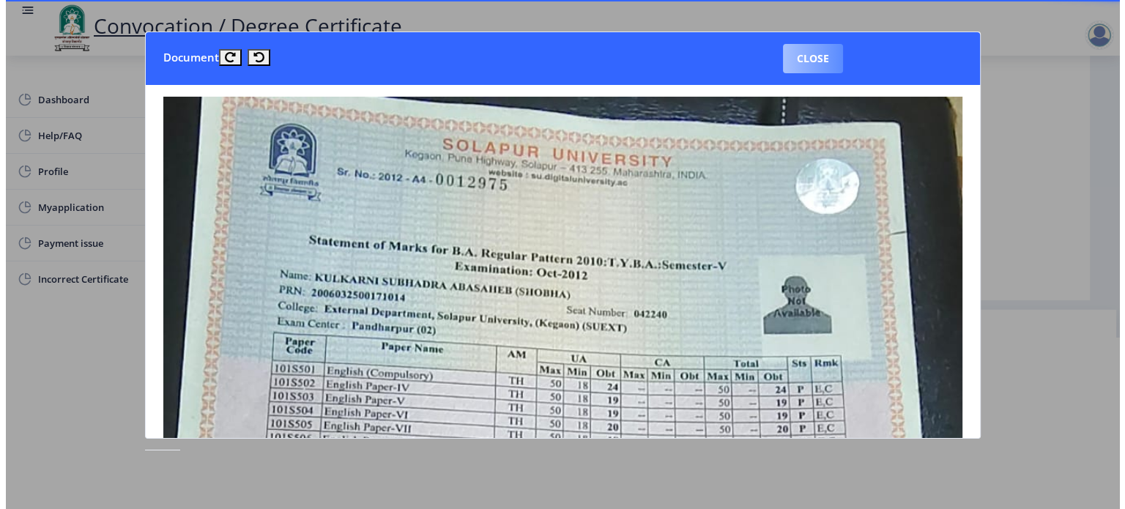
scroll to position [42, 0]
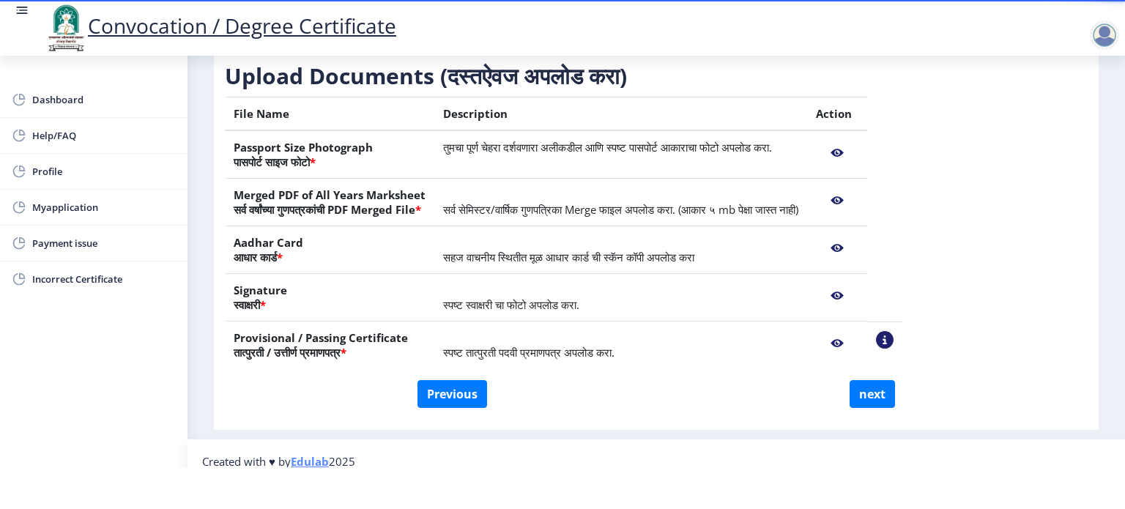
click at [859, 343] on nb-action at bounding box center [837, 343] width 42 height 26
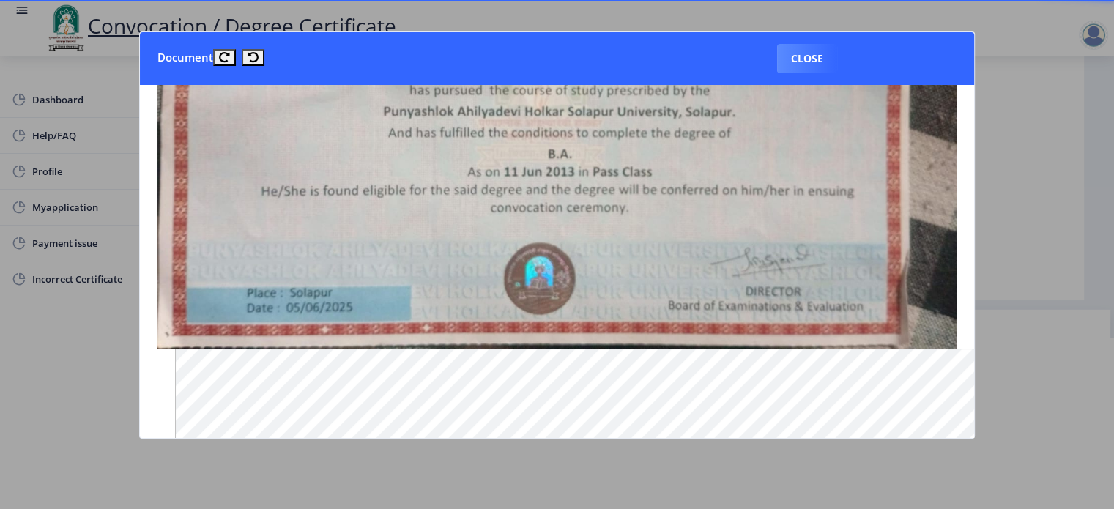
scroll to position [0, 0]
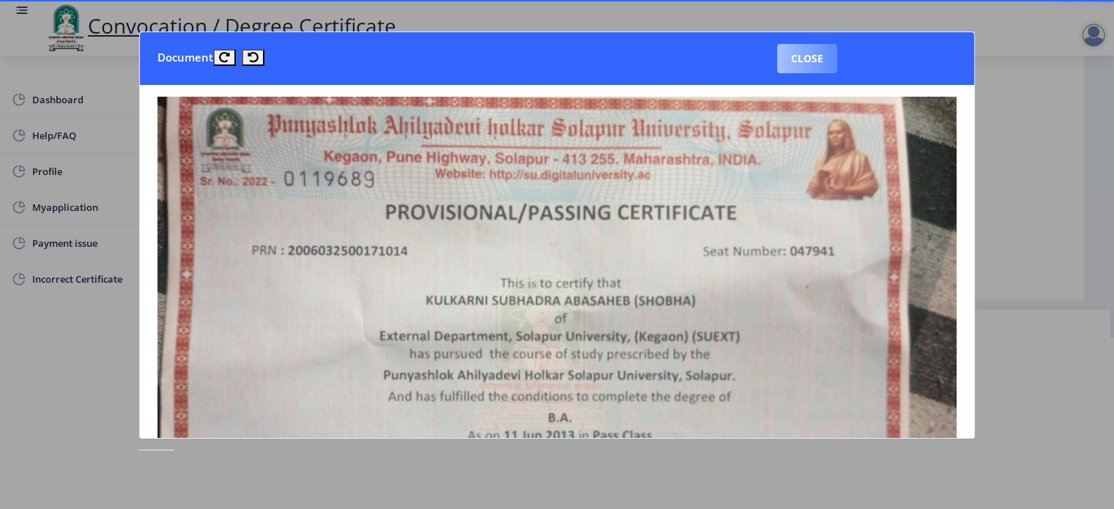
click at [815, 61] on button "Close" at bounding box center [807, 58] width 60 height 29
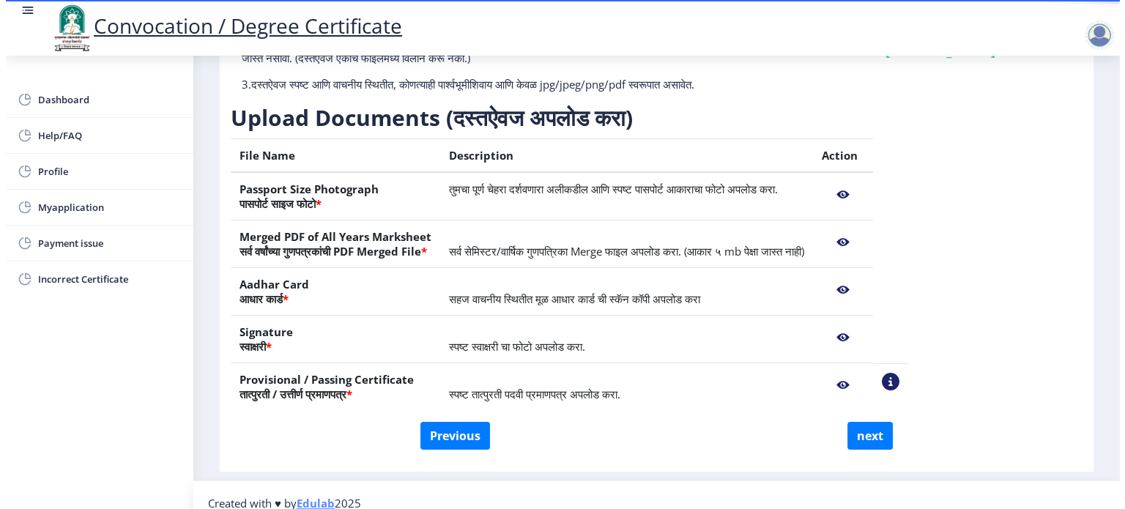
scroll to position [42, 0]
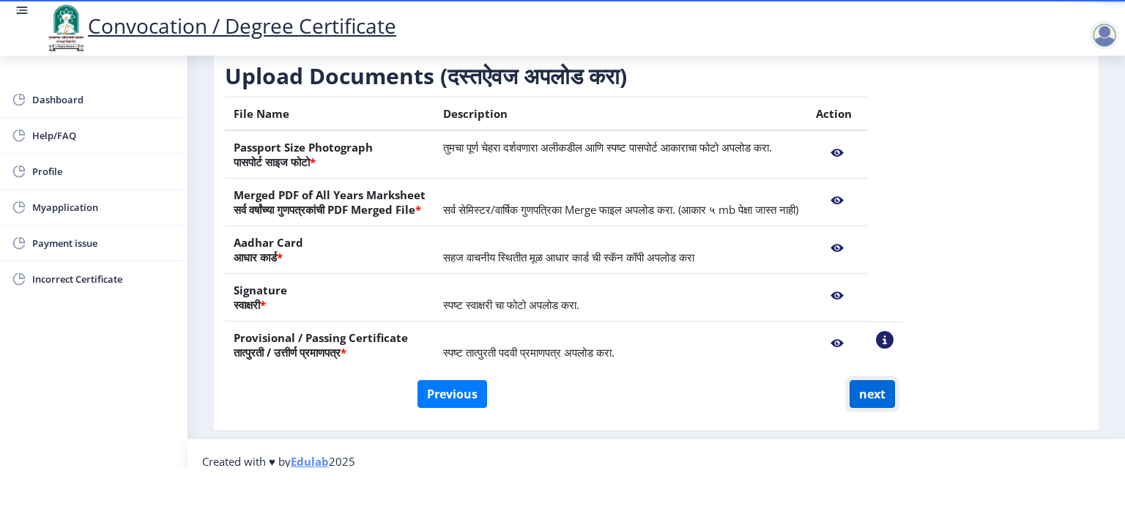
click at [878, 389] on button "next" at bounding box center [872, 394] width 45 height 28
select select
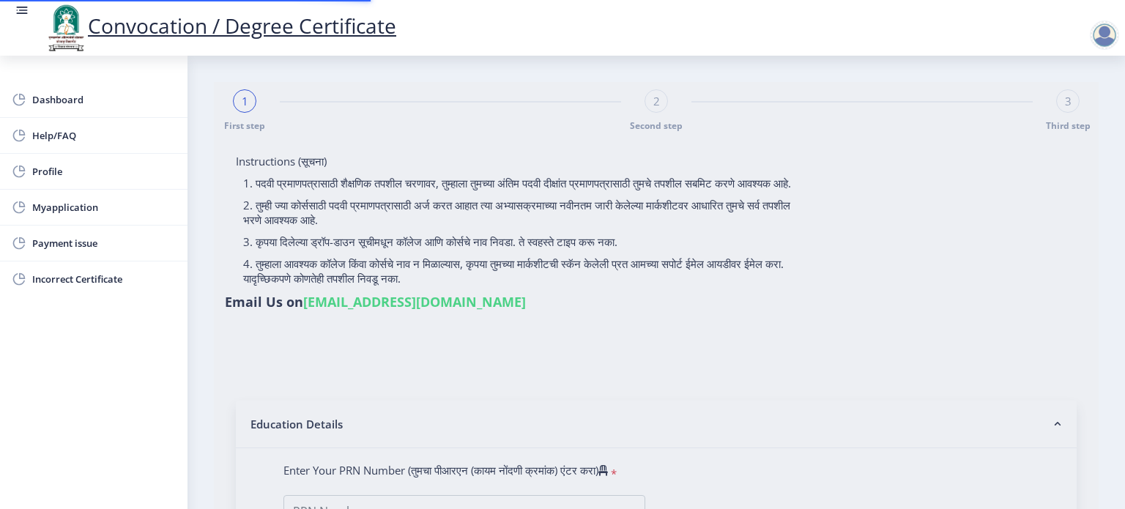
select select
type input "2006032500171014"
select select "Regular"
select select "2013"
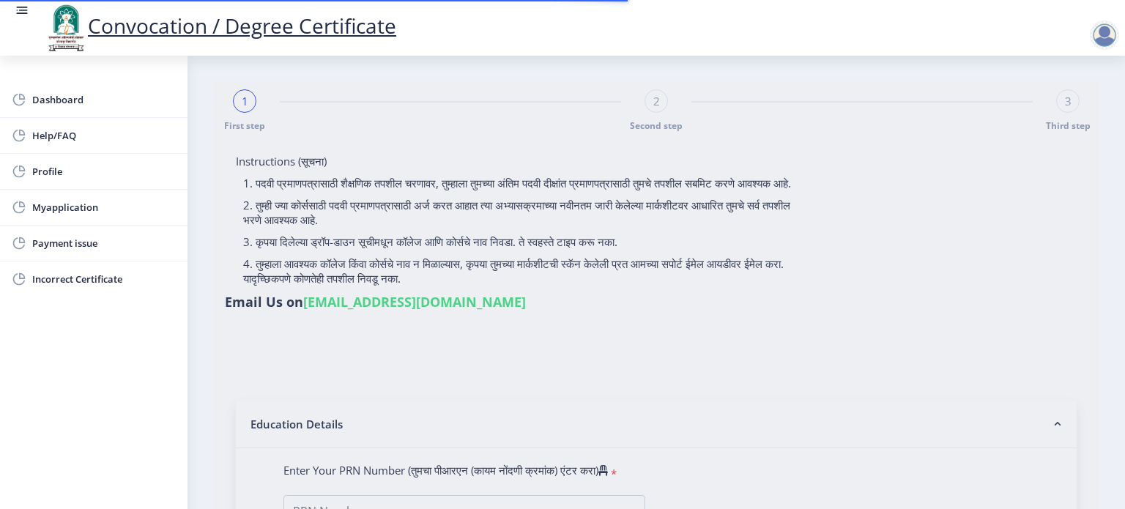
select select "March"
select select "PASS CLASS"
type input "047941"
type input "[PERSON_NAME]"
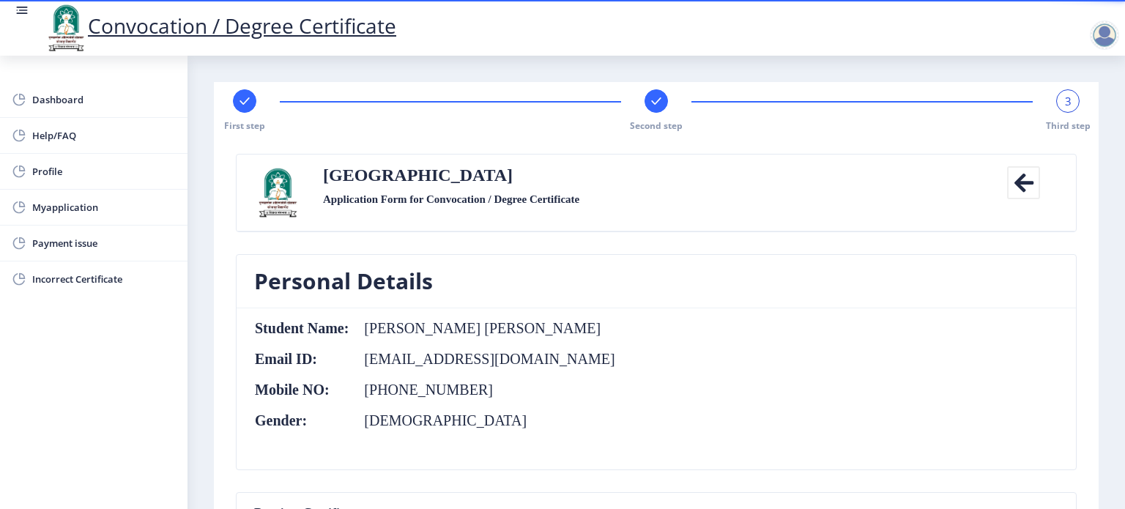
click at [247, 114] on div "First step" at bounding box center [244, 110] width 23 height 42
select select "Regular"
select select "English"
select select "2013"
select select "March"
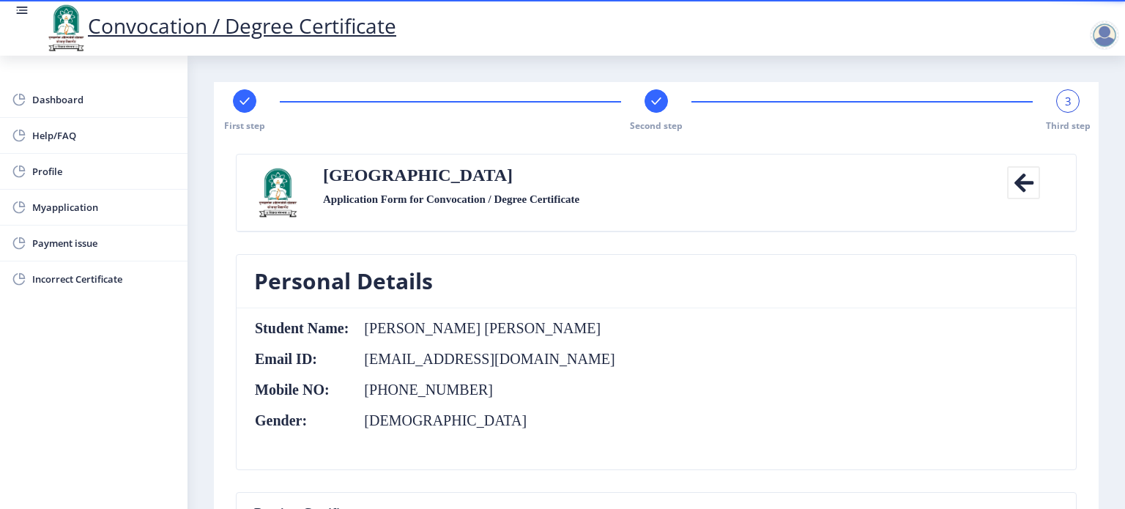
select select "PASS CLASS"
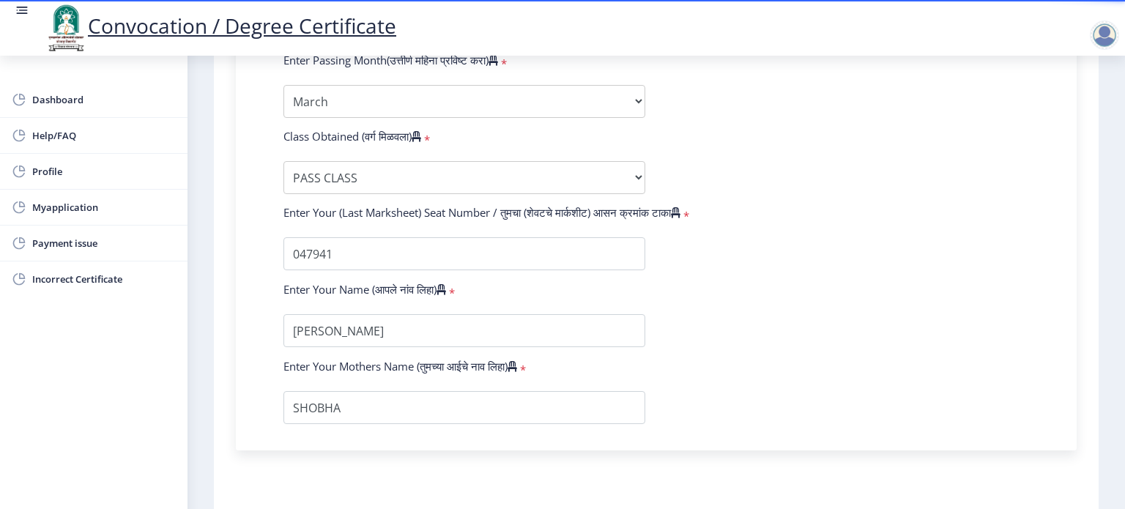
scroll to position [985, 0]
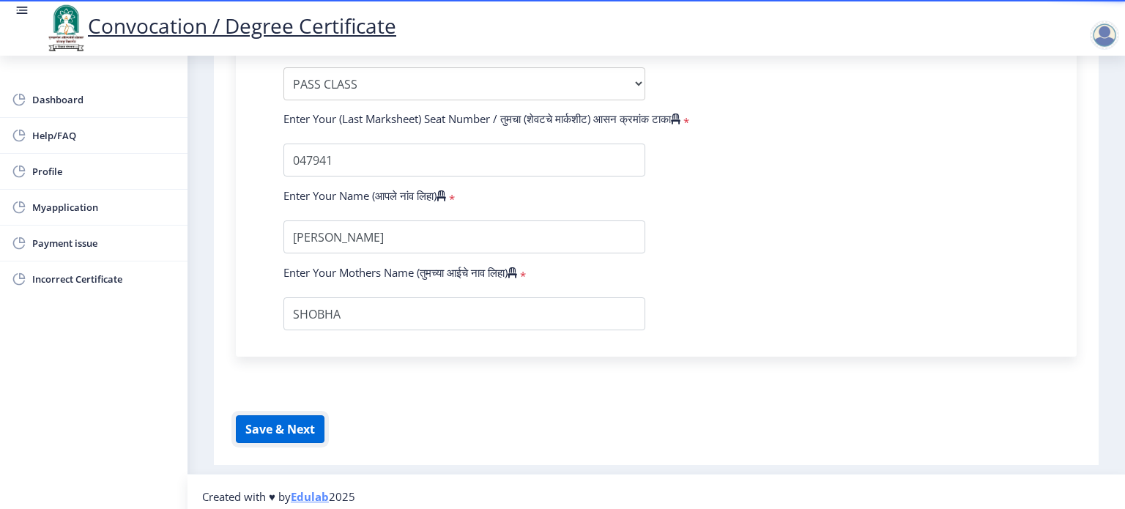
click at [262, 415] on button "Save & Next" at bounding box center [280, 429] width 89 height 28
click at [266, 418] on button "Save & Next" at bounding box center [280, 429] width 89 height 28
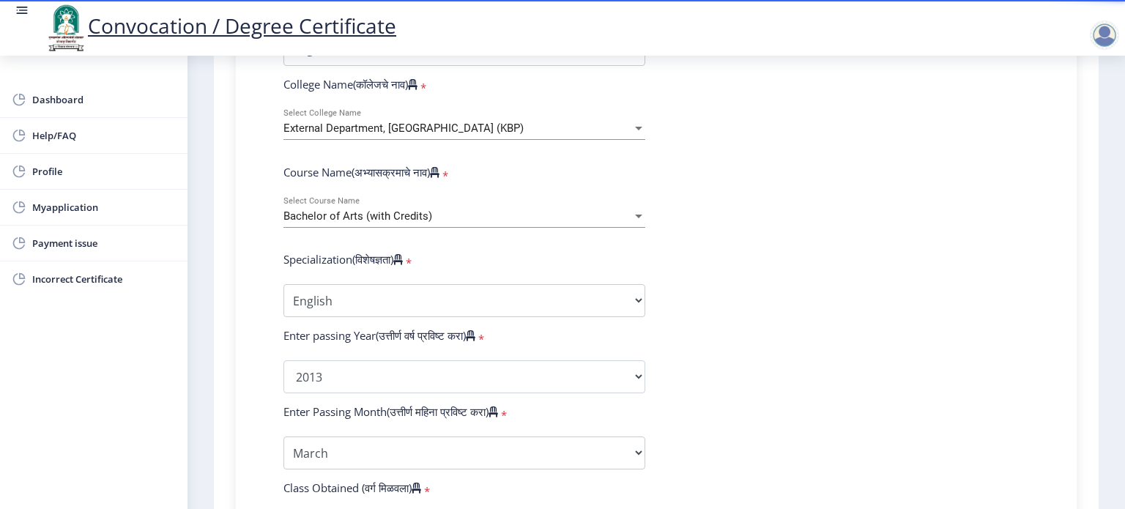
scroll to position [93, 0]
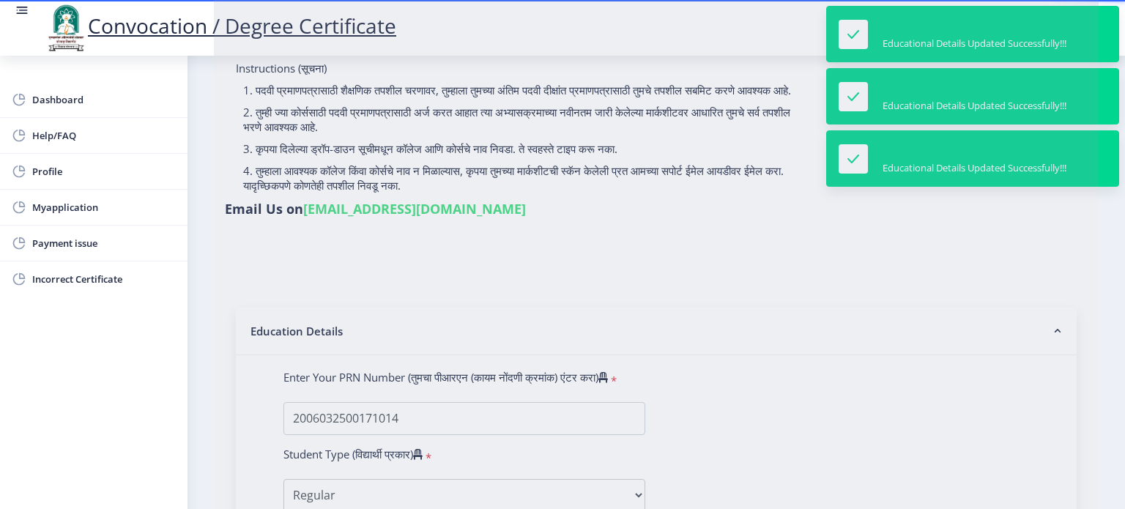
select select
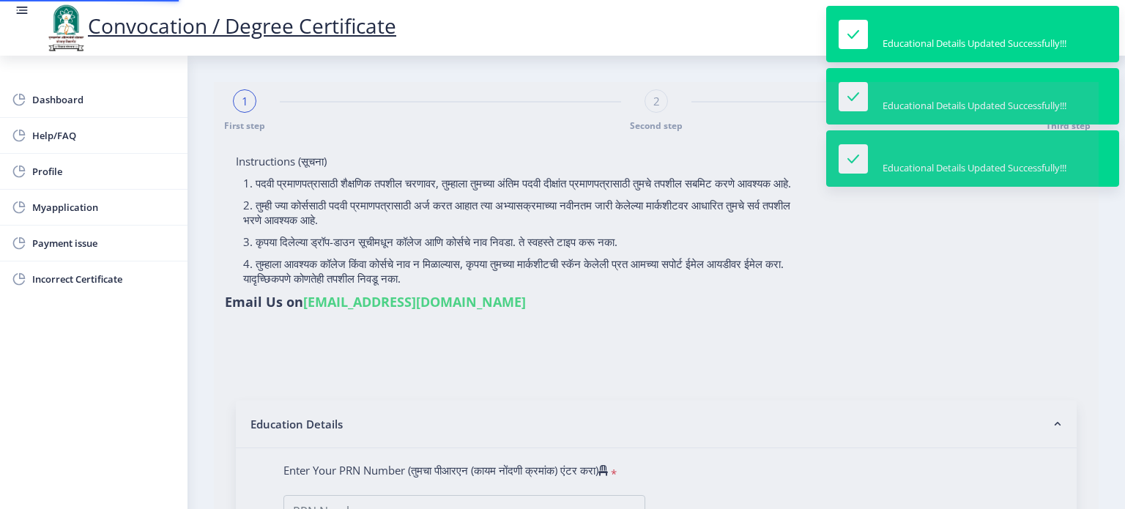
drag, startPoint x: 1121, startPoint y: 69, endPoint x: 1120, endPoint y: 59, distance: 10.3
click at [1120, 59] on nb-toastr-container "Educational Details Updated Successfully!!! Educational Details Updated Success…" at bounding box center [973, 96] width 305 height 193
select select
type input "[PERSON_NAME] [PERSON_NAME]"
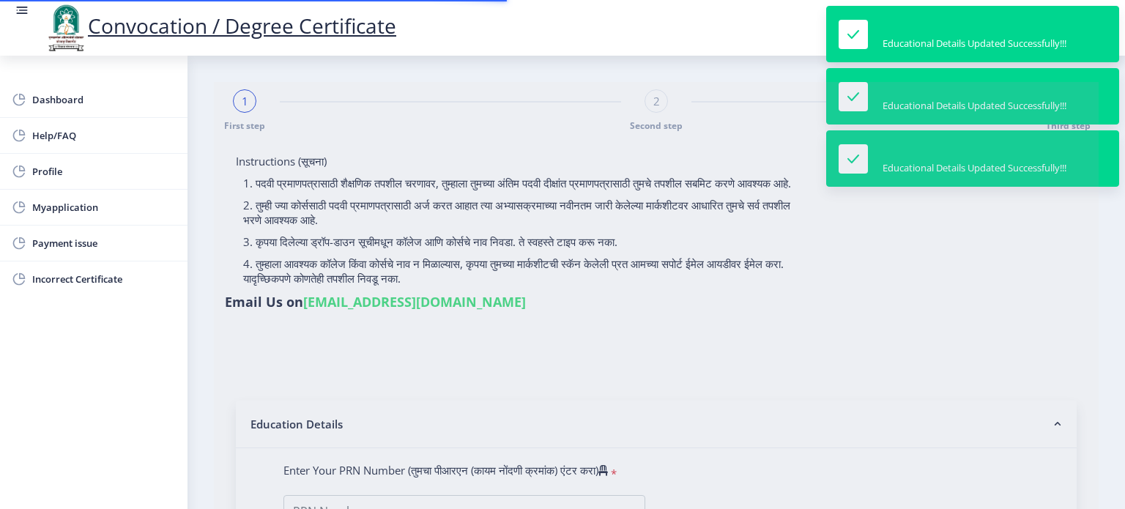
type input "SHOBHA"
type input "2006032500171014"
select select "Regular"
select select "2013"
select select "March"
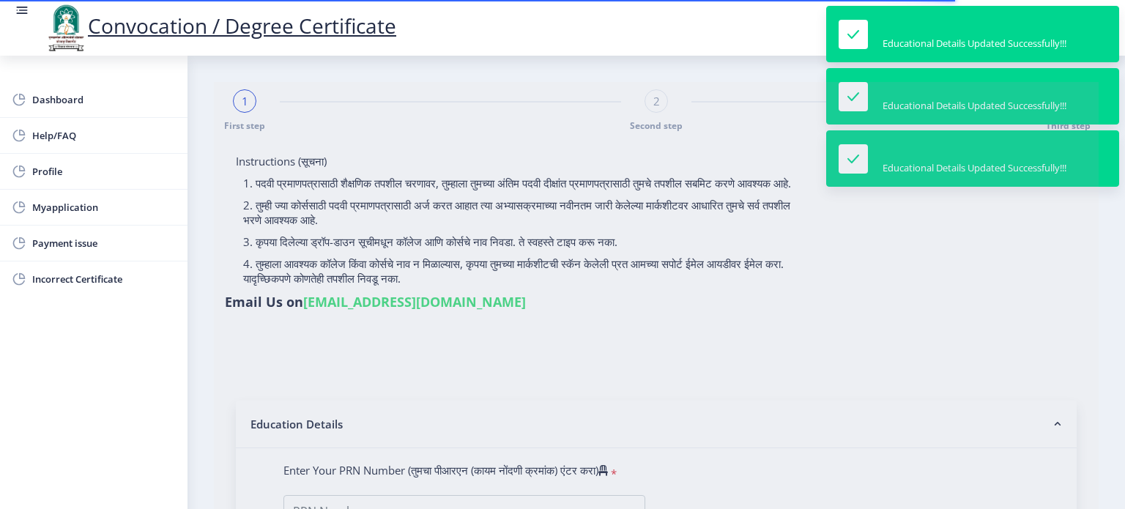
select select "PASS CLASS"
type input "047941"
type input "[PERSON_NAME]"
select select "English"
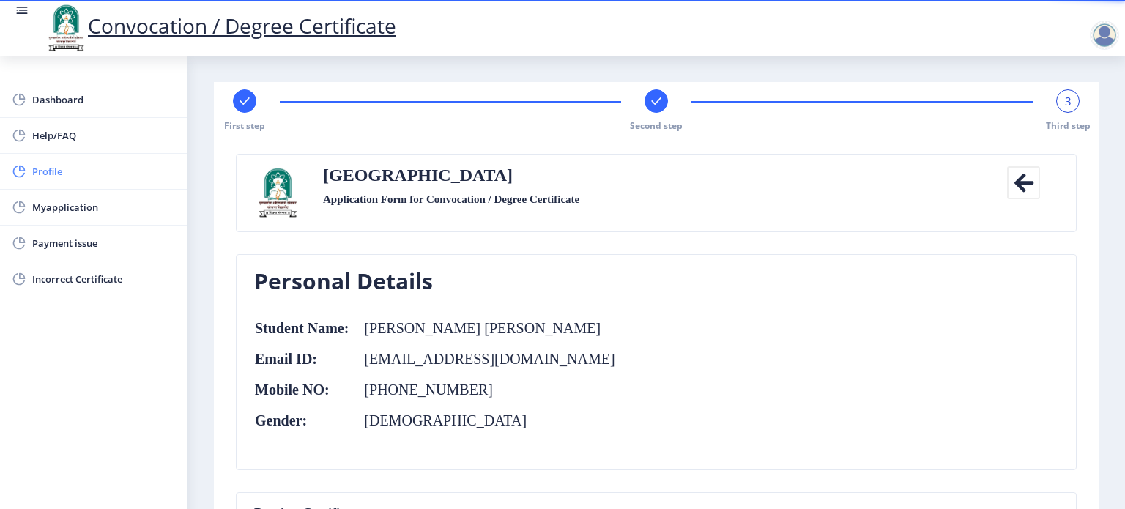
click at [62, 171] on span "Profile" at bounding box center [104, 172] width 144 height 18
select select
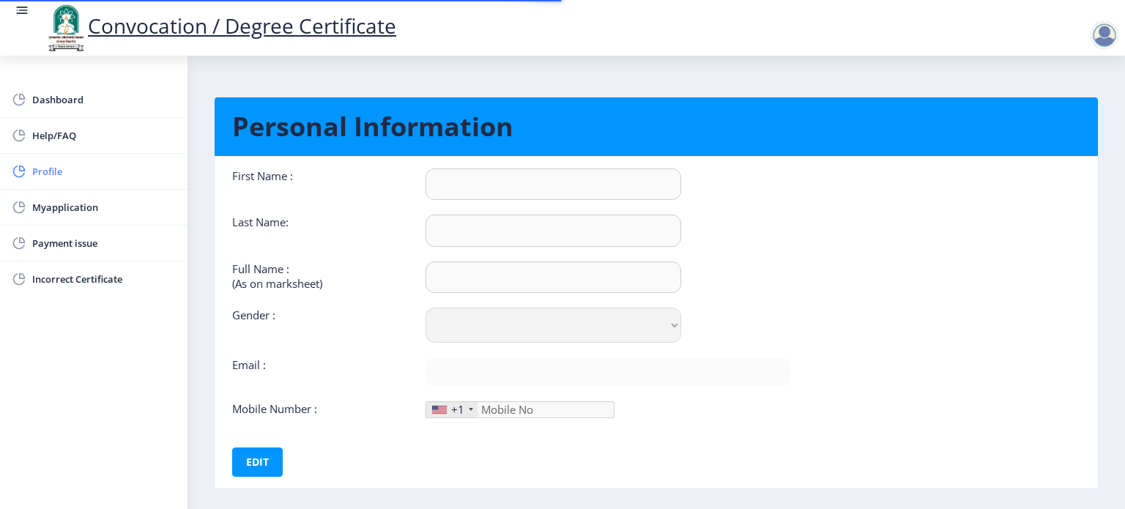
type input "[PERSON_NAME]"
type input "KULKARNI"
type input "[PERSON_NAME] [PERSON_NAME]"
select select "[DEMOGRAPHIC_DATA]"
type input "[EMAIL_ADDRESS][DOMAIN_NAME]"
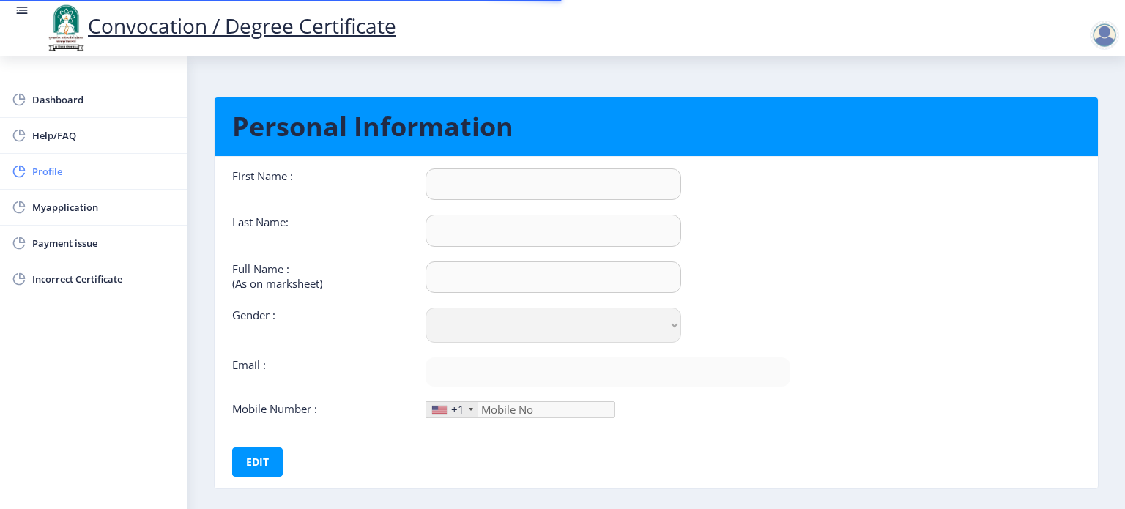
type input "8108199963"
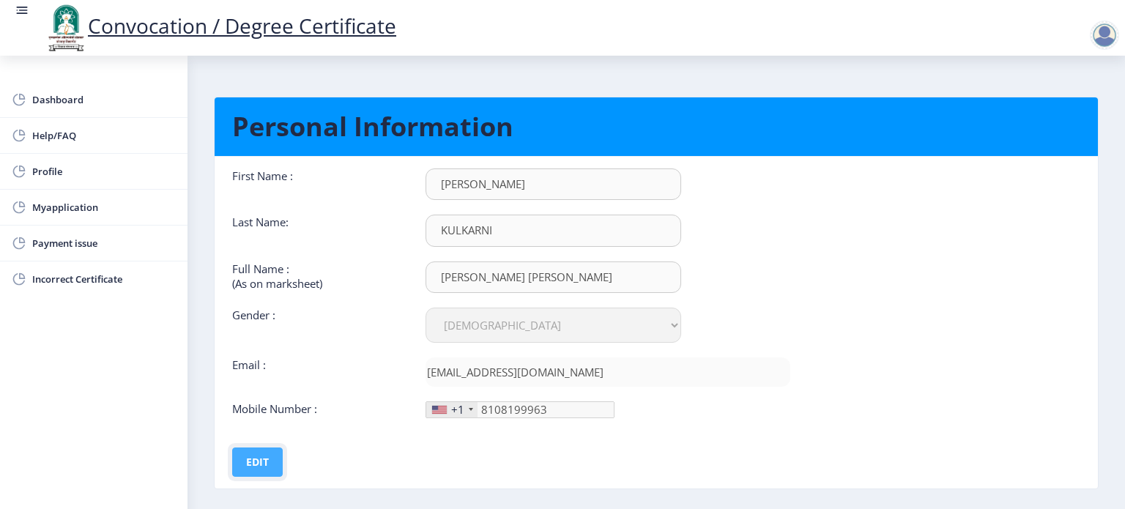
click at [256, 466] on button "Edit" at bounding box center [257, 462] width 51 height 29
click at [445, 185] on input "[PERSON_NAME]" at bounding box center [554, 185] width 256 height 32
type input "[PERSON_NAME]"
click at [277, 454] on button "Save" at bounding box center [267, 462] width 53 height 29
click at [1102, 37] on div at bounding box center [1104, 35] width 29 height 29
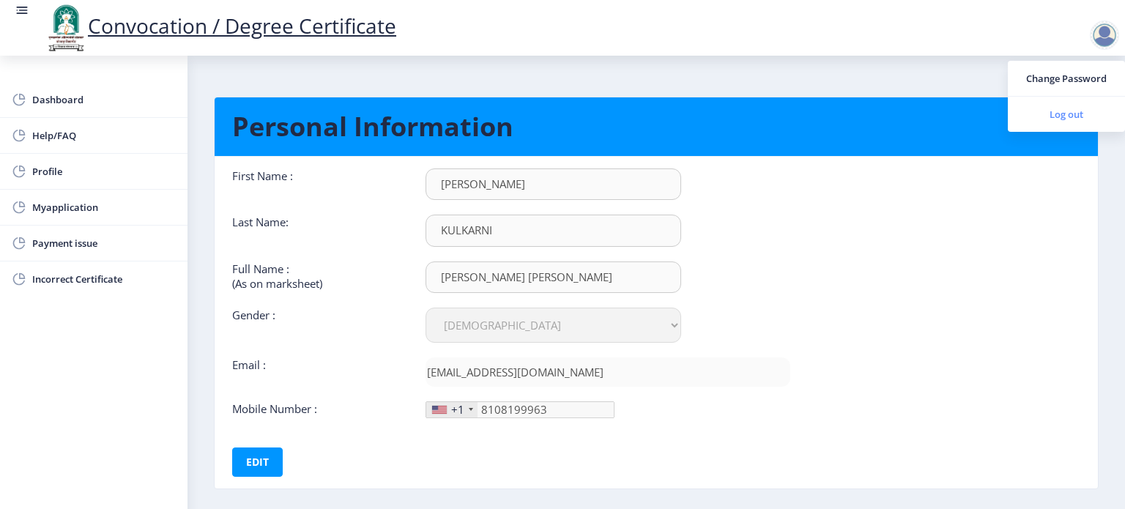
click at [1054, 115] on span "Log out" at bounding box center [1067, 115] width 94 height 18
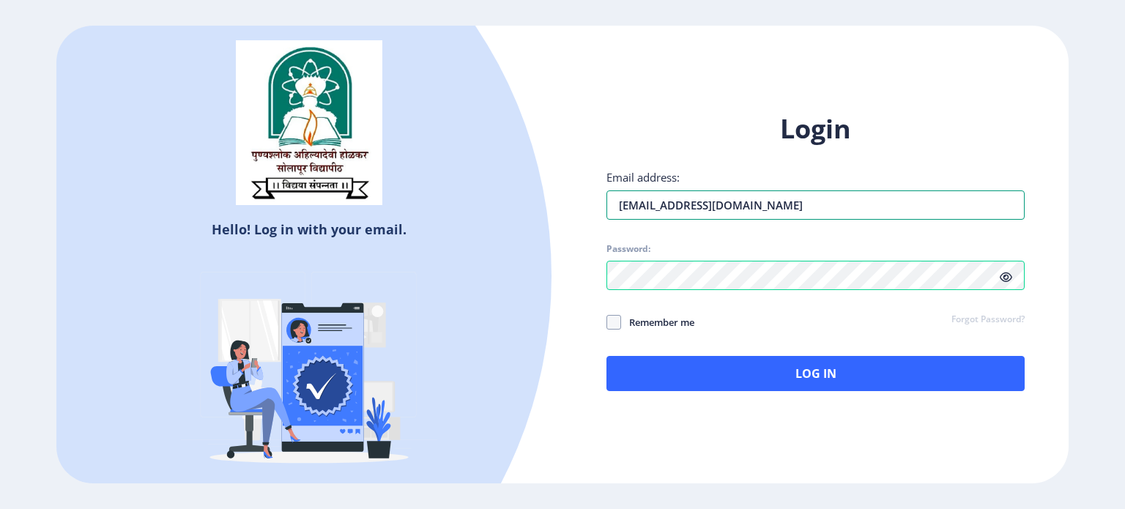
drag, startPoint x: 727, startPoint y: 201, endPoint x: 565, endPoint y: 200, distance: 161.9
click at [565, 200] on div "Login Email address: [EMAIL_ADDRESS][DOMAIN_NAME] Password: Remember me Forgot …" at bounding box center [816, 262] width 506 height 347
type input "[EMAIL_ADDRESS][DOMAIN_NAME]"
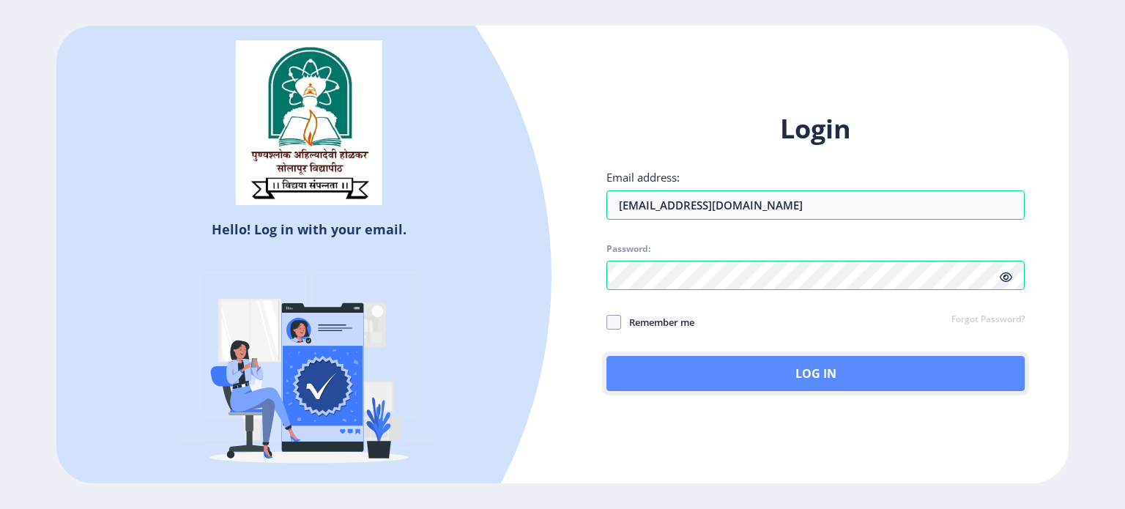
click at [764, 380] on button "Log In" at bounding box center [816, 373] width 418 height 35
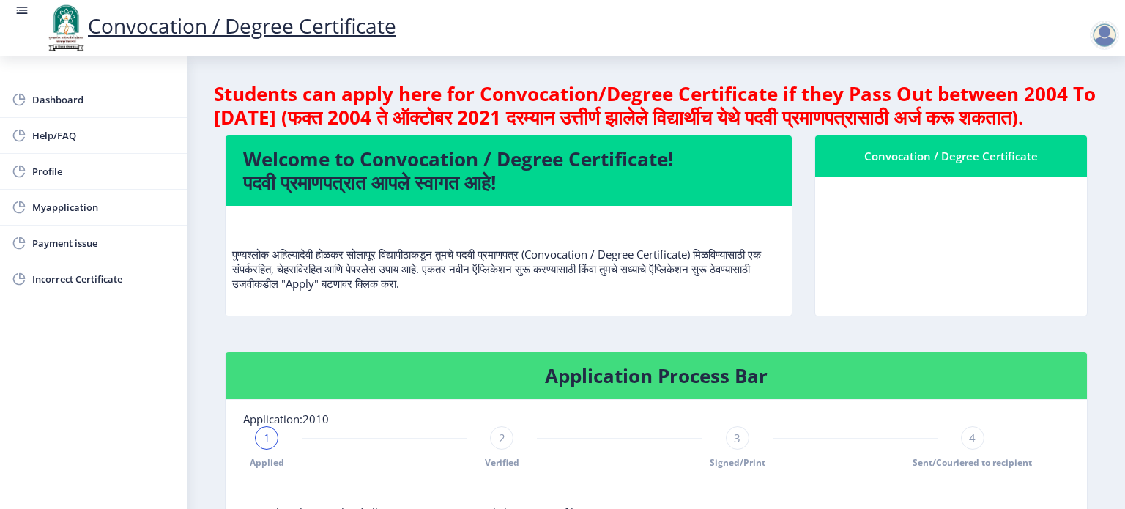
scroll to position [402, 0]
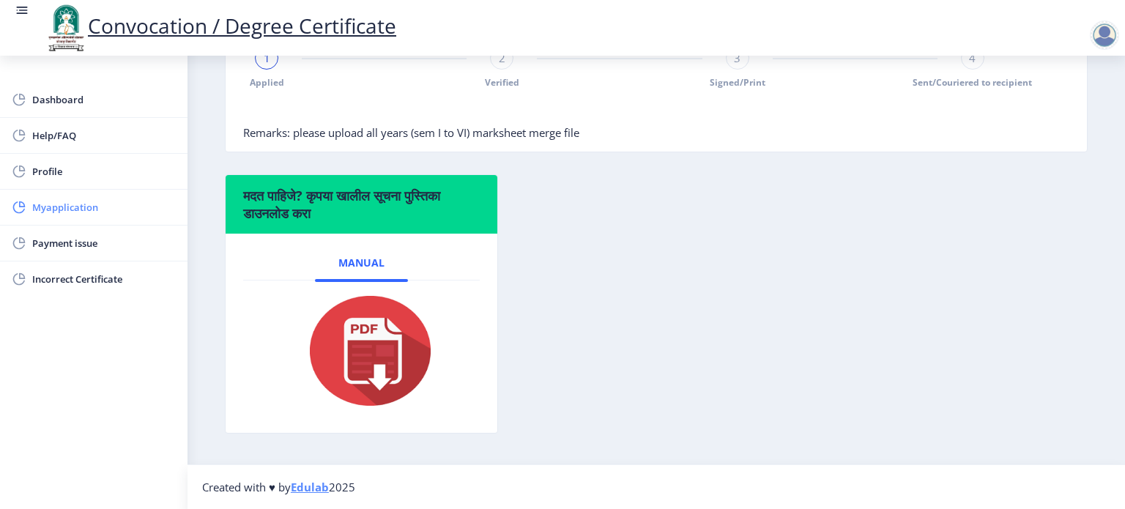
click at [75, 202] on span "Myapplication" at bounding box center [104, 208] width 144 height 18
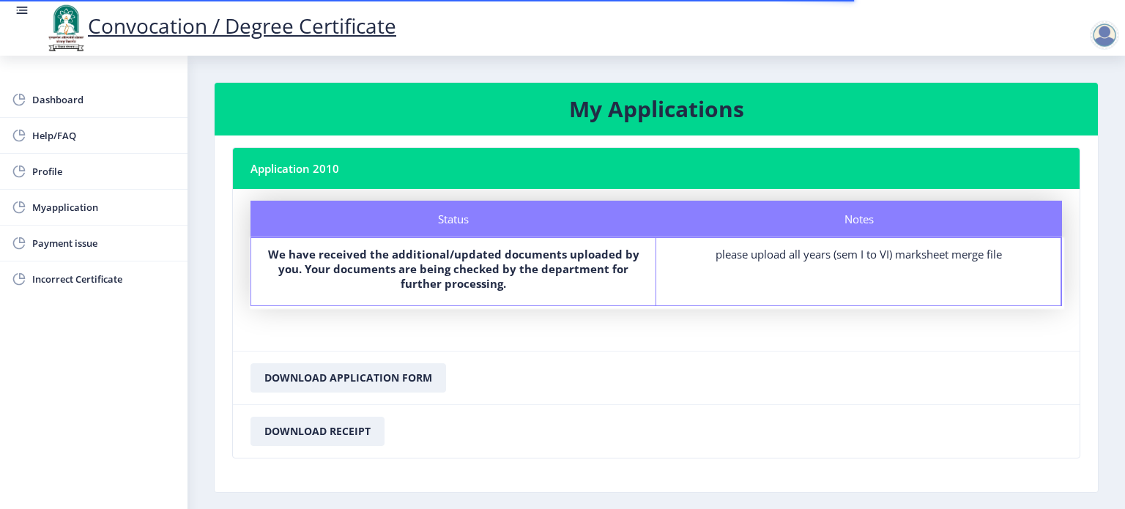
click at [774, 258] on div "please upload all years (sem I to VI) marksheet merge file" at bounding box center [859, 254] width 378 height 15
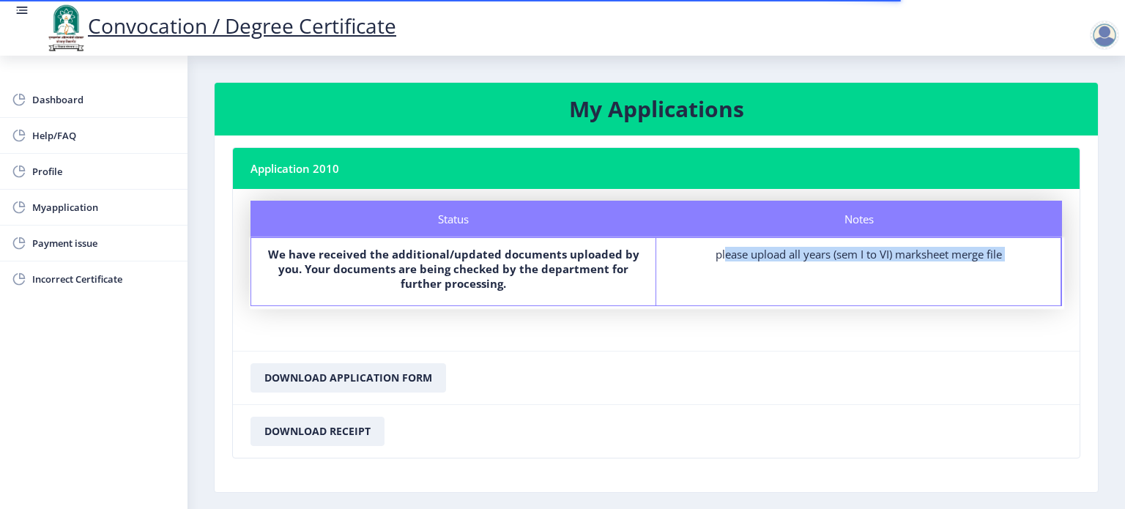
click at [774, 258] on div "please upload all years (sem I to VI) marksheet merge file" at bounding box center [859, 254] width 378 height 15
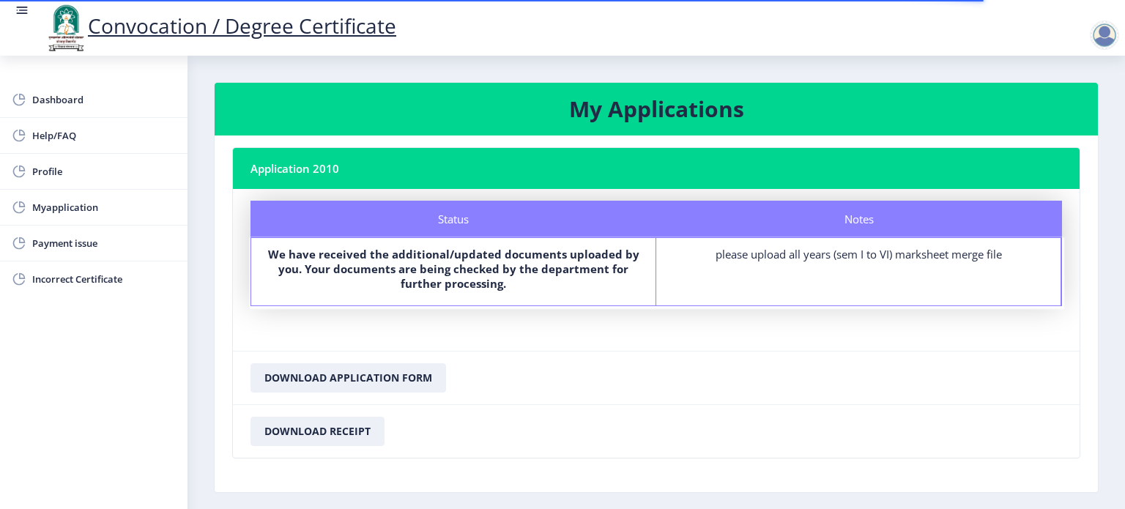
click at [848, 229] on div "Notes" at bounding box center [859, 219] width 406 height 37
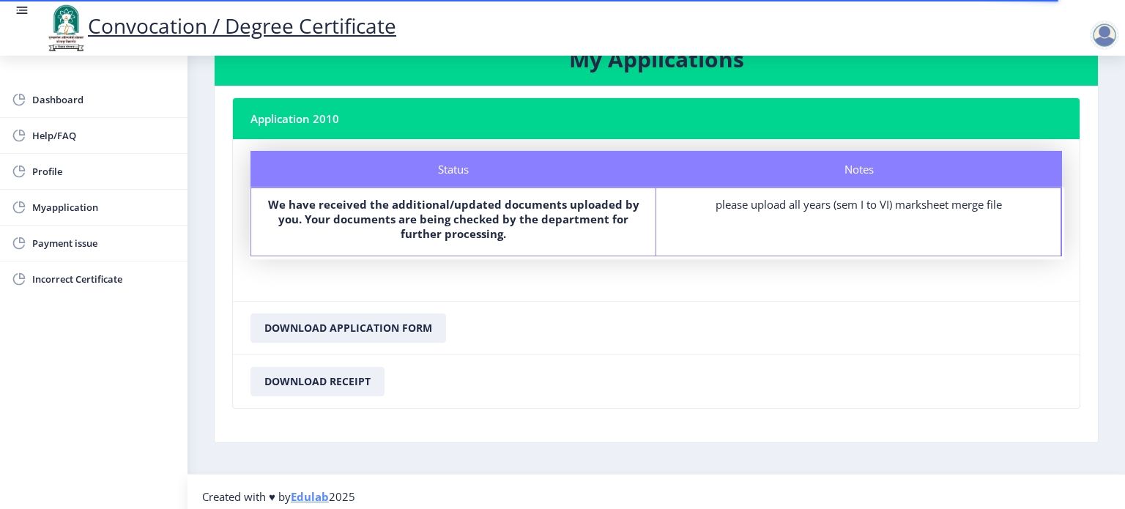
scroll to position [57, 0]
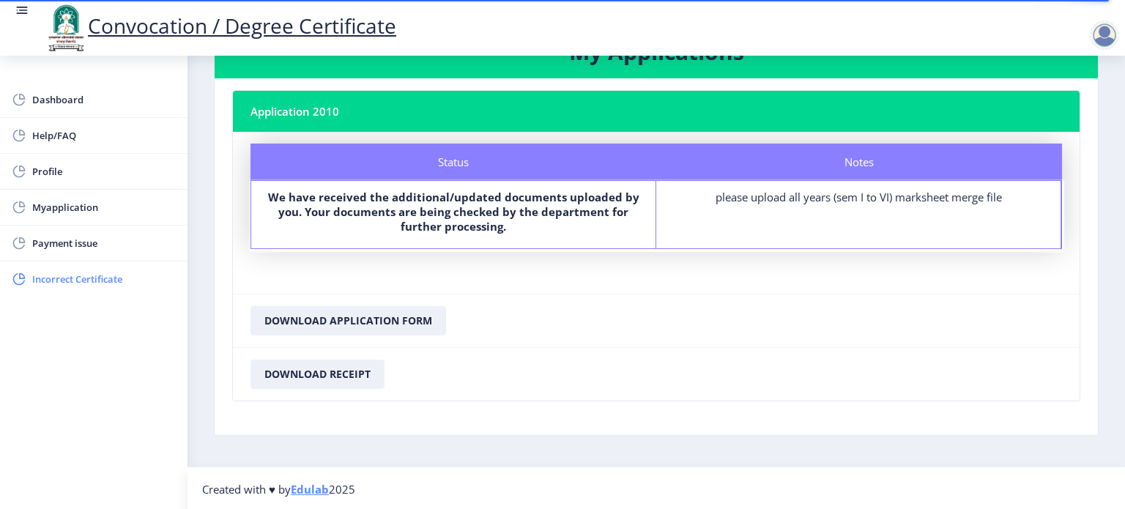
click at [100, 284] on span "Incorrect Certificate" at bounding box center [104, 279] width 144 height 18
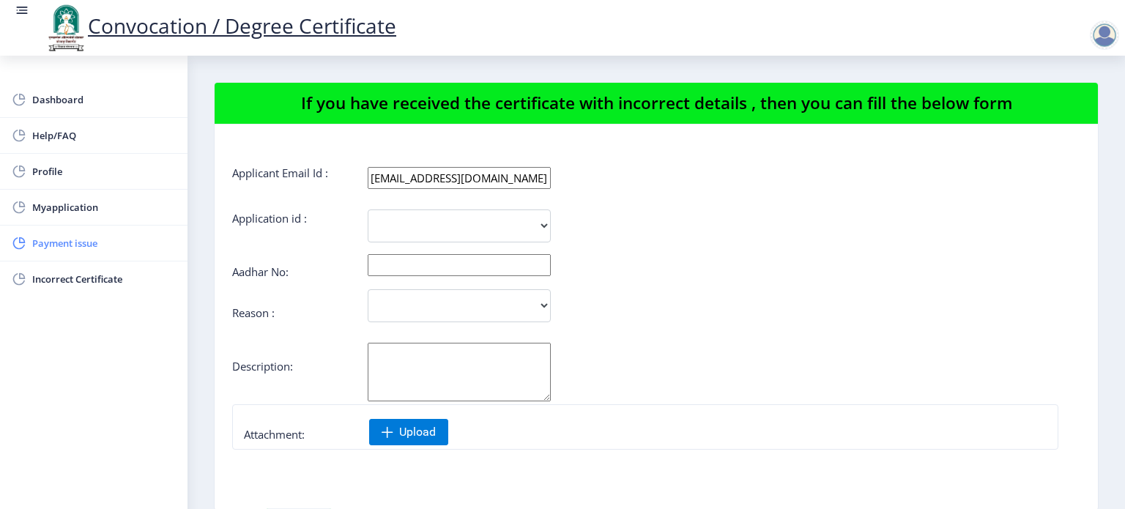
click at [76, 240] on span "Payment issue" at bounding box center [104, 243] width 144 height 18
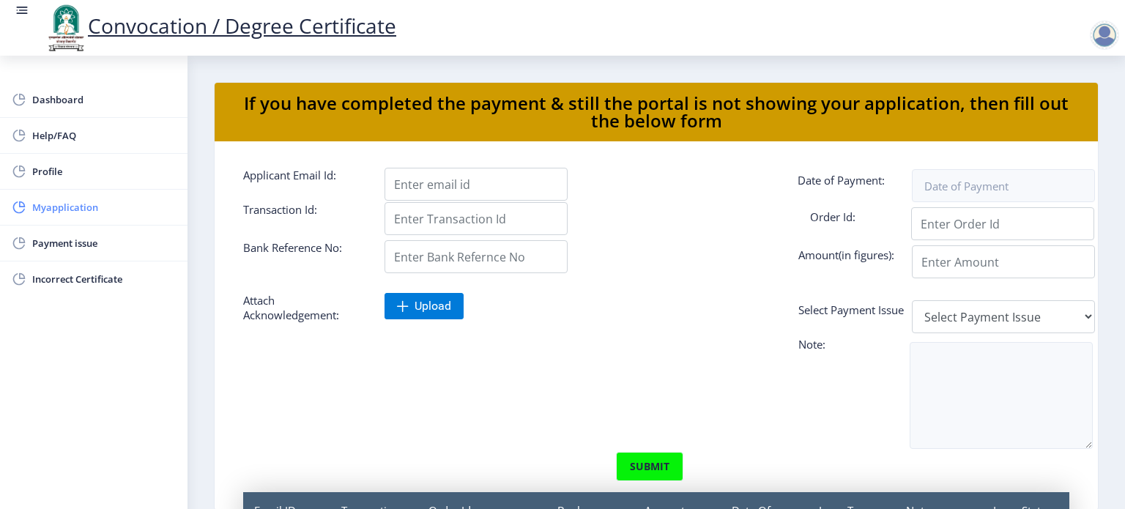
click at [61, 210] on span "Myapplication" at bounding box center [104, 208] width 144 height 18
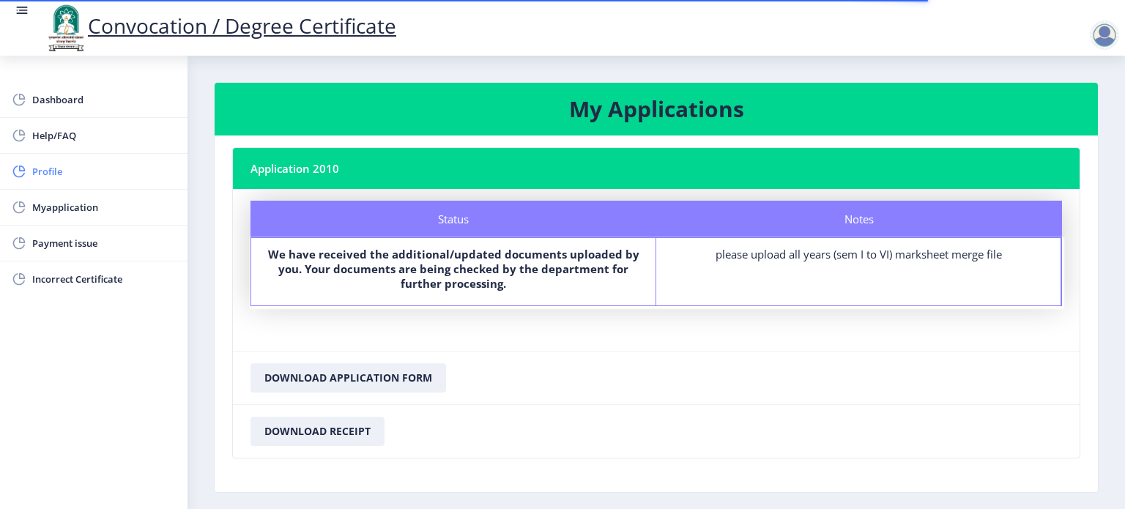
click at [67, 179] on span "Profile" at bounding box center [104, 172] width 144 height 18
select select "[DEMOGRAPHIC_DATA]"
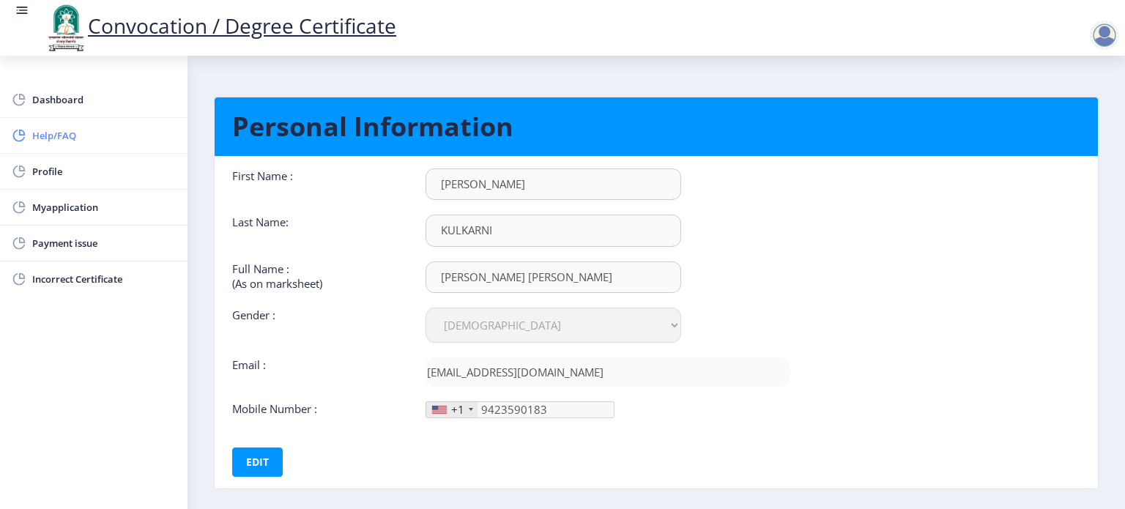
click at [67, 145] on link "Help/FAQ" at bounding box center [94, 135] width 188 height 35
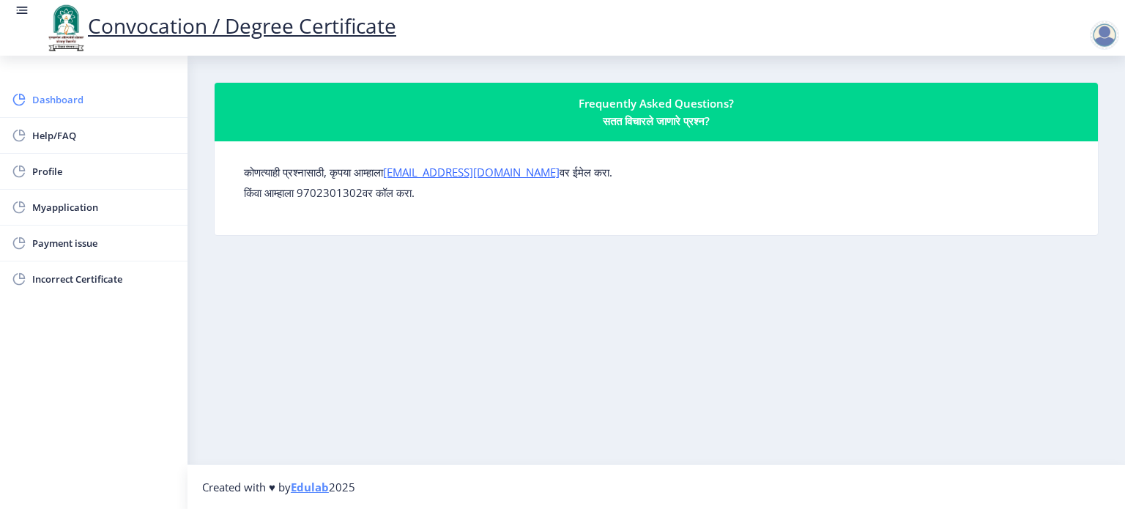
click at [70, 100] on span "Dashboard" at bounding box center [104, 100] width 144 height 18
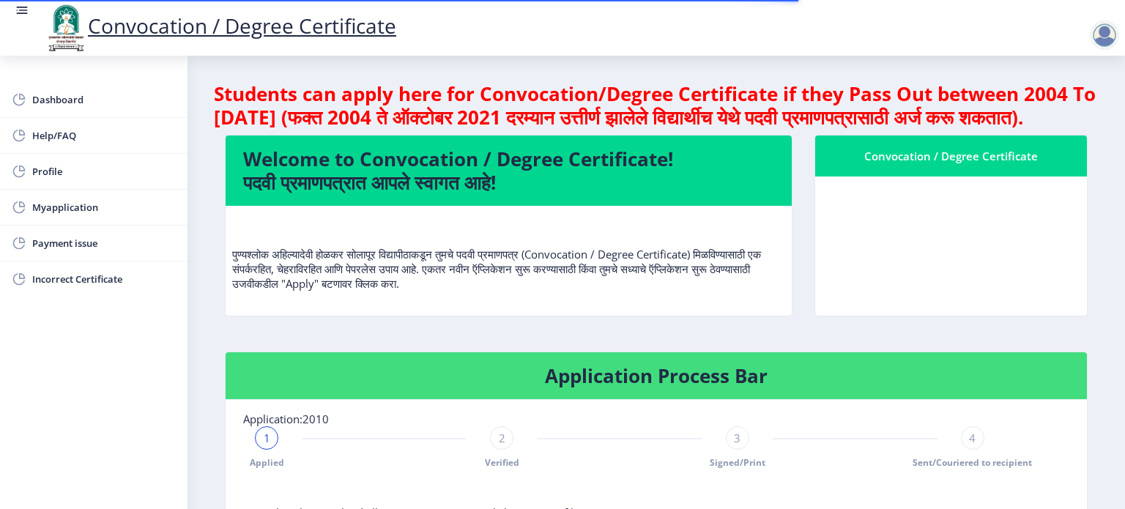
scroll to position [402, 0]
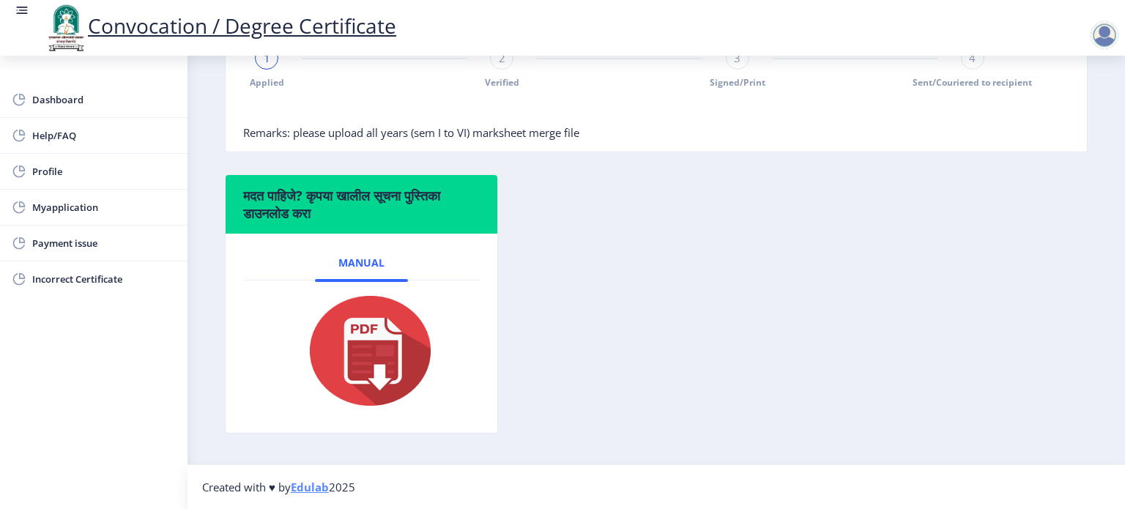
click at [509, 83] on span "Verified" at bounding box center [502, 82] width 34 height 12
click at [745, 74] on div "3 Signed/Print" at bounding box center [737, 67] width 23 height 42
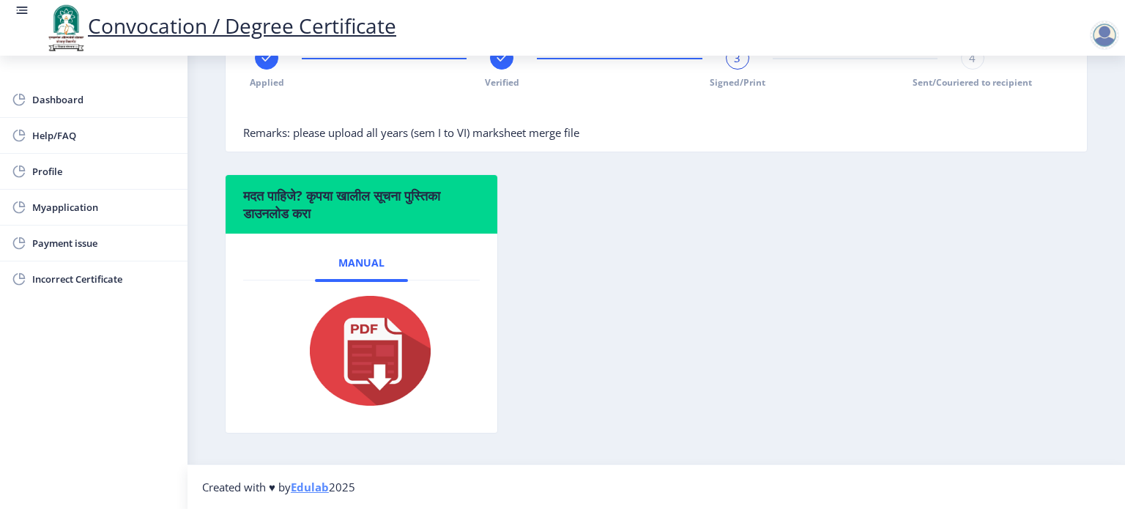
click at [952, 74] on div "Applied Verified 3 Signed/Print 4 Sent/Couriered to recipient" at bounding box center [619, 67] width 753 height 42
click at [737, 73] on div "3 Signed/Print" at bounding box center [737, 67] width 23 height 42
